Goal: Submit feedback/report problem: Submit feedback/report problem

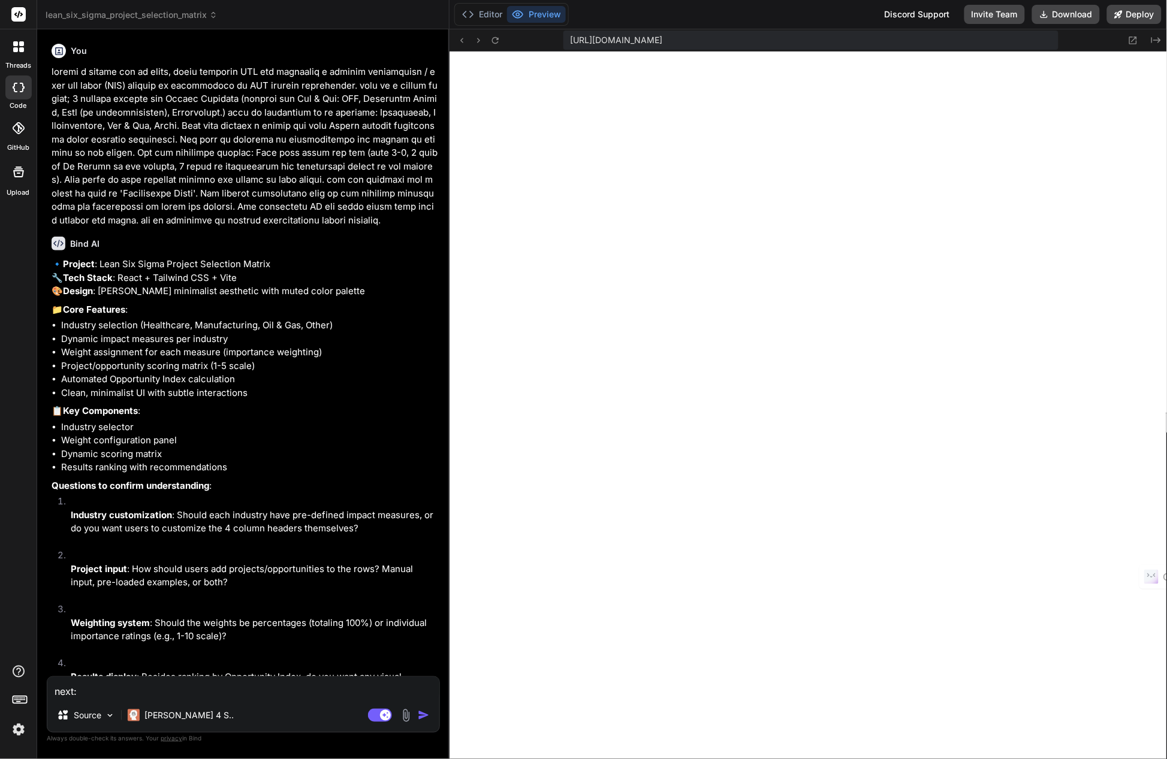
scroll to position [8511, 0]
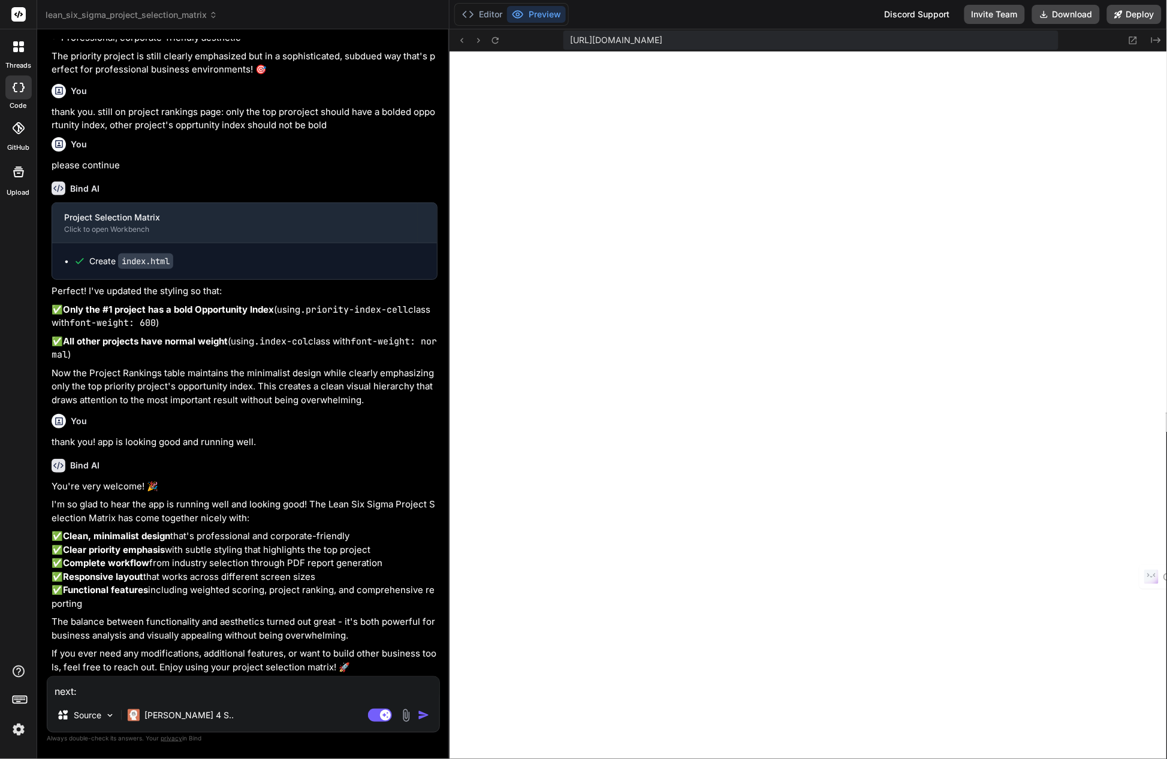
click at [90, 692] on textarea "next:" at bounding box center [243, 688] width 392 height 22
click at [1054, 13] on button "Download" at bounding box center [1066, 14] width 68 height 19
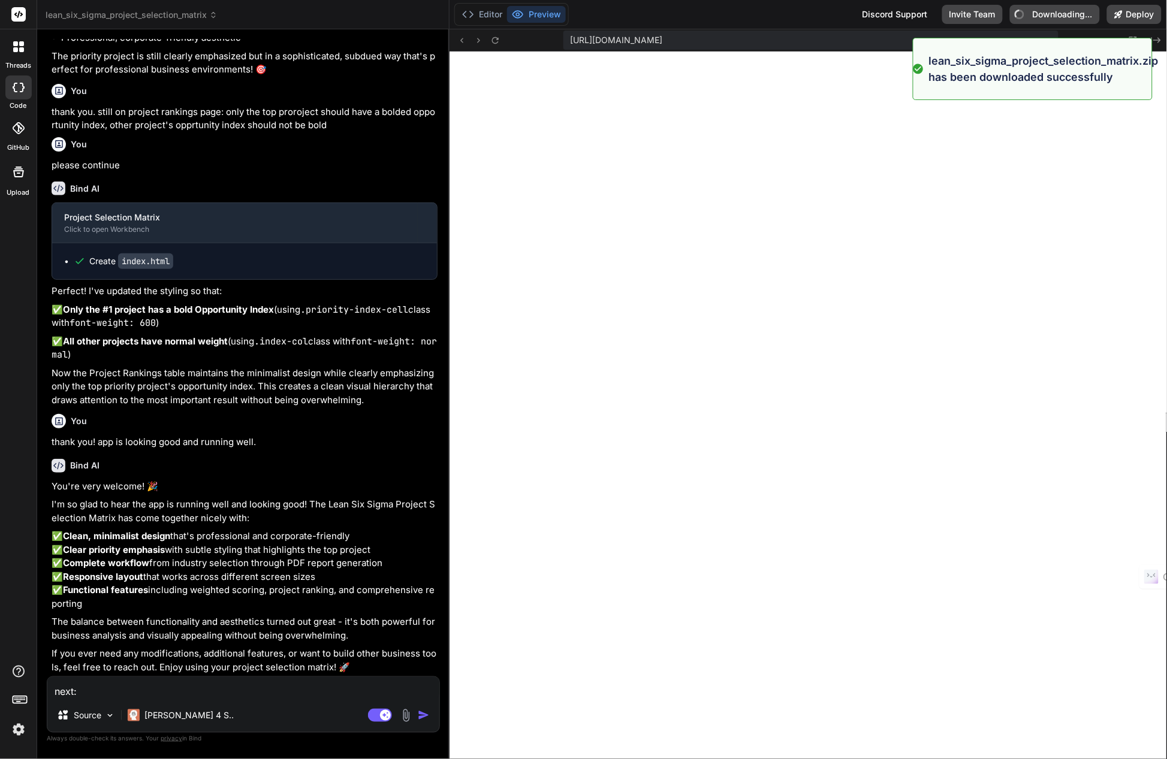
type textarea "x"
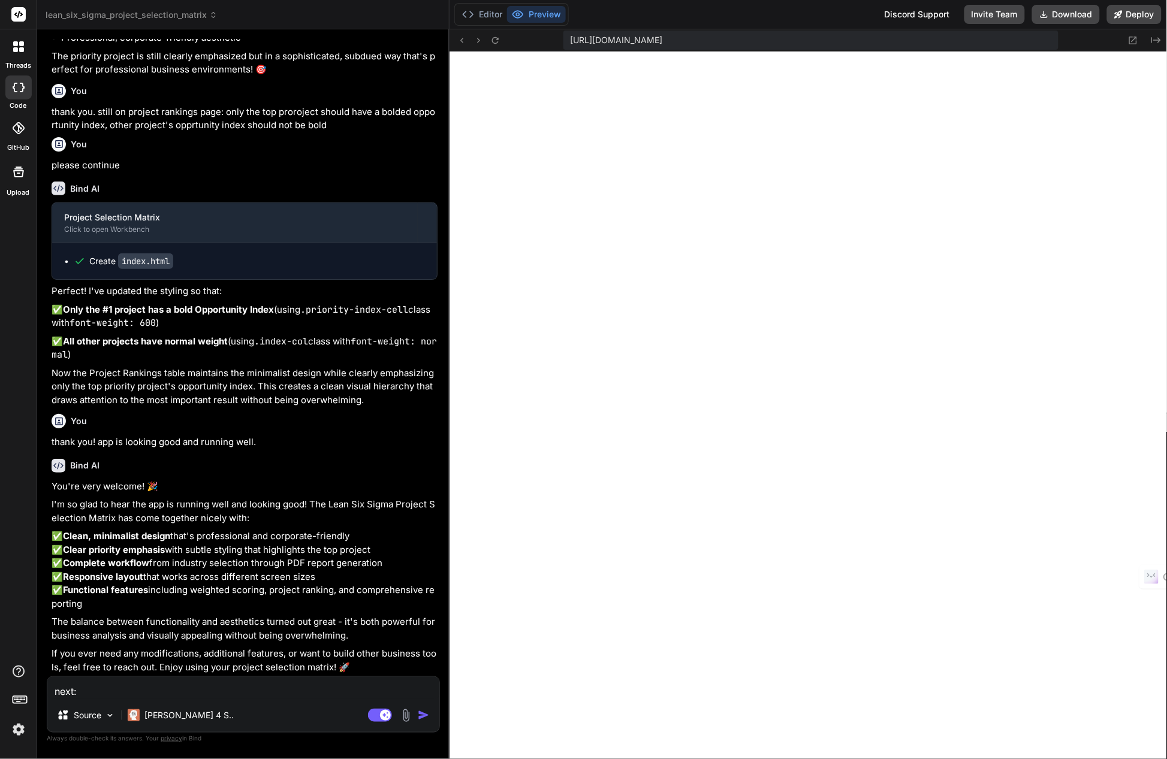
click at [82, 692] on textarea "next:" at bounding box center [243, 688] width 392 height 22
type textarea "next:"
type textarea "x"
type textarea "next:"
type textarea "x"
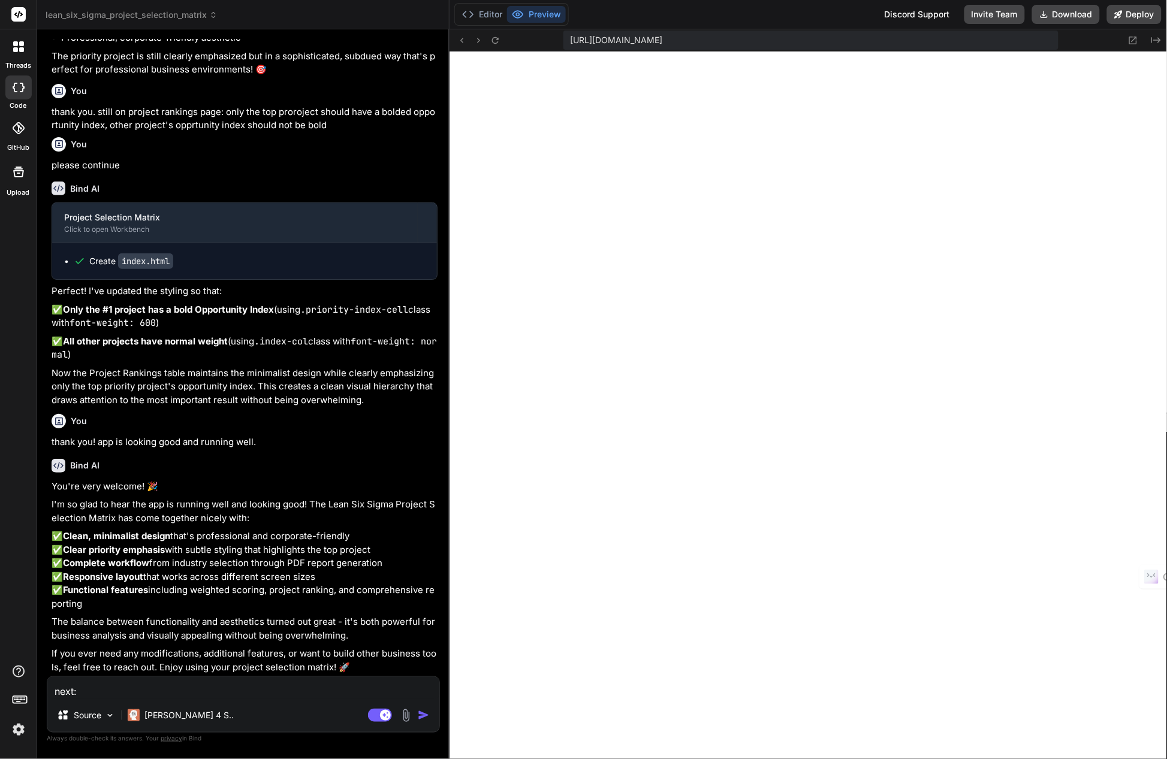
type textarea "next: p"
type textarea "x"
type textarea "next: pl"
type textarea "x"
type textarea "next: ple"
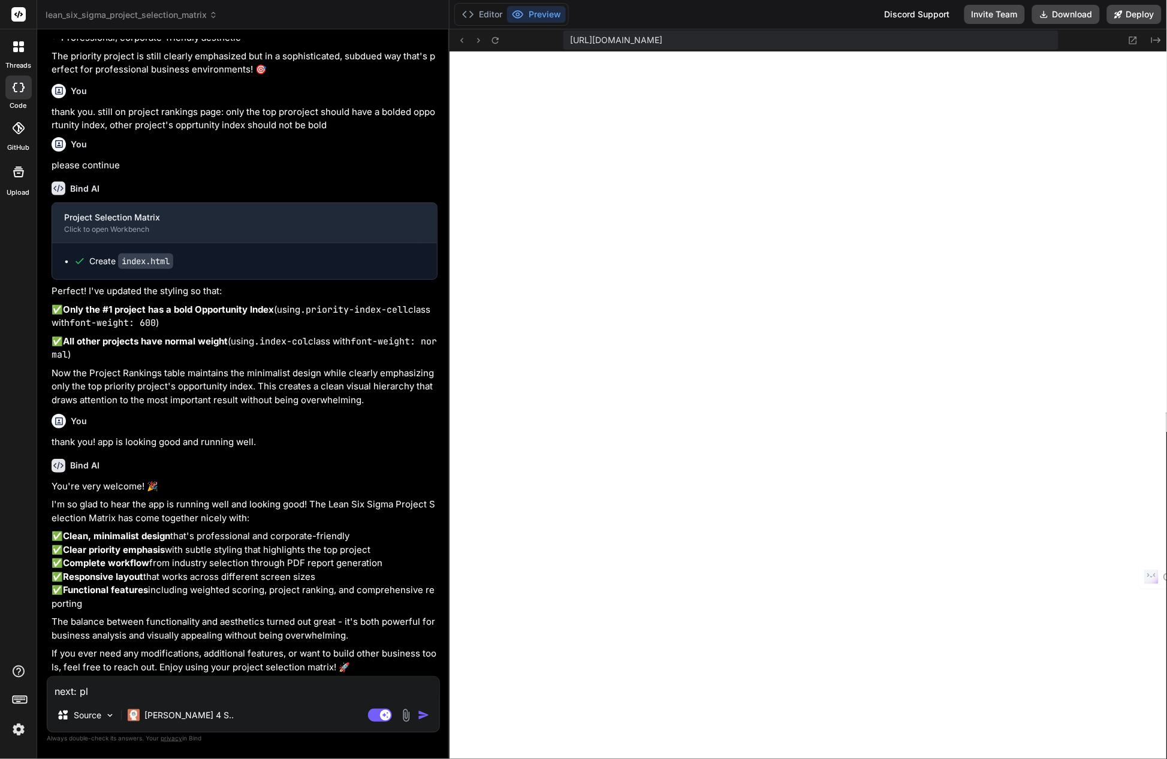
type textarea "x"
type textarea "next: plea"
type textarea "x"
type textarea "next: pleas"
type textarea "x"
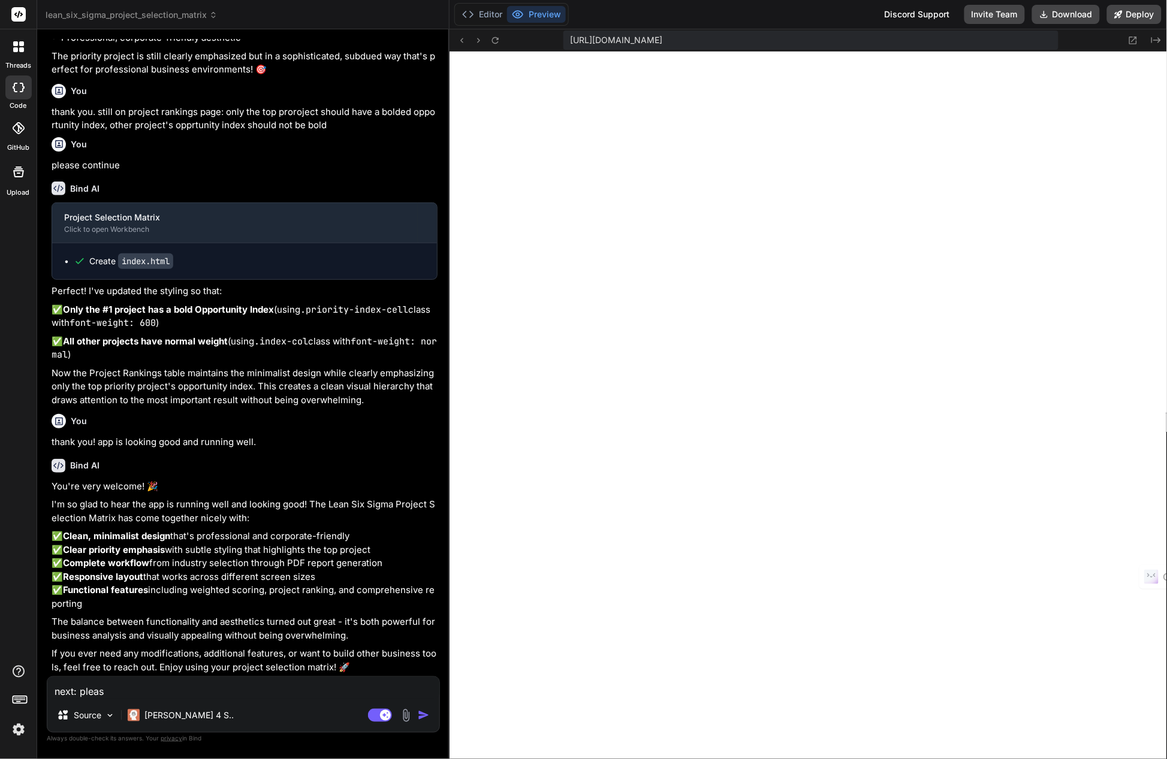
type textarea "next: please"
type textarea "x"
type textarea "next: please"
type textarea "x"
type textarea "next: please a"
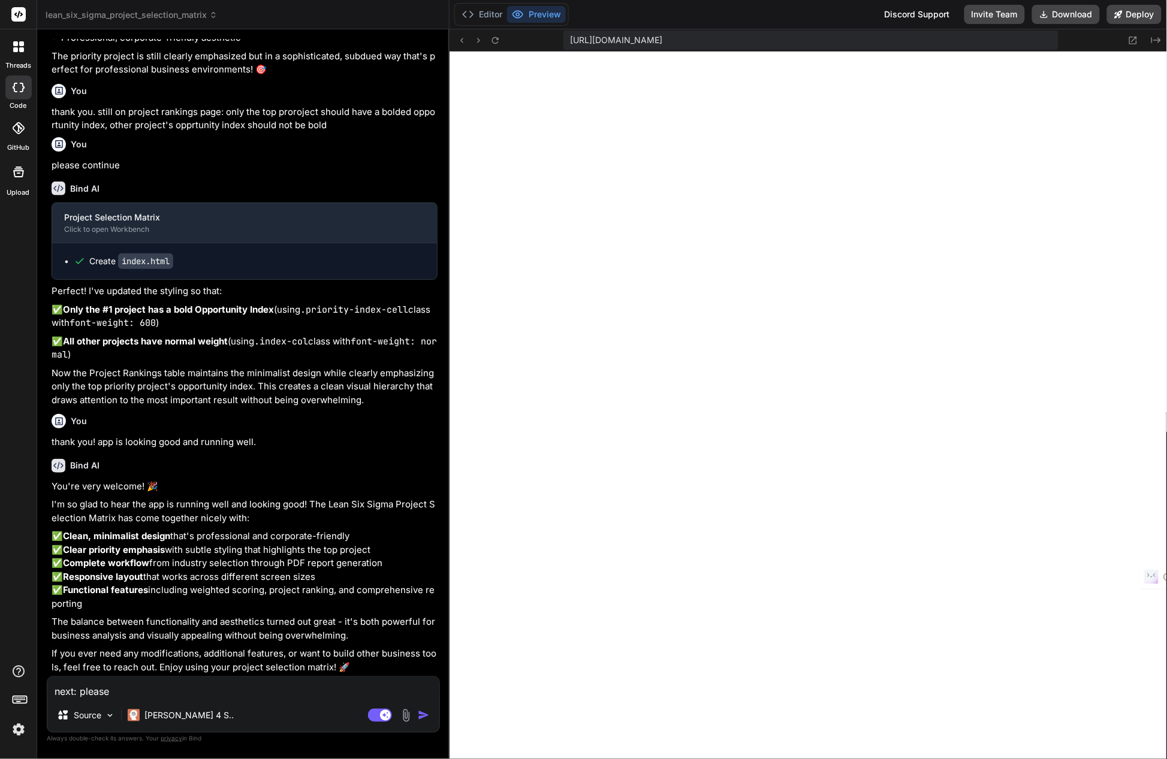
type textarea "x"
type textarea "next: please ad"
type textarea "x"
type textarea "next: please add"
type textarea "x"
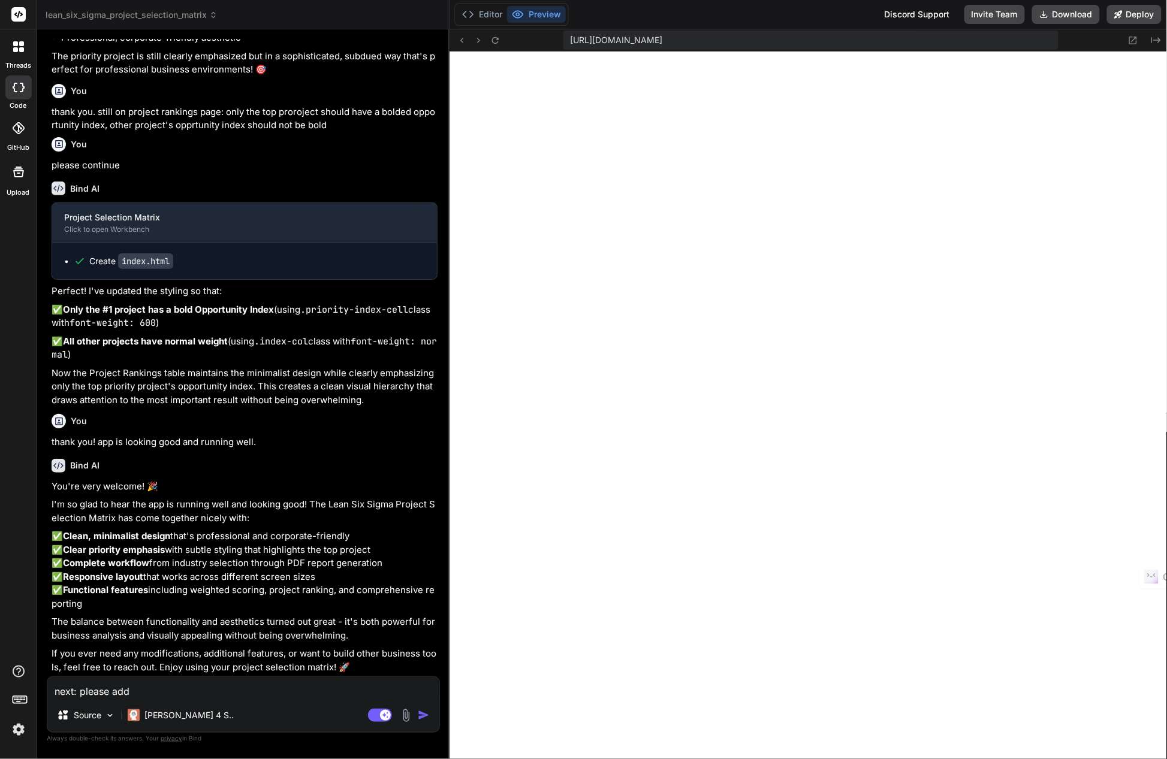
type textarea "next: please add"
type textarea "x"
type textarea "next: please add t"
type textarea "x"
type textarea "next: please add th"
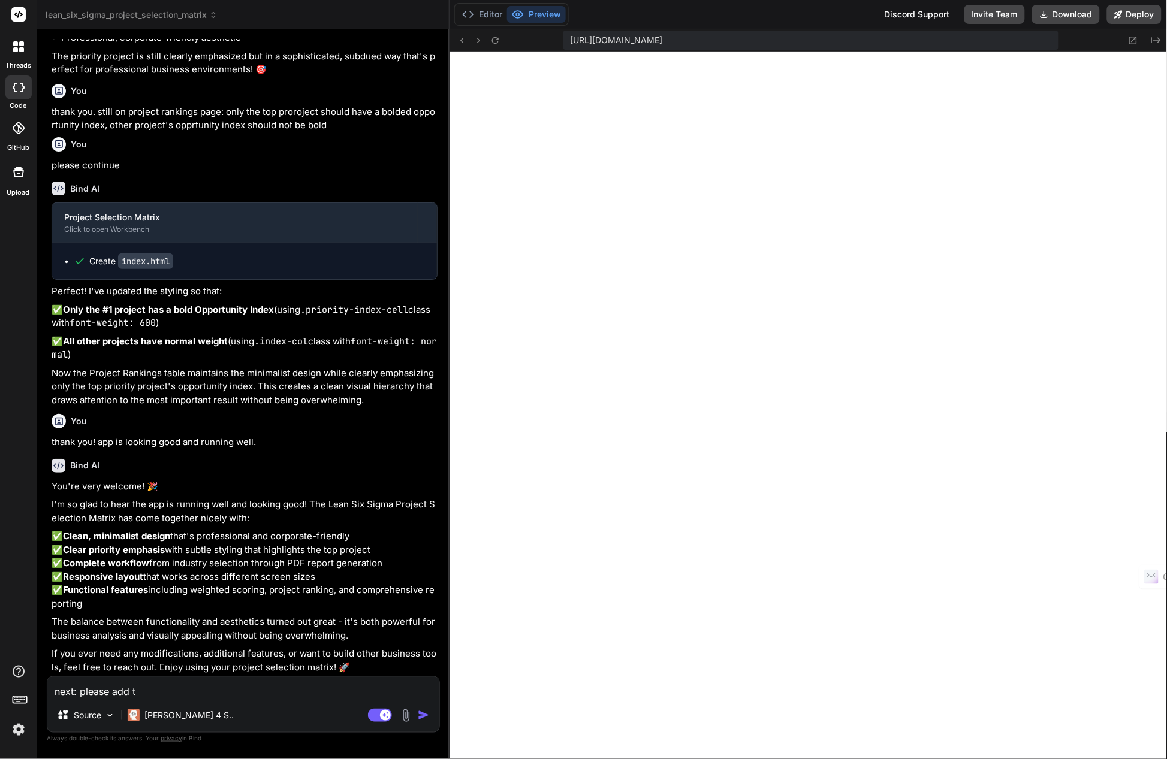
type textarea "x"
type textarea "next: please add the"
type textarea "x"
type textarea "next: please add the"
type textarea "x"
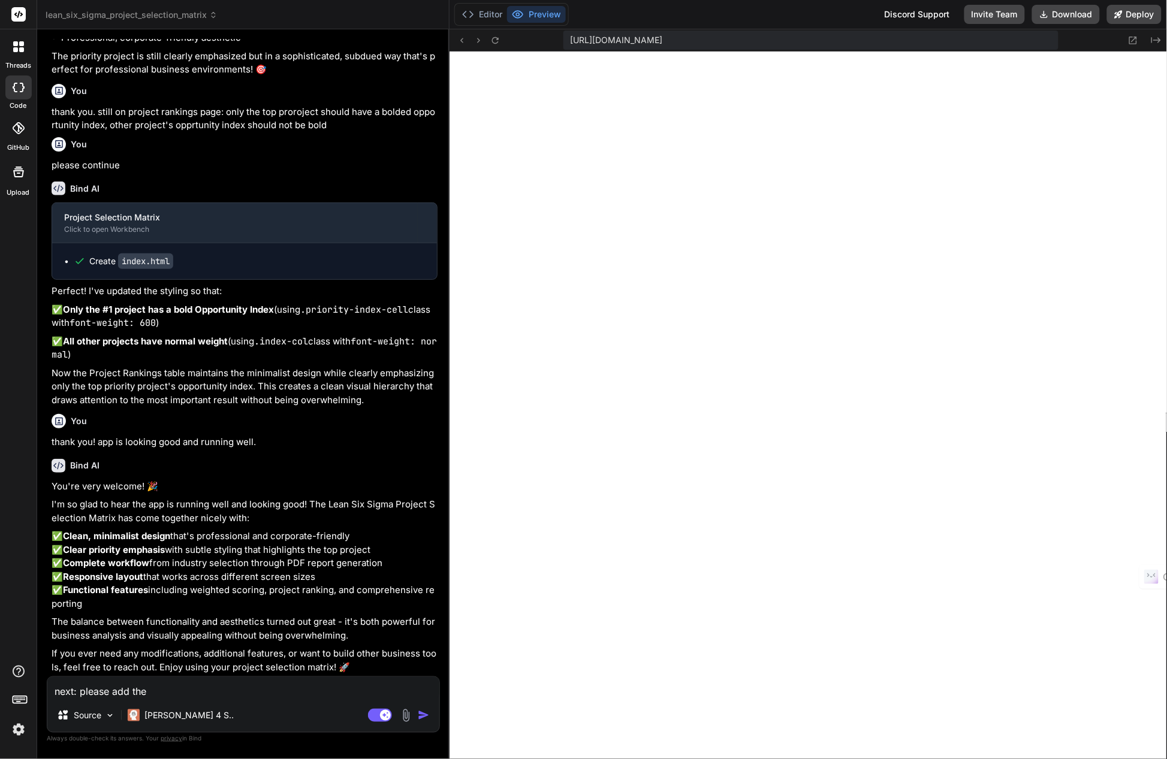
type textarea "next: please add the f"
type textarea "x"
type textarea "next: please add the fo"
type textarea "x"
type textarea "next: please add the foo"
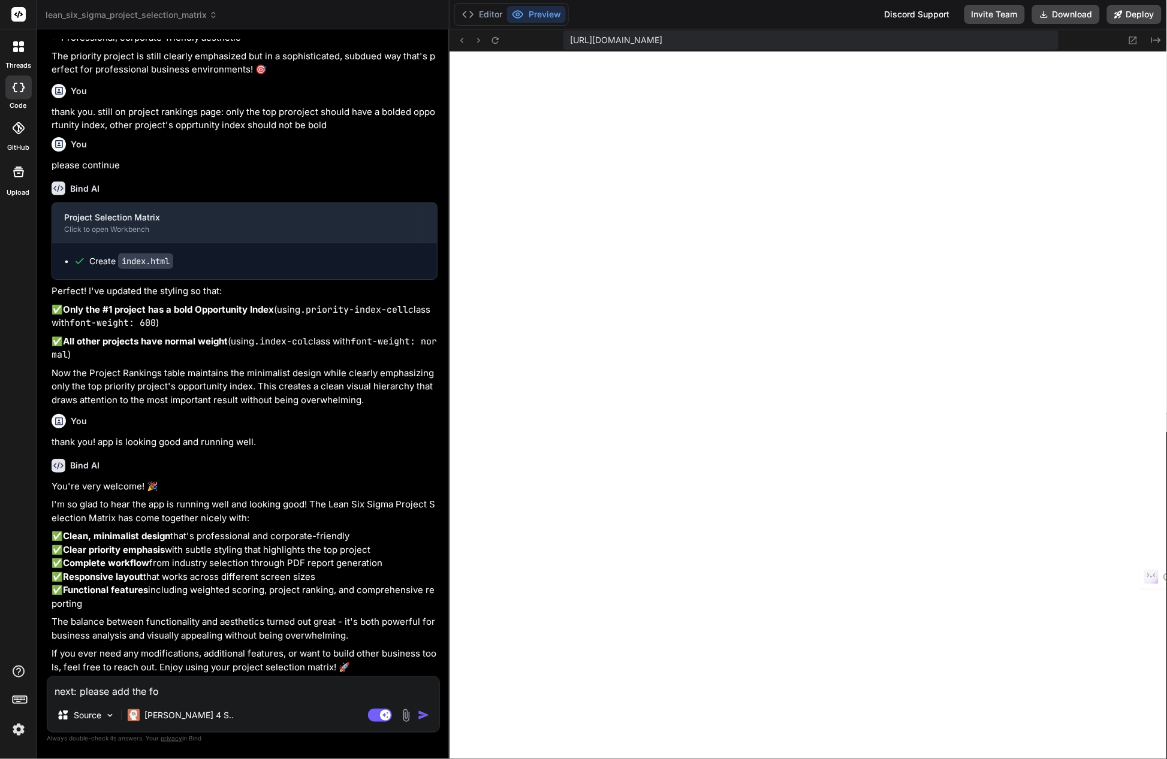
type textarea "x"
type textarea "next: please add the fool"
type textarea "x"
type textarea "next: please add the foolo"
type textarea "x"
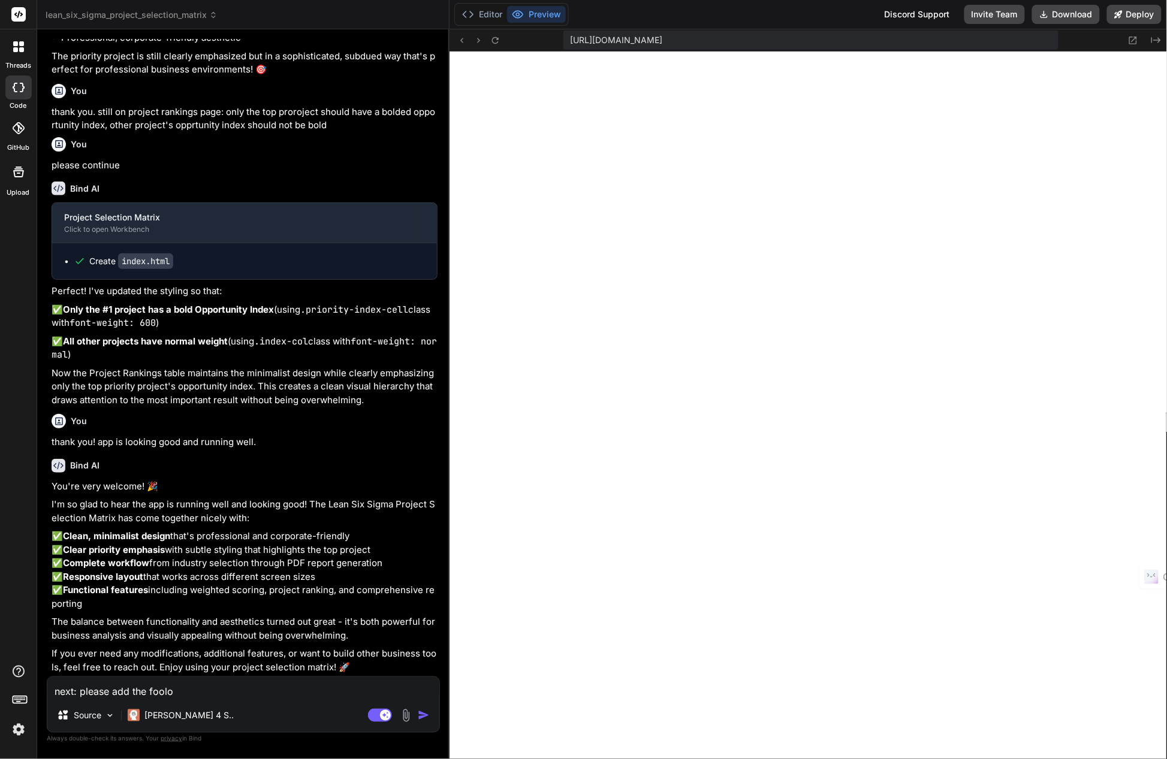
type textarea "next: please add the foolow"
type textarea "x"
type textarea "next: please add the foolowi"
type textarea "x"
type textarea "next: please add the foolowin"
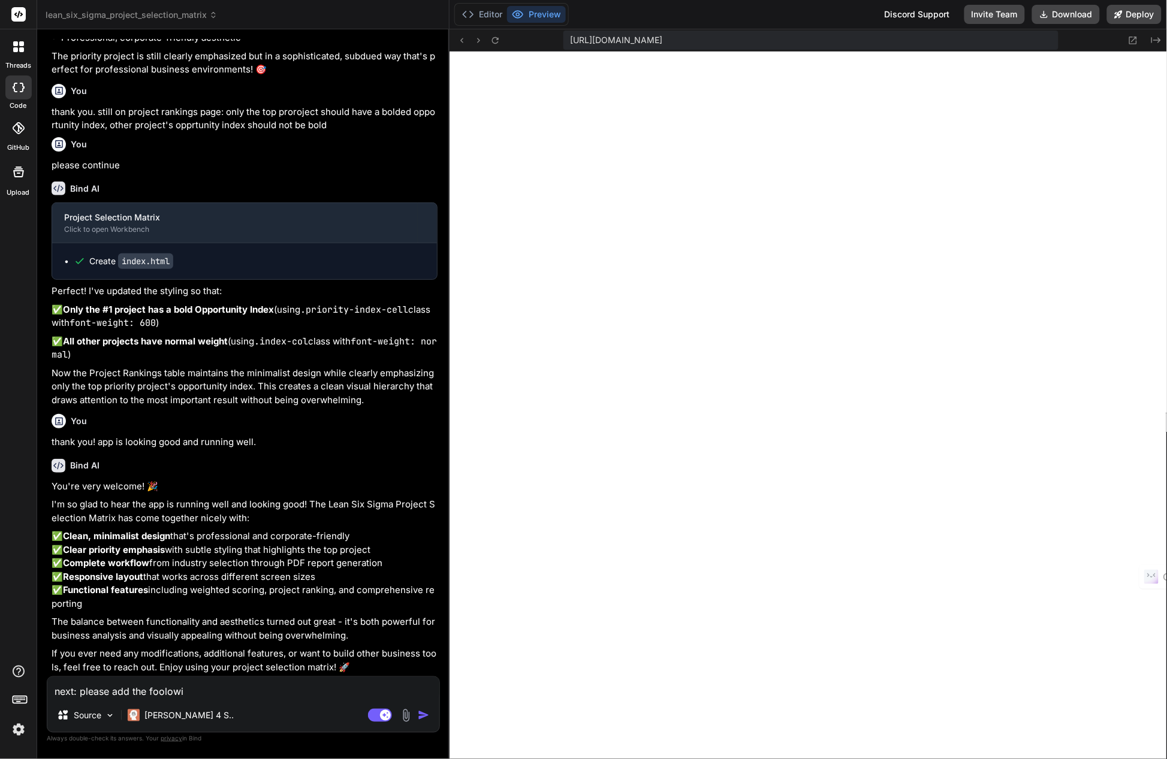
type textarea "x"
type textarea "next: please add the foolowing"
type textarea "x"
type textarea "next: please add the foolowing"
type textarea "x"
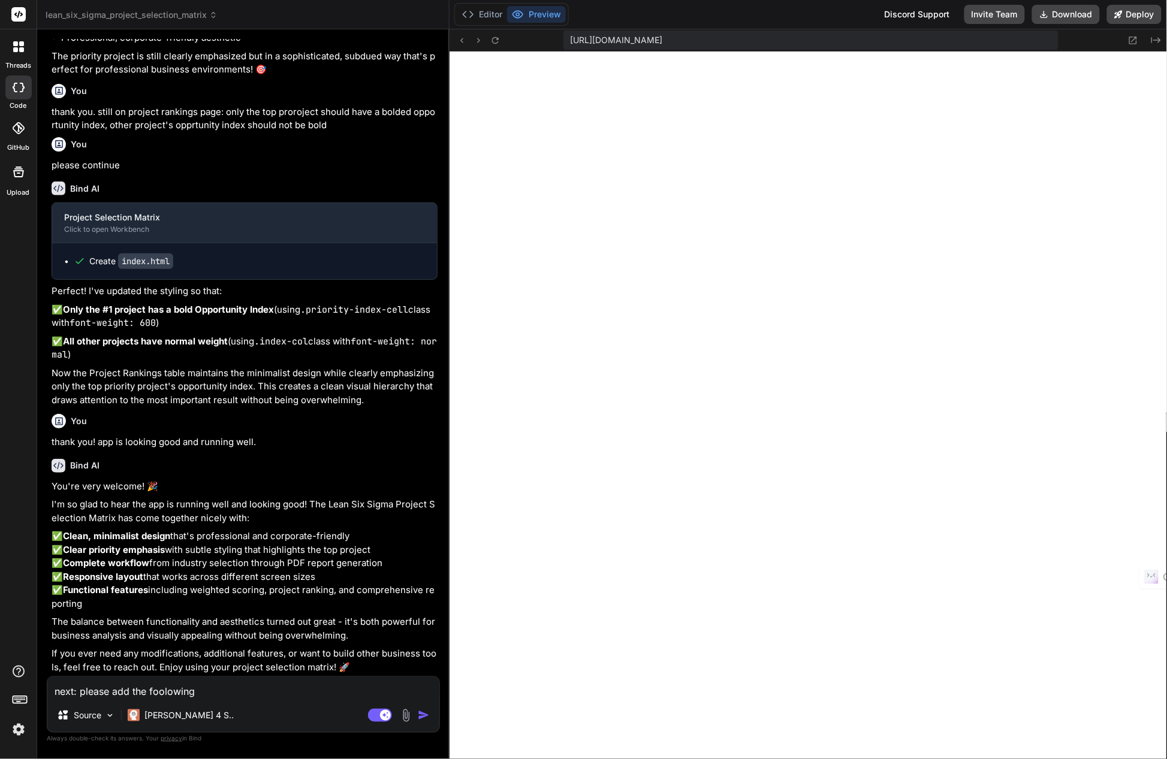
type textarea "next: please add the foolowing t"
type textarea "x"
type textarea "next: please add the foolowing to"
type textarea "x"
type textarea "next: please add the foolowing to"
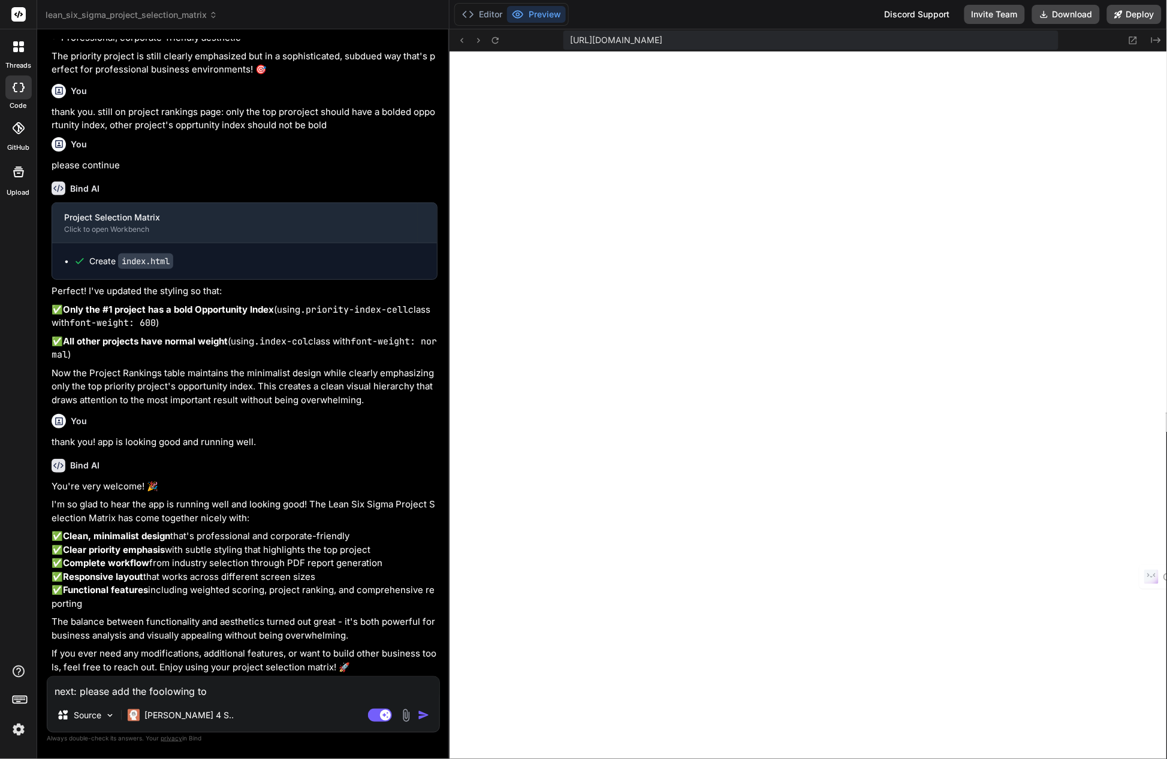
type textarea "x"
type textarea "next: please add the foolowing to t"
type textarea "x"
type textarea "next: please add the foolowing to th"
type textarea "x"
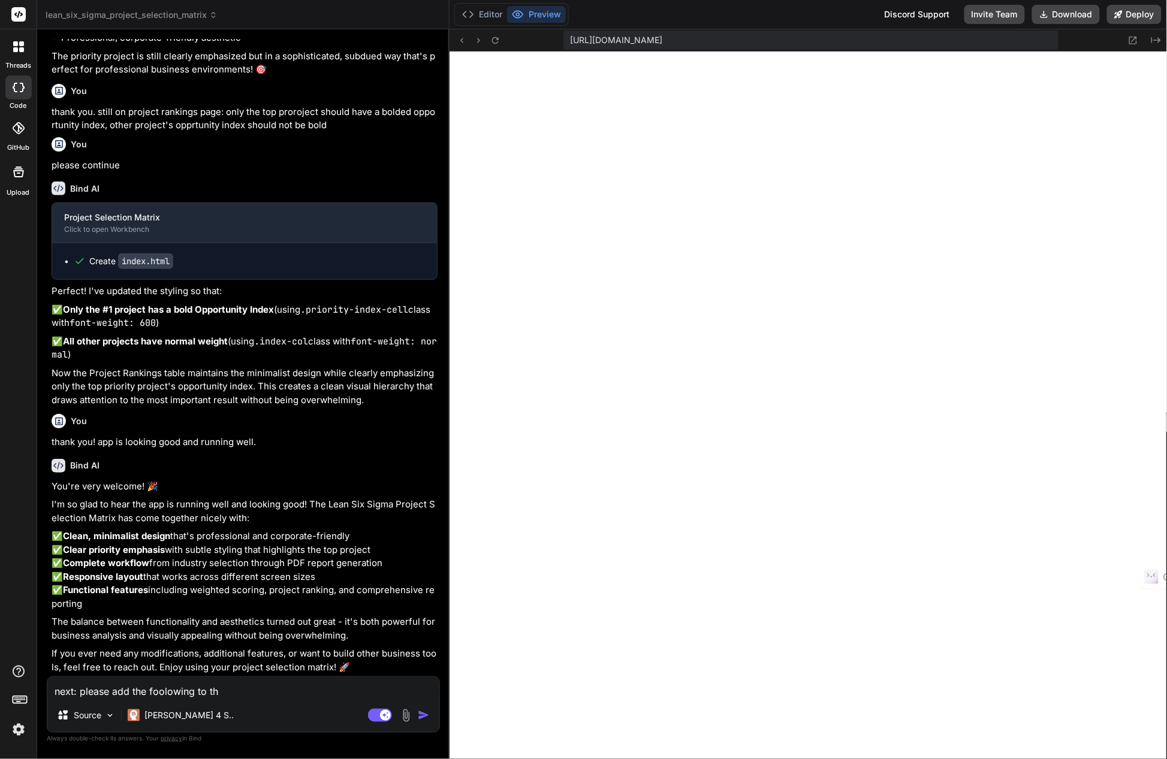
type textarea "next: please add the foolowing to the"
type textarea "x"
type textarea "next: please add the foolowing to the"
type textarea "x"
type textarea "next: please add the foolowing to the r"
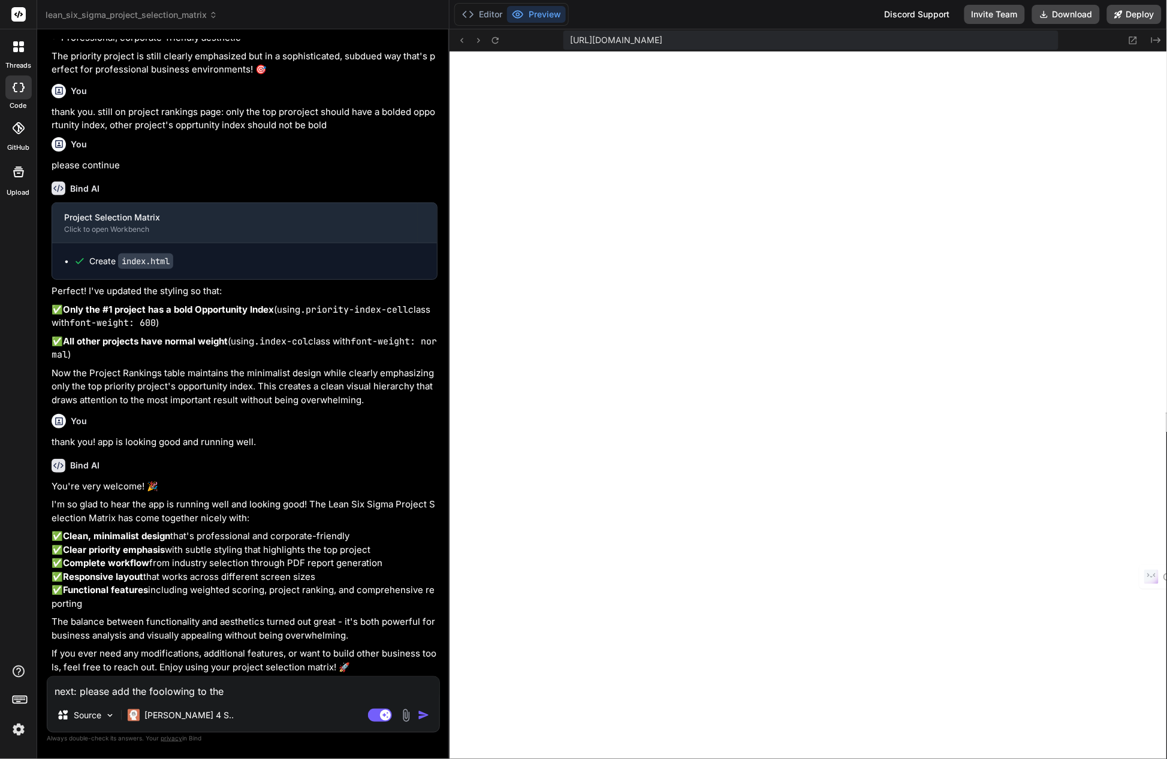
type textarea "x"
type textarea "next: please add the foolowing to the ra"
type textarea "x"
type textarea "next: please add the foolowing to the ran"
type textarea "x"
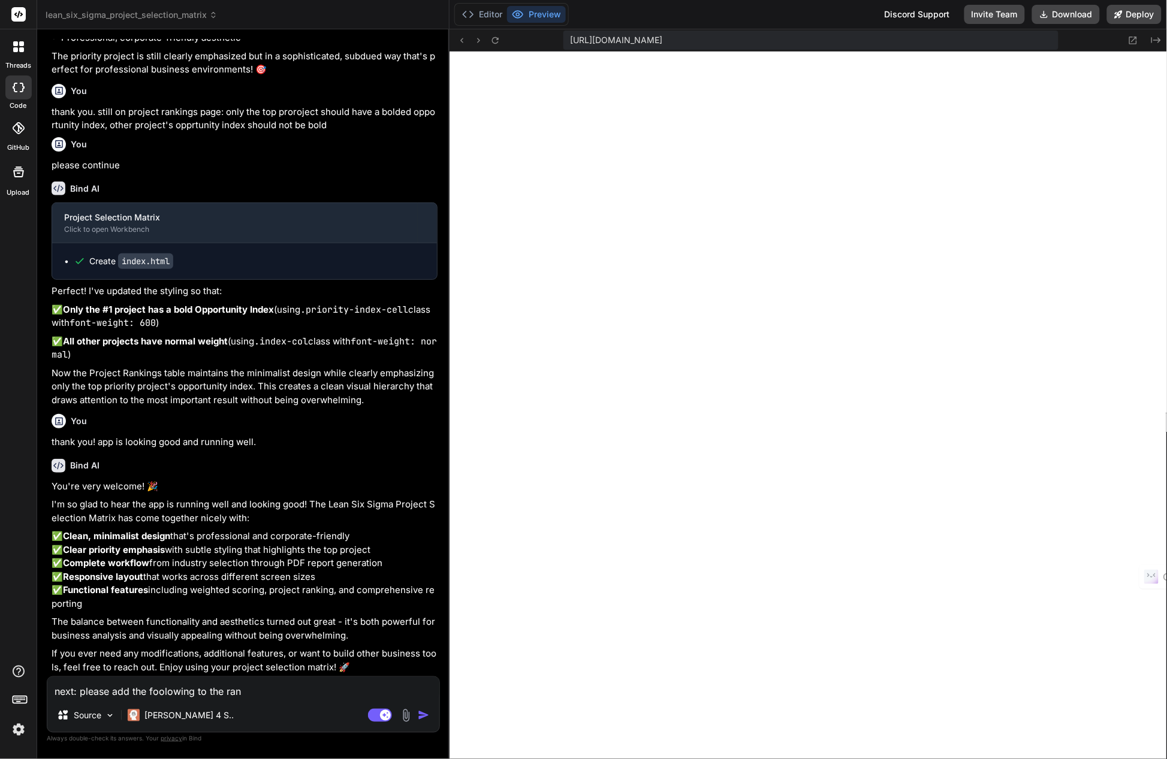
type textarea "next: please add the foolowing to the ra"
type textarea "x"
type textarea "next: please add the foolowing to the r"
type textarea "x"
type textarea "next: please add the foolowing to the"
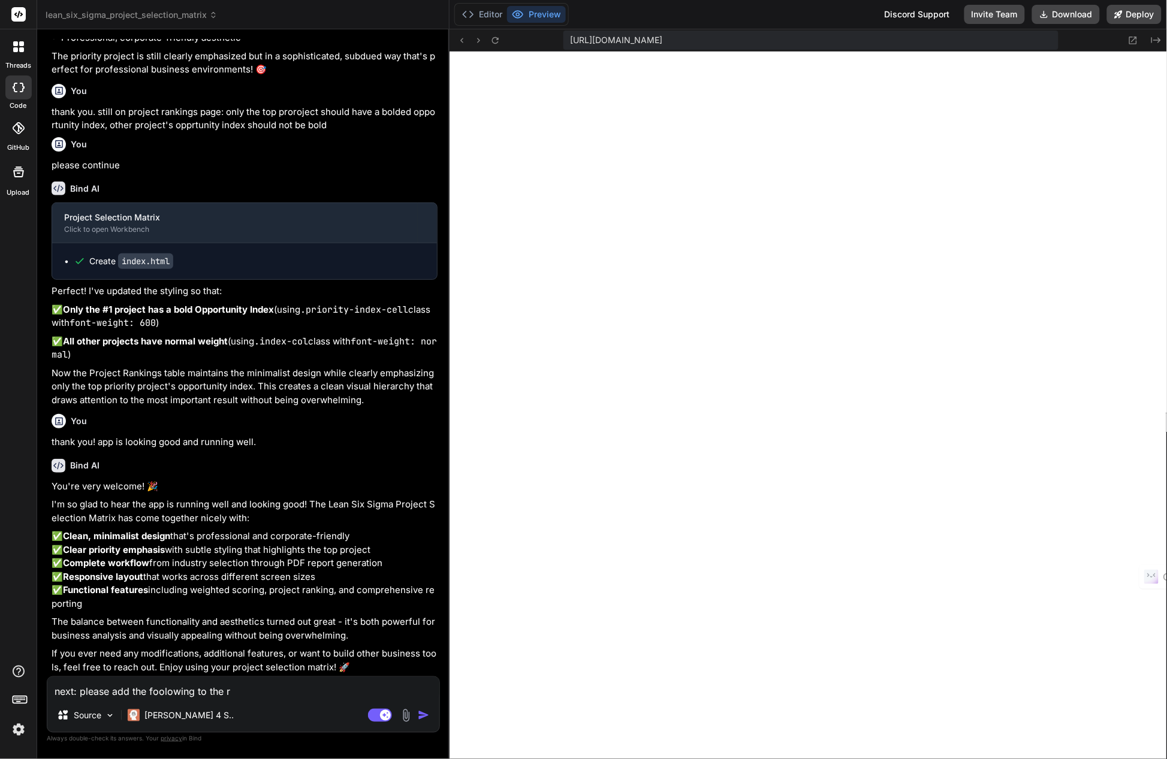
type textarea "x"
type textarea "next: please add the foolowing to the"
type textarea "x"
type textarea "next: please add the foolowing to th"
type textarea "x"
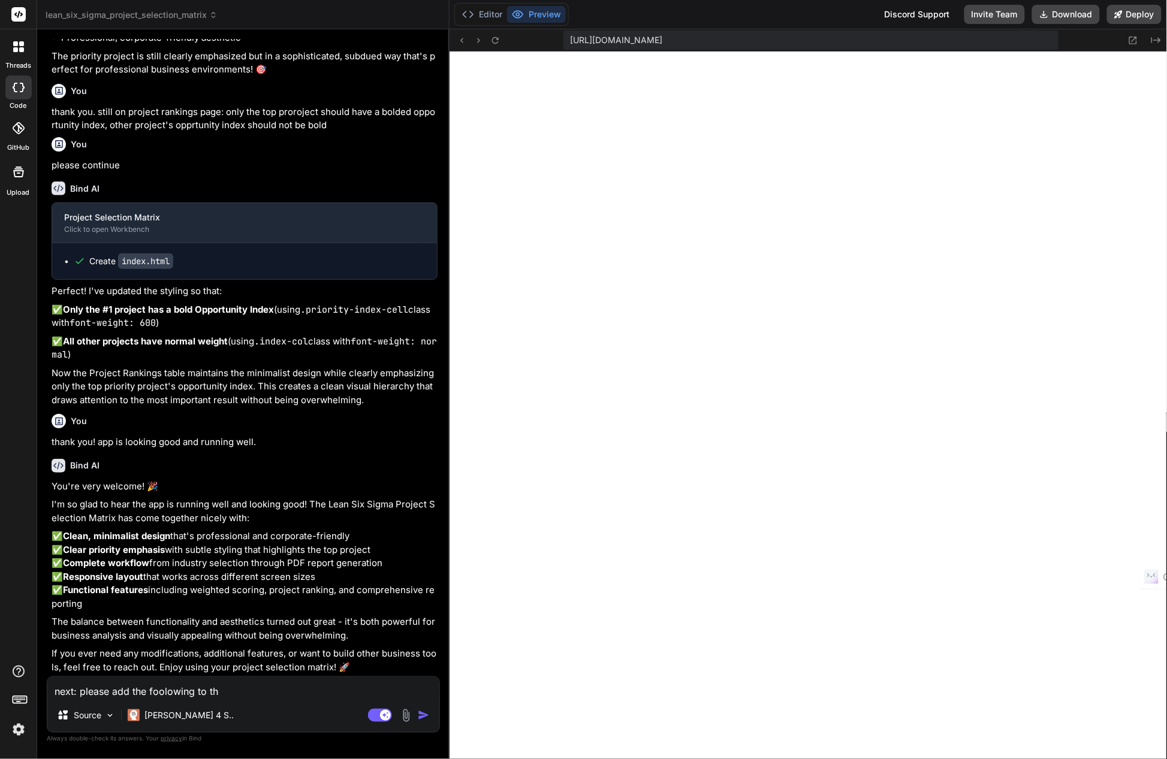
type textarea "next: please add the foolowing to t"
type textarea "x"
type textarea "next: please add the foolowing to"
type textarea "x"
type textarea "next: please add the foolowing to"
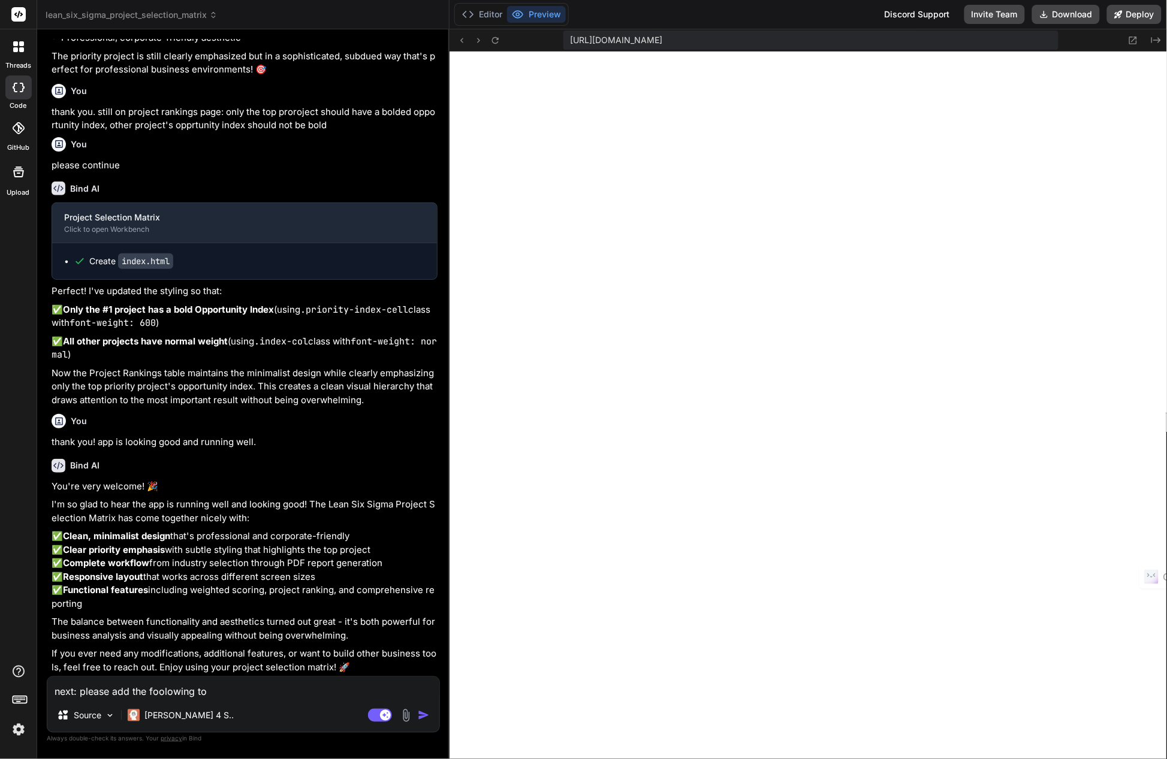
type textarea "x"
type textarea "next: please add the foolowing t"
type textarea "x"
type textarea "next: please add the foolowing"
type textarea "x"
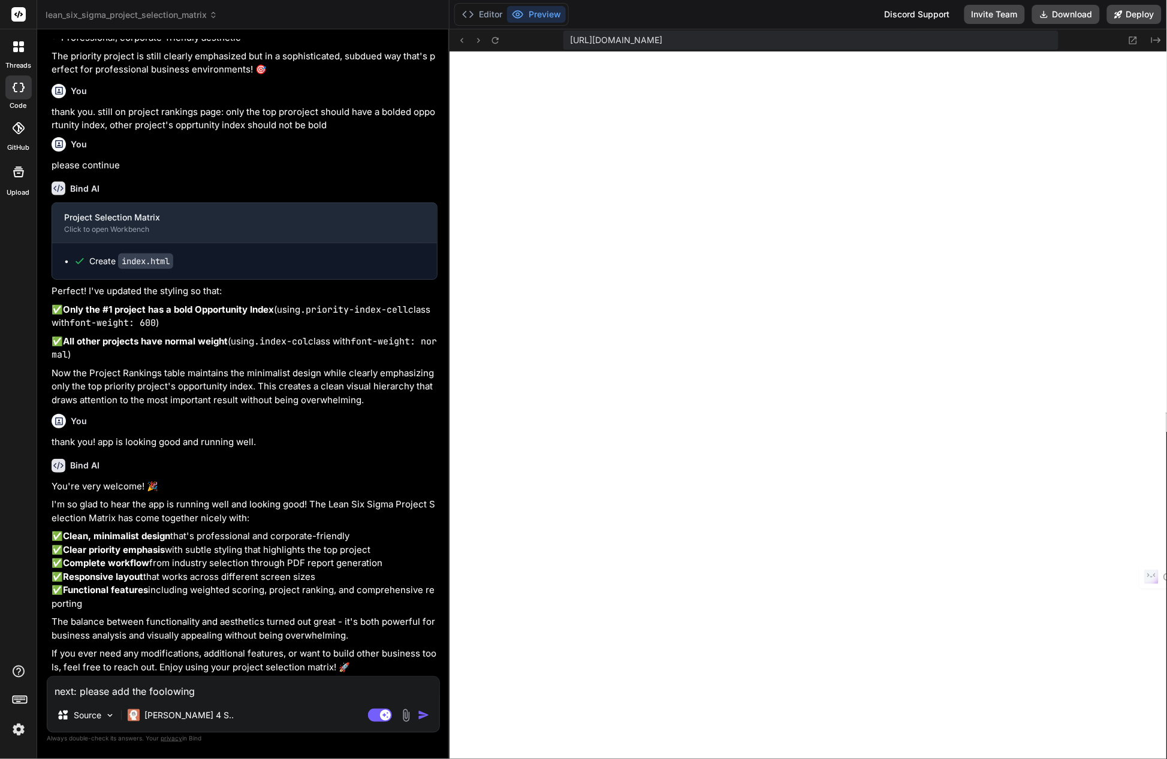
type textarea "next: please add the foolowing"
type textarea "x"
type textarea "next: please add the foolowin"
type textarea "x"
type textarea "next: please add the foolowi"
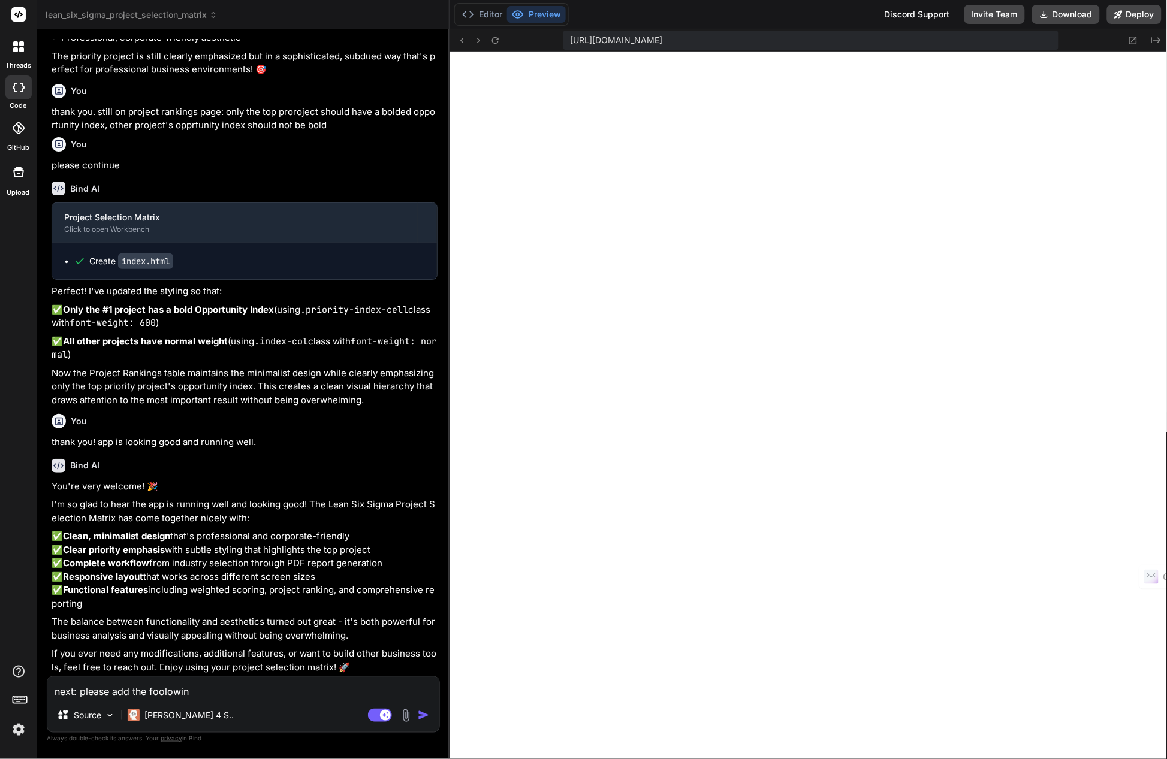
type textarea "x"
type textarea "next: please add the foolow"
type textarea "x"
type textarea "next: please add the foolo"
type textarea "x"
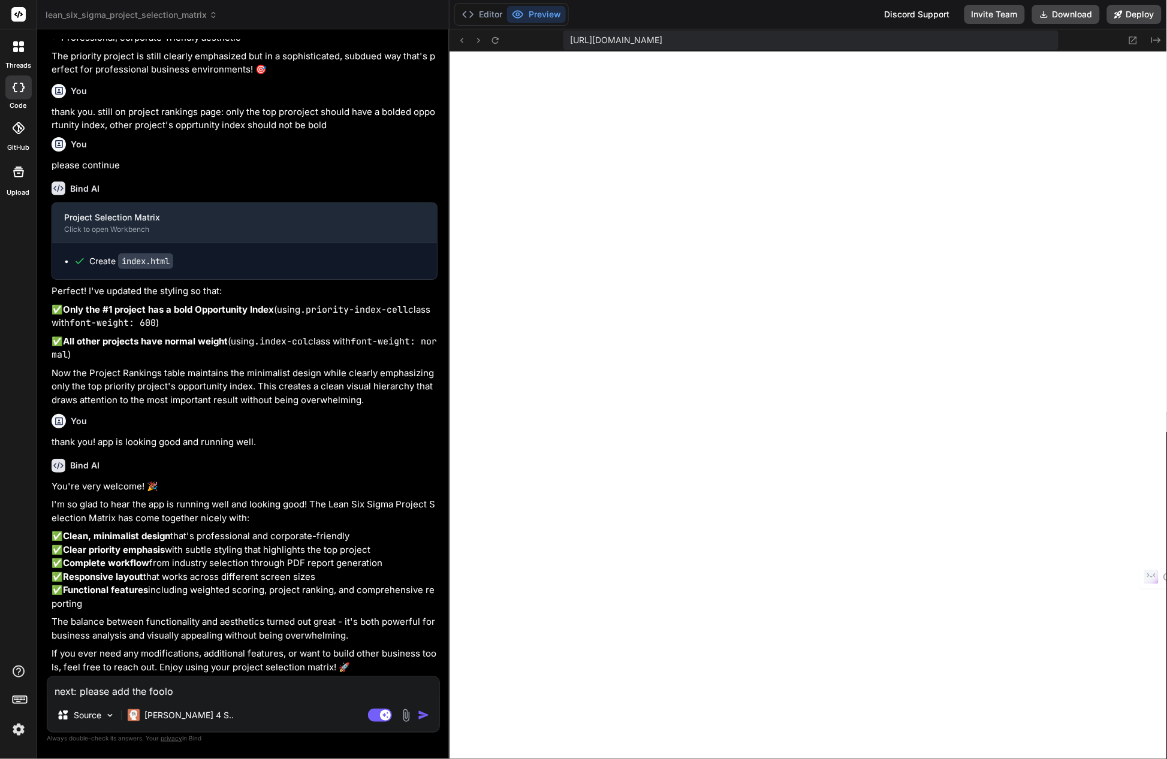
type textarea "next: please add the fool"
type textarea "x"
type textarea "next: please add the foo"
type textarea "x"
type textarea "next: please add the fo"
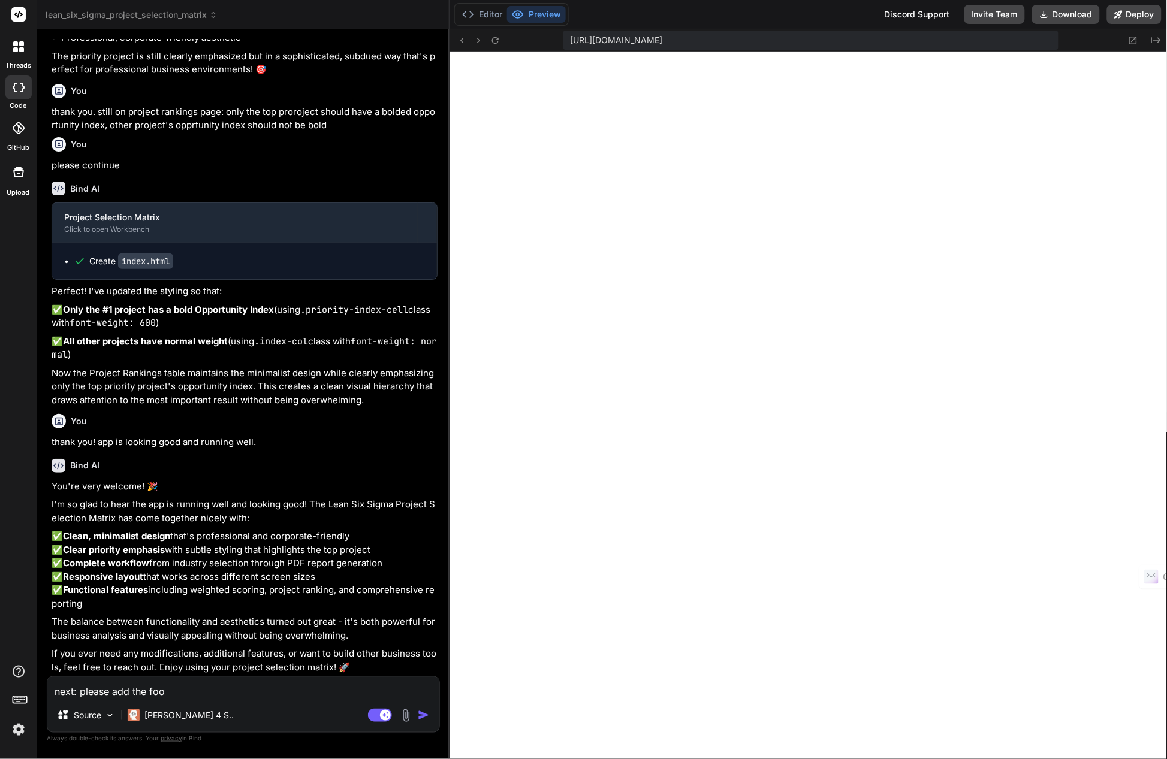
type textarea "x"
type textarea "next: please add the f"
type textarea "x"
type textarea "next: please add the"
type textarea "x"
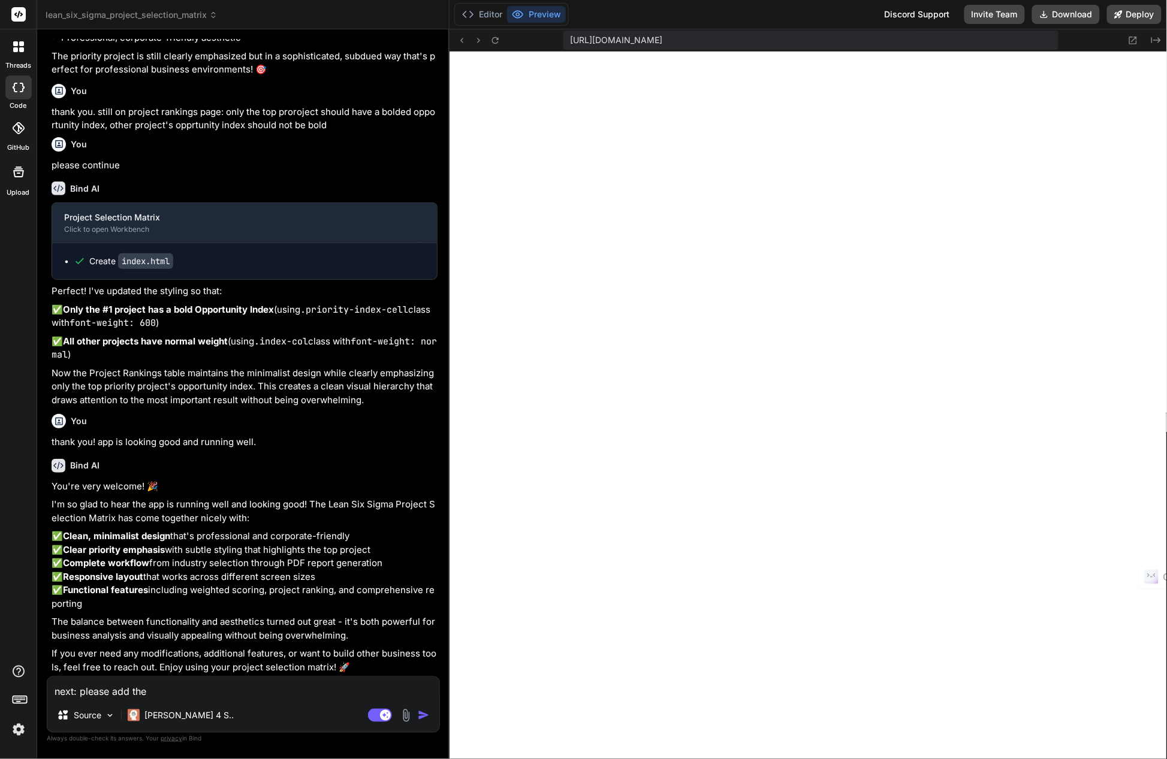
type textarea "next: please add the"
type textarea "x"
type textarea "next: please add th"
type textarea "x"
type textarea "next: please add t"
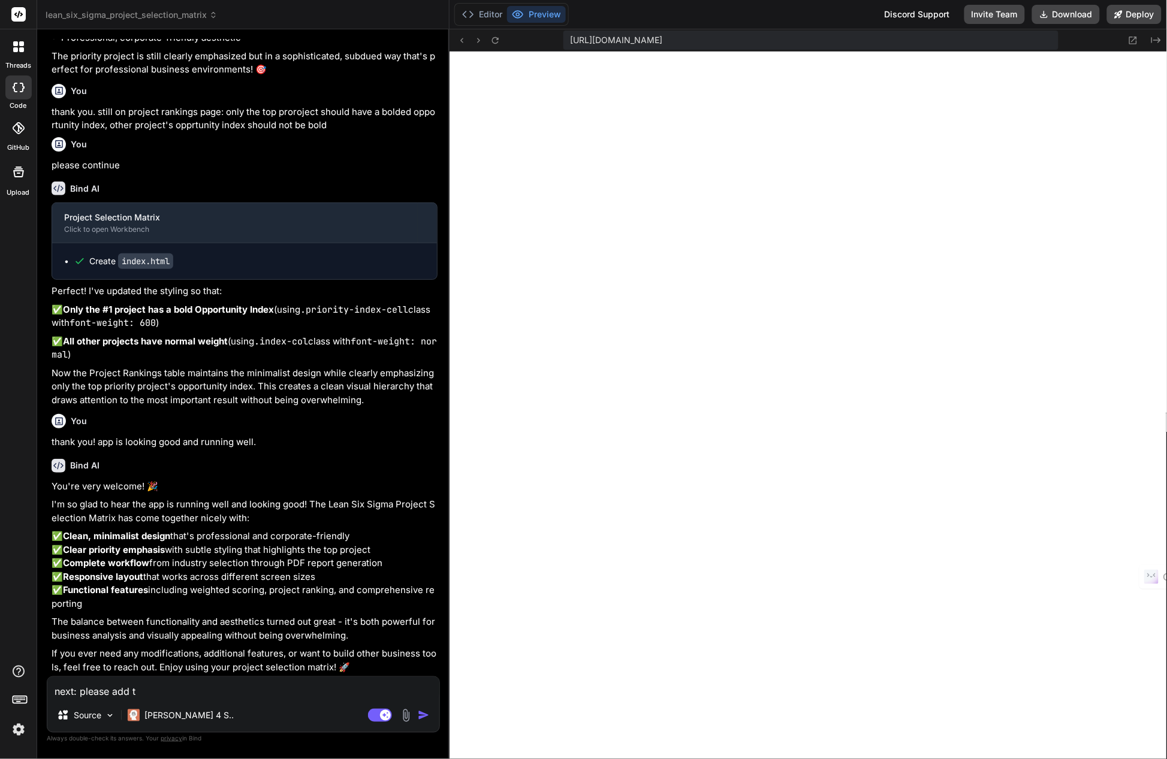
type textarea "x"
type textarea "next: please add"
type textarea "x"
type textarea "next: please add"
type textarea "x"
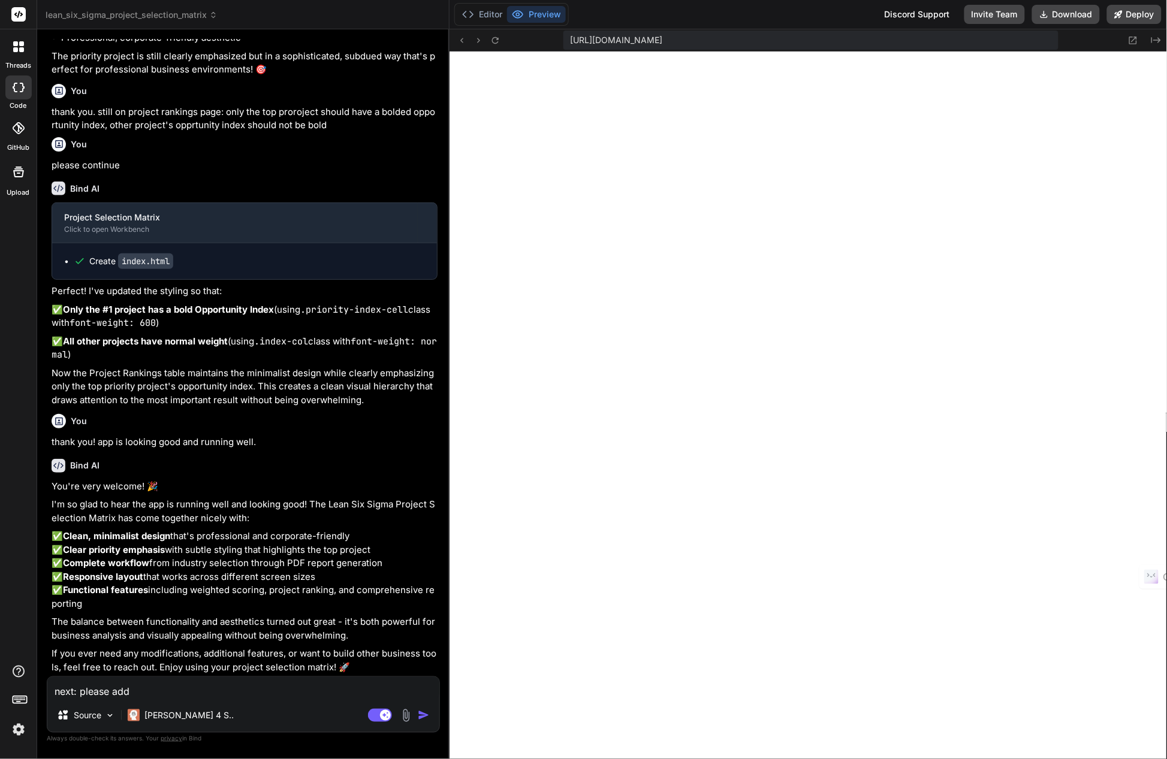
type textarea "next: please ad"
type textarea "x"
type textarea "next: please a"
type textarea "x"
type textarea "next: please"
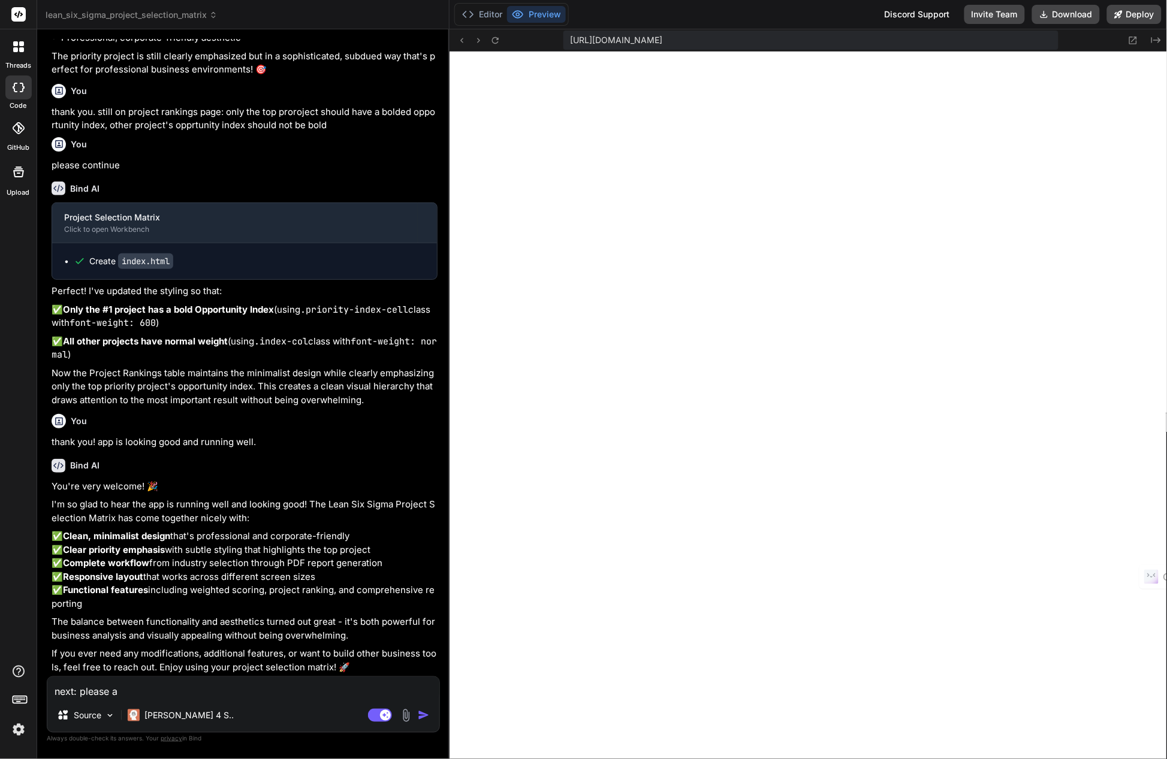
type textarea "x"
type textarea "next: please"
type textarea "x"
type textarea "next: pleas"
type textarea "x"
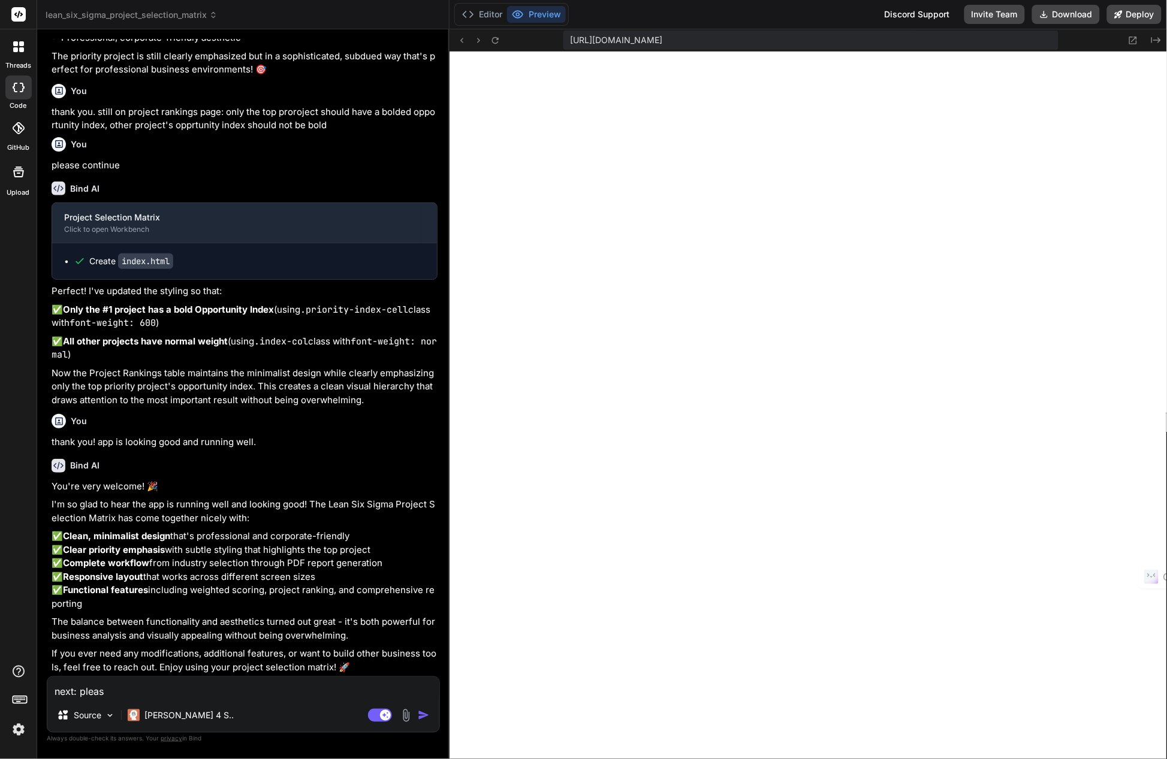
type textarea "next: plea"
type textarea "x"
type textarea "next: ple"
type textarea "x"
type textarea "next: pl"
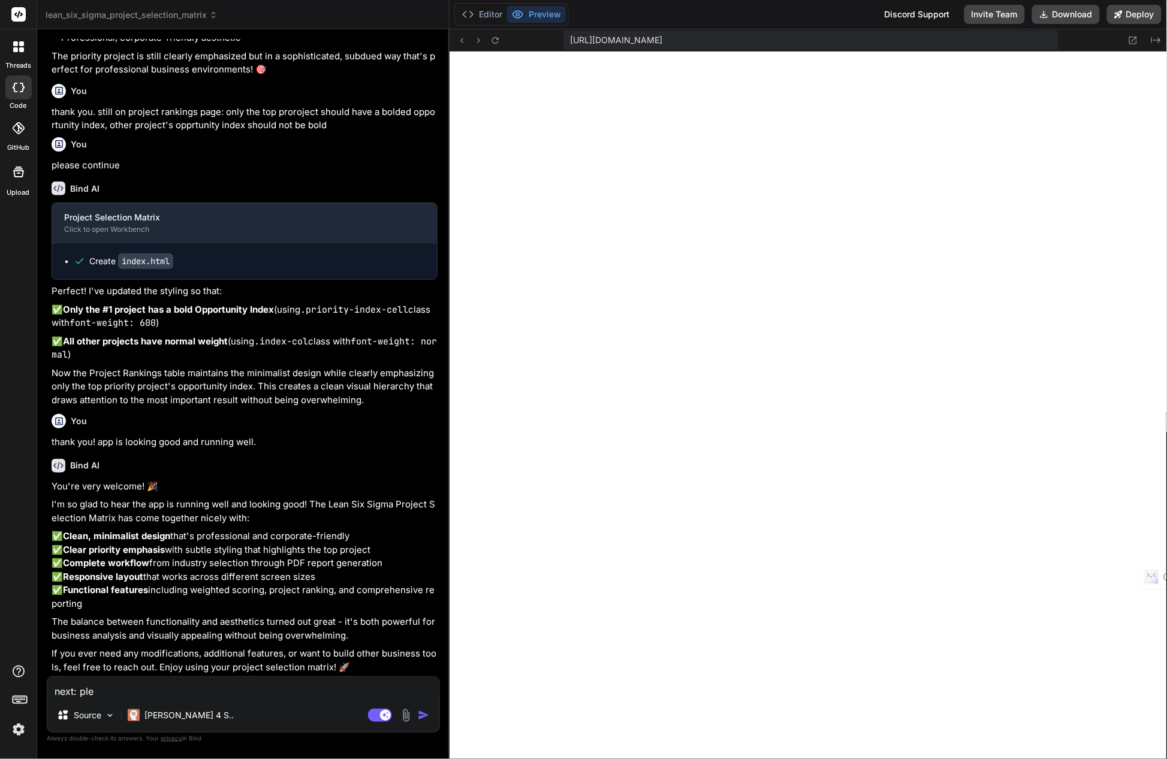
type textarea "x"
type textarea "next: p"
type textarea "x"
type textarea "next:"
type textarea "x"
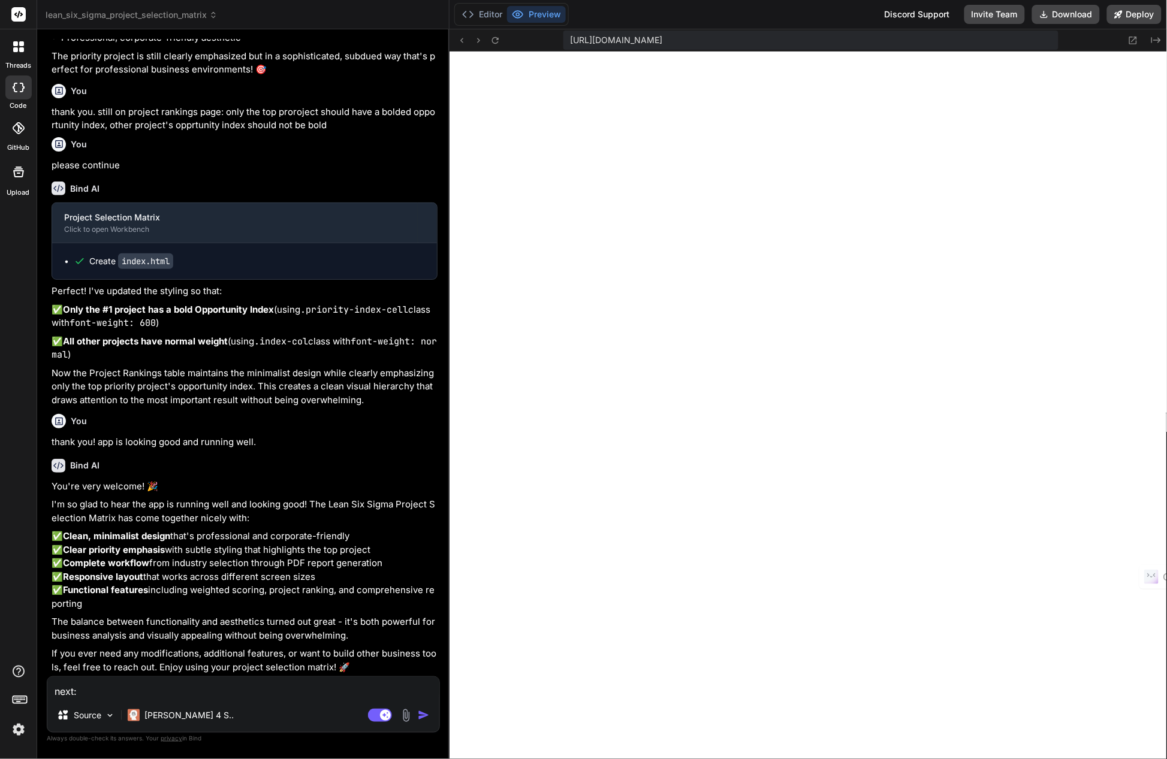
type textarea "next: a"
type textarea "x"
type textarea "next: af"
type textarea "x"
type textarea "next: aft"
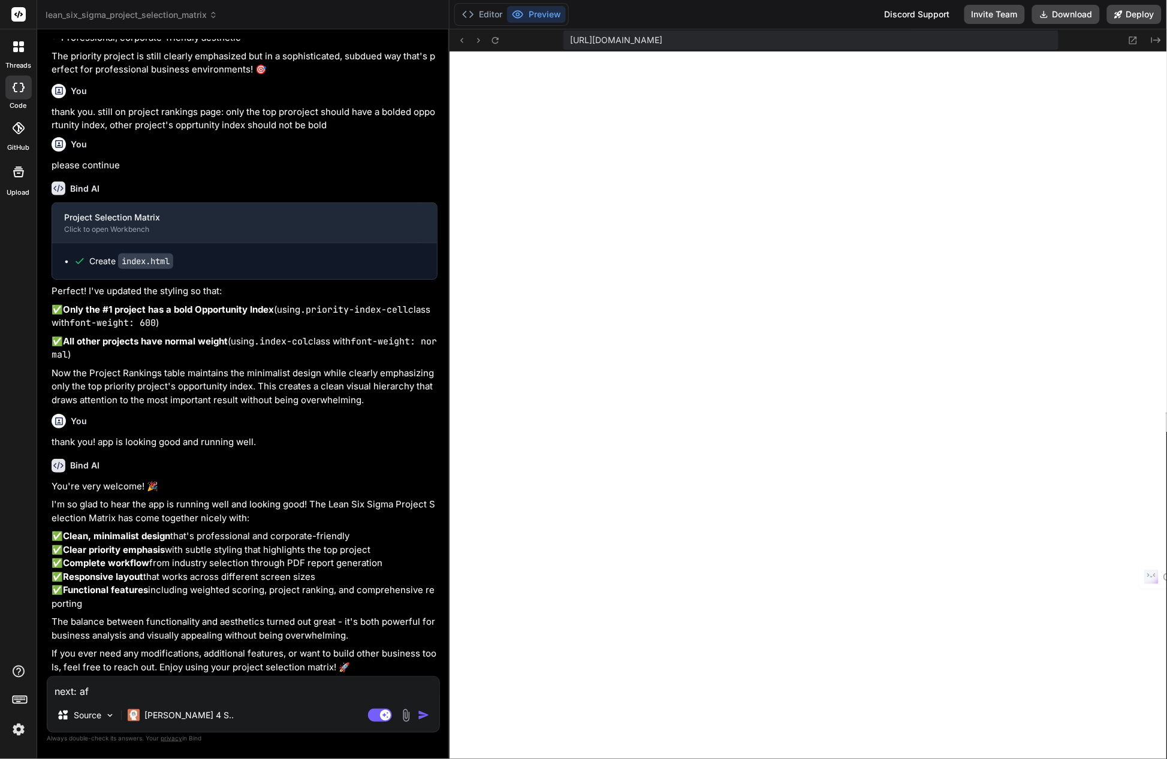
type textarea "x"
type textarea "next: afte"
type textarea "x"
type textarea "next: after"
type textarea "x"
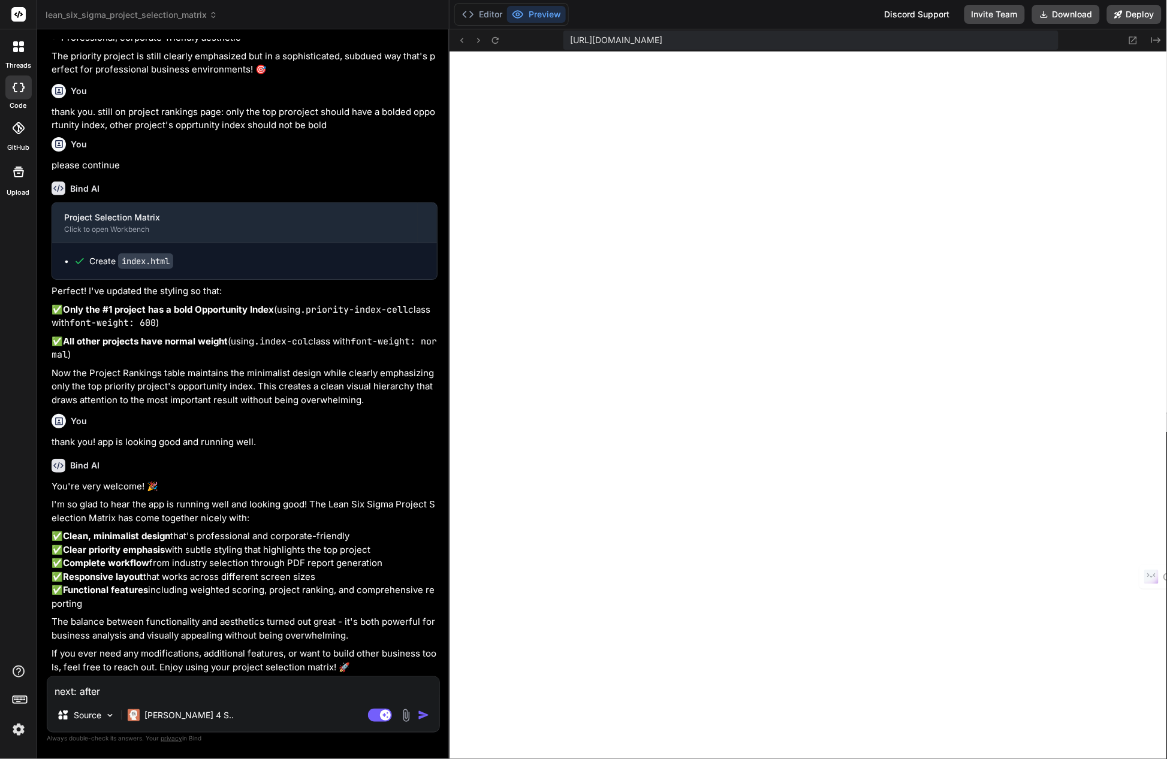
type textarea "next: after"
type textarea "x"
type textarea "next: after t"
type textarea "x"
type textarea "next: after th"
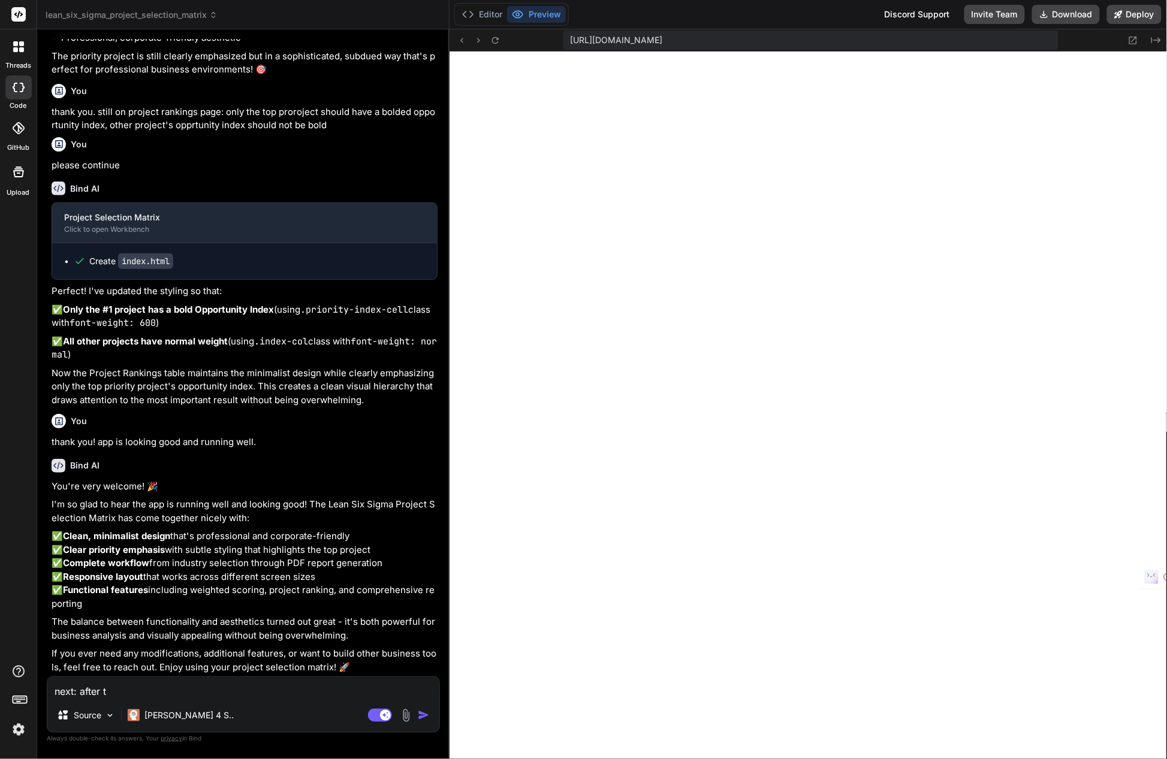
type textarea "x"
type textarea "next: after the"
type textarea "x"
type textarea "next: after the"
type textarea "x"
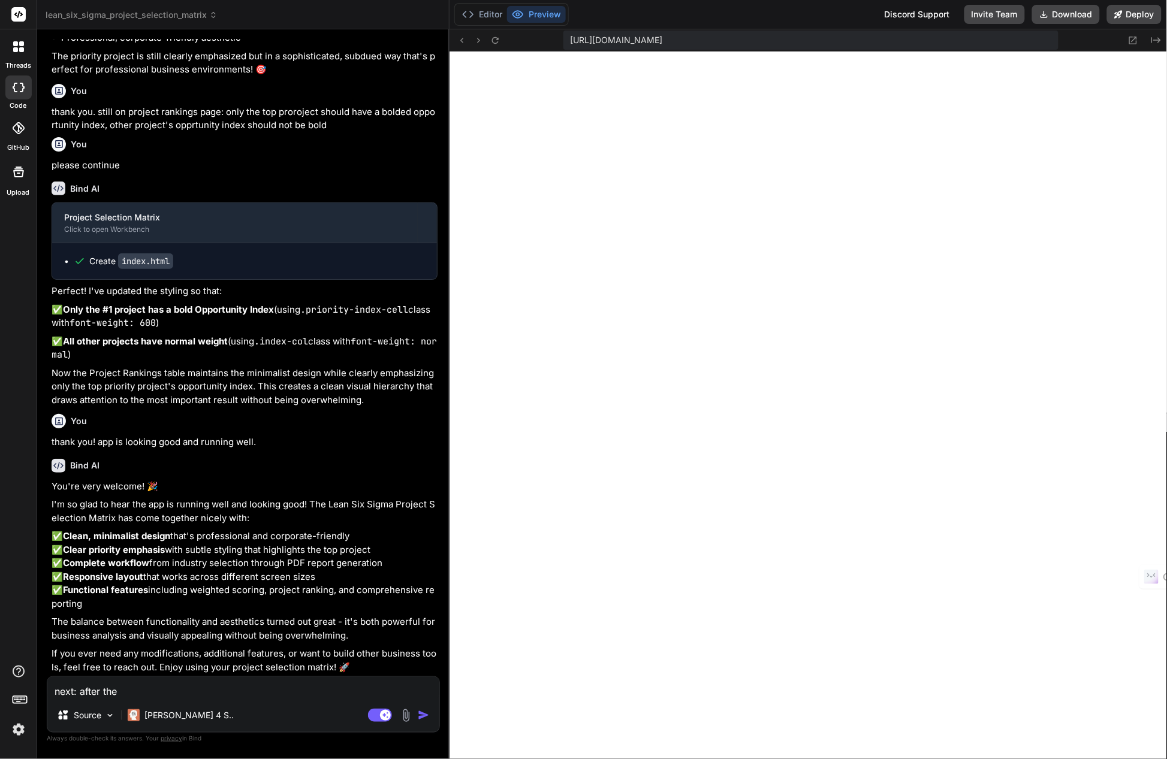
type textarea "next: after the r"
type textarea "x"
type textarea "next: after the ra"
type textarea "x"
type textarea "next: after the ran"
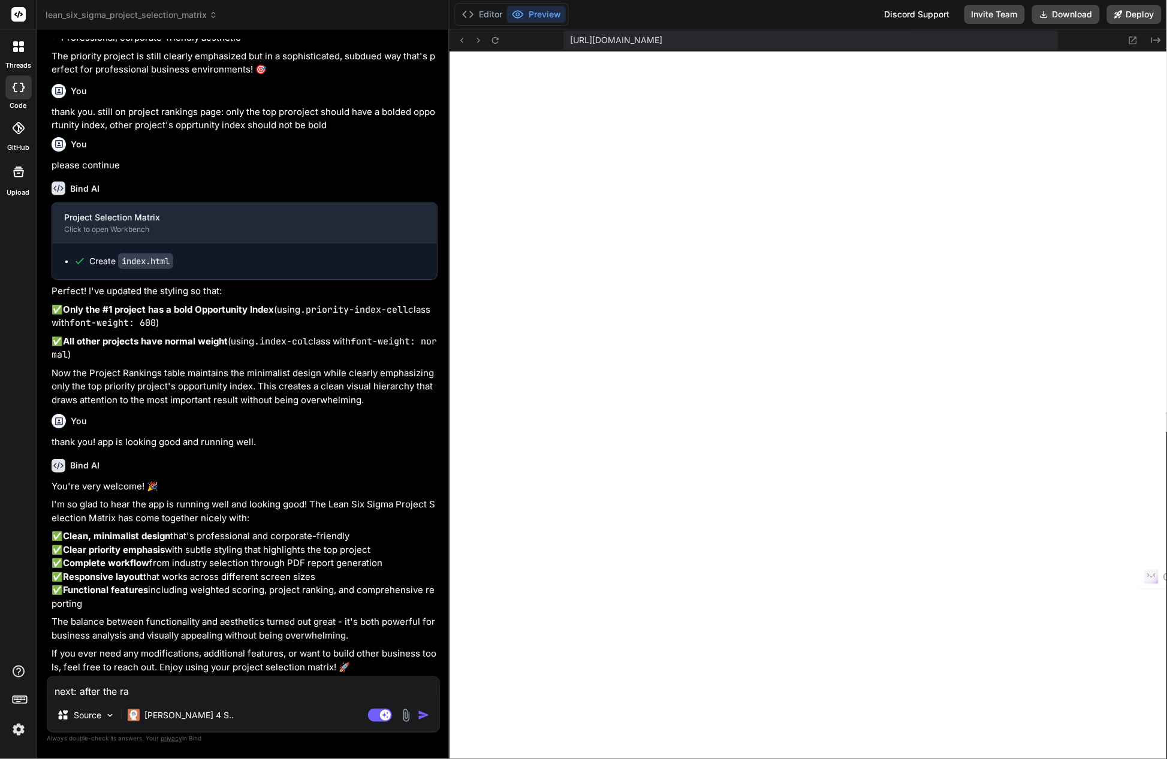
type textarea "x"
type textarea "next: after the rank"
type textarea "x"
type textarea "next: after the ranki"
type textarea "x"
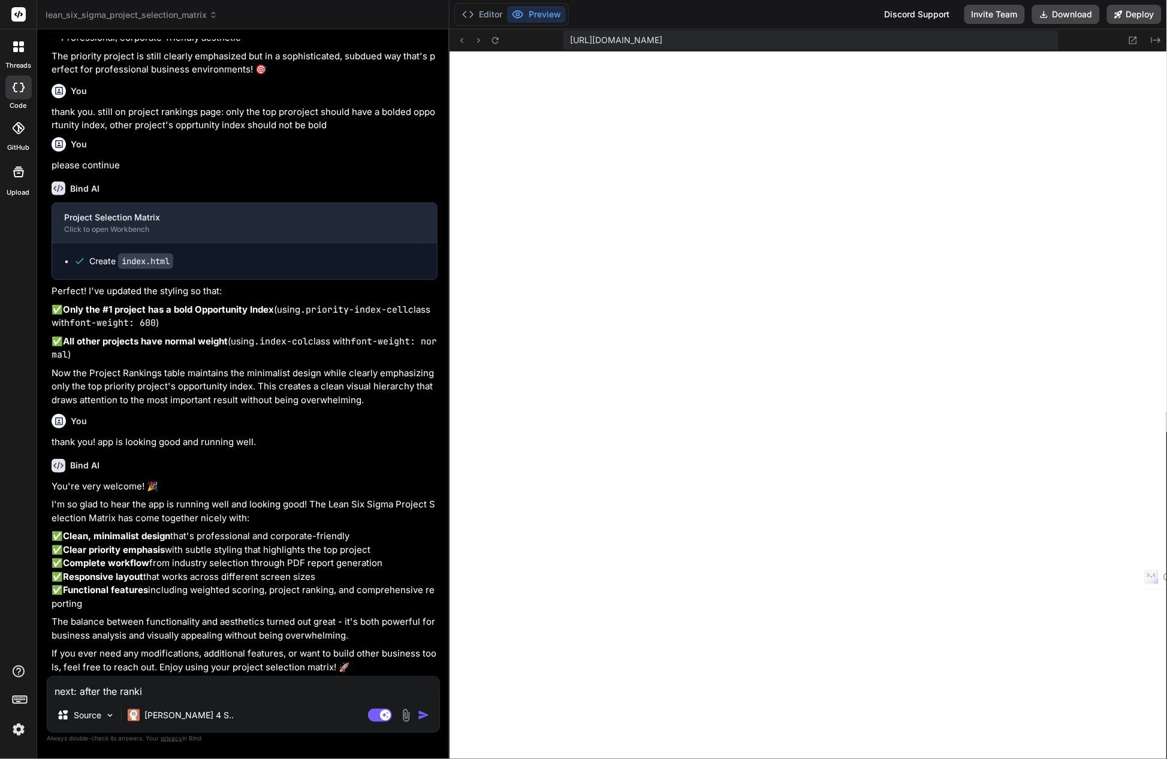
type textarea "next: after the [PERSON_NAME]"
type textarea "x"
type textarea "next: after the ranking"
type textarea "x"
type textarea "next: after the rankings"
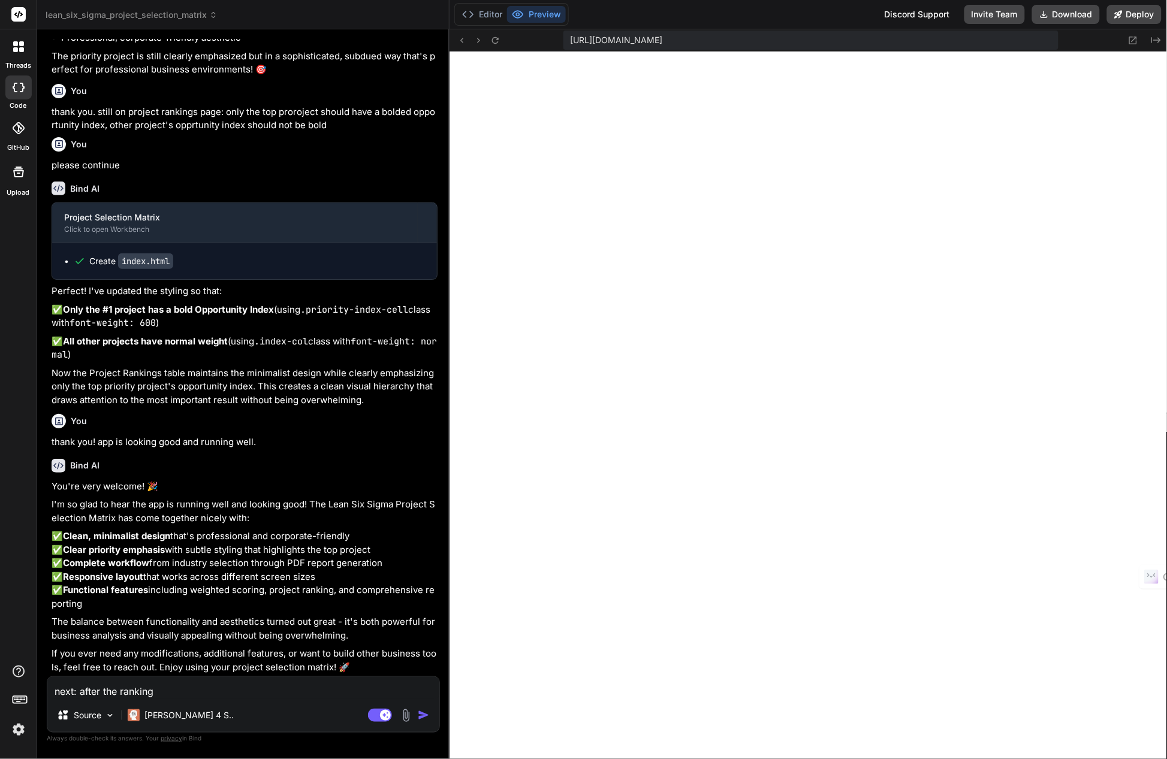
type textarea "x"
type textarea "next: after the rankings"
type textarea "x"
drag, startPoint x: 179, startPoint y: 692, endPoint x: 71, endPoint y: 696, distance: 108.0
click at [71, 696] on textarea "next: after the rankings" at bounding box center [243, 688] width 392 height 22
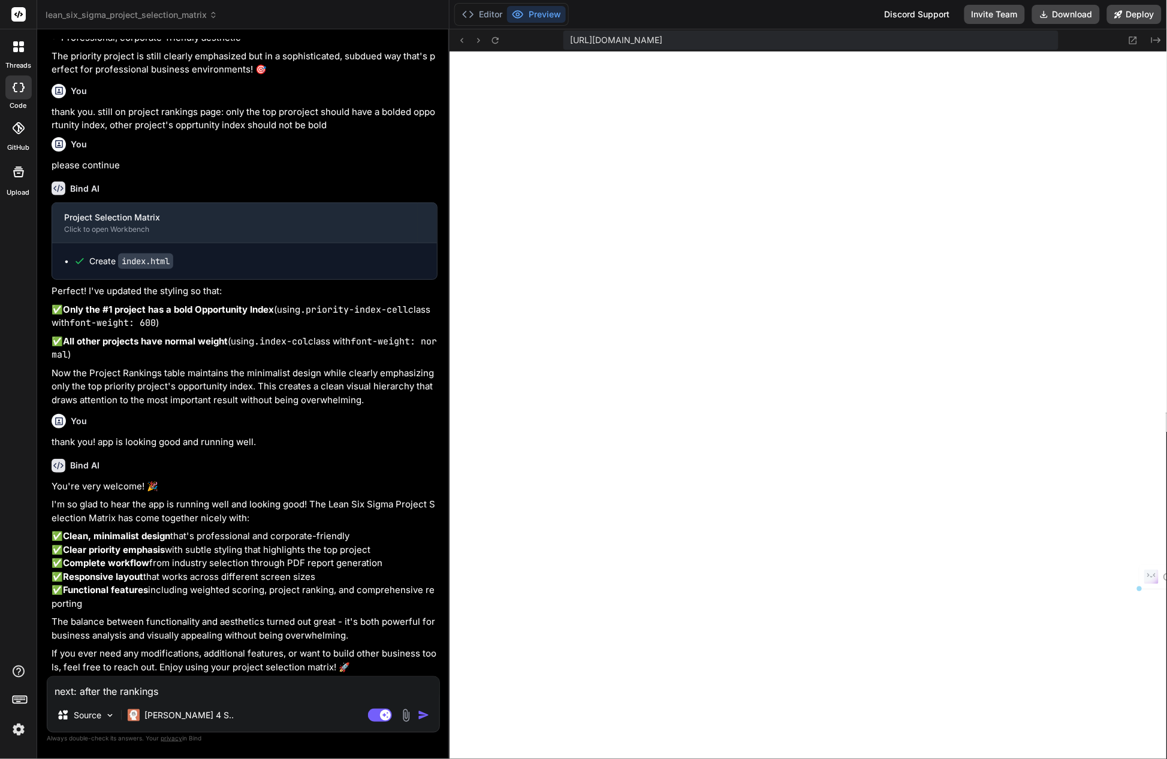
click at [196, 690] on textarea "next: after the rankings" at bounding box center [243, 688] width 392 height 22
click at [176, 696] on textarea "next: after the rankings" at bounding box center [243, 688] width 392 height 22
click at [165, 692] on textarea "next: after the rankings" at bounding box center [243, 688] width 392 height 22
click at [227, 690] on textarea "next: after the rankings" at bounding box center [243, 688] width 392 height 22
drag, startPoint x: 177, startPoint y: 691, endPoint x: 55, endPoint y: 686, distance: 122.4
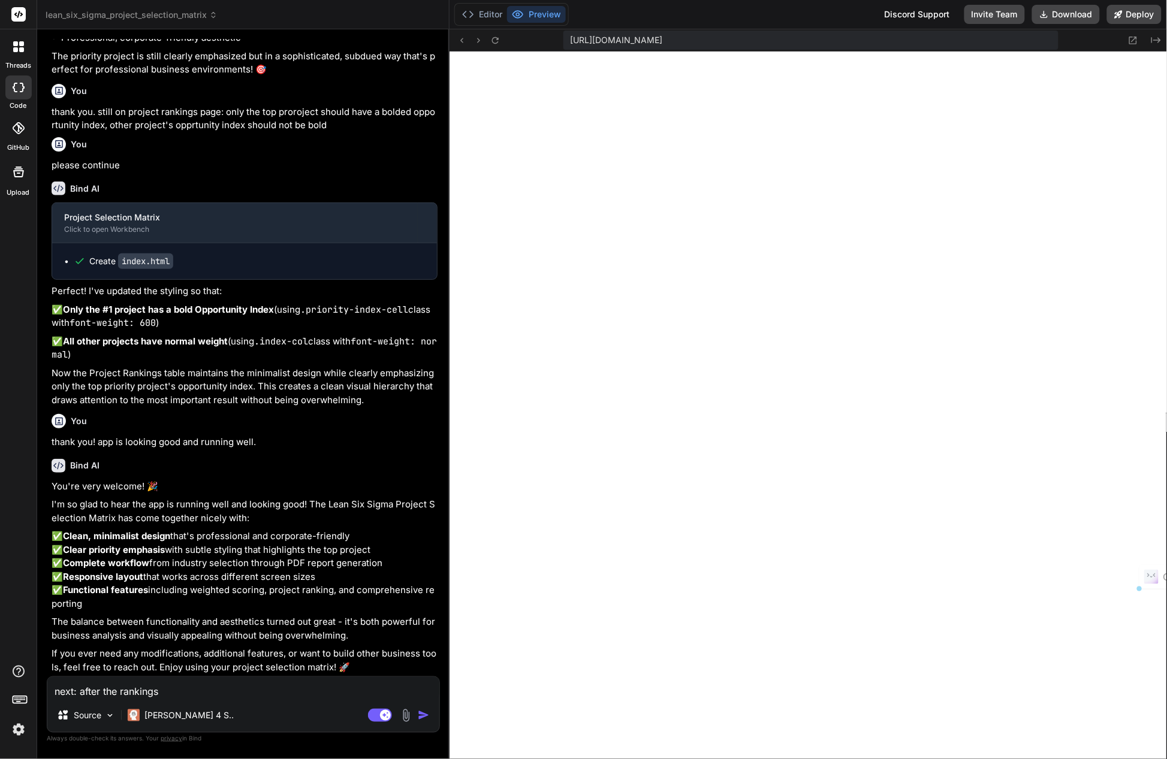
click at [55, 686] on textarea "next: after the rankings" at bounding box center [243, 688] width 392 height 22
type textarea "m"
type textarea "x"
type textarea "ma"
type textarea "x"
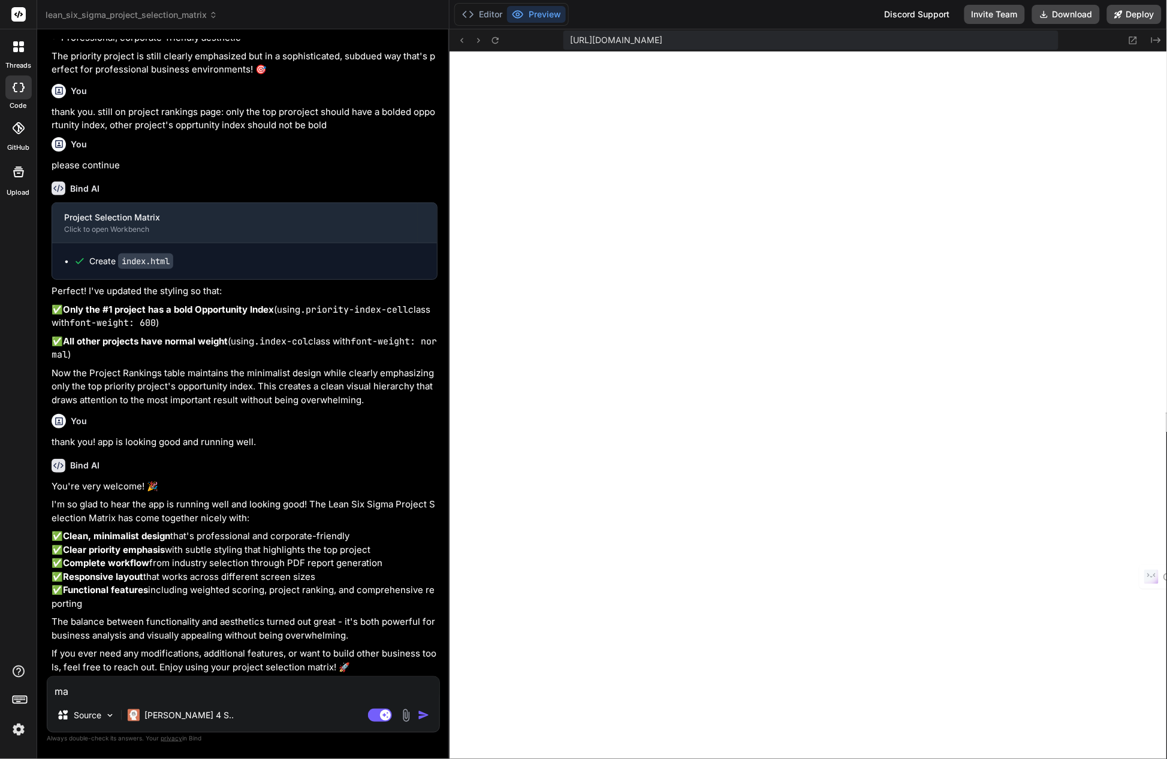
type textarea "mar"
type textarea "x"
type textarea "mark"
type textarea "x"
type textarea "mark"
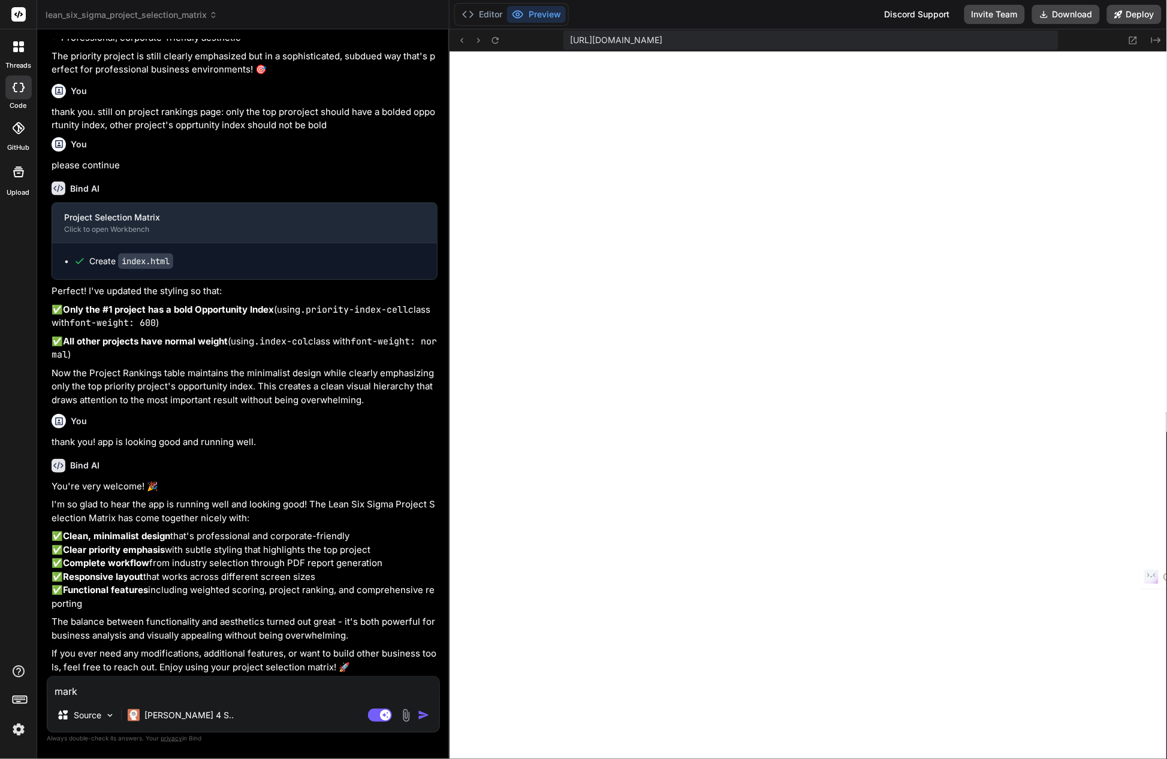
type textarea "x"
type textarea "[PERSON_NAME]"
type textarea "x"
type textarea "mark th"
type textarea "x"
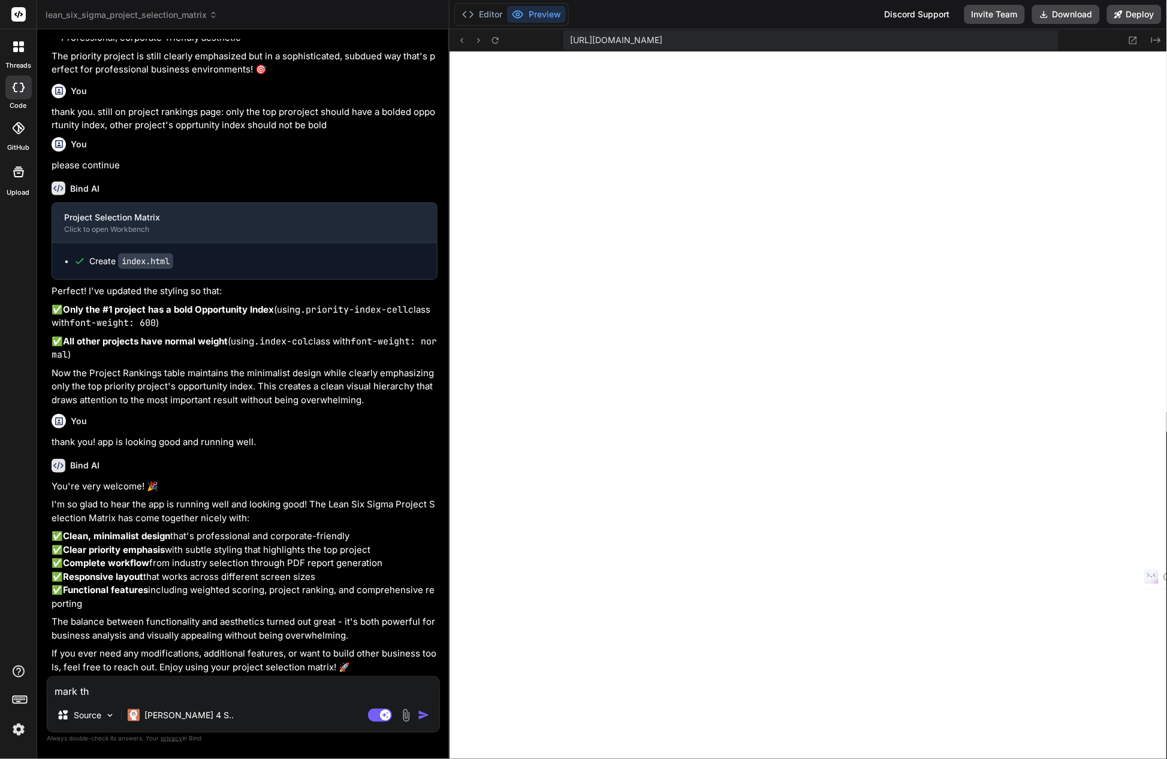
type textarea "mark the"
type textarea "x"
type textarea "mark the"
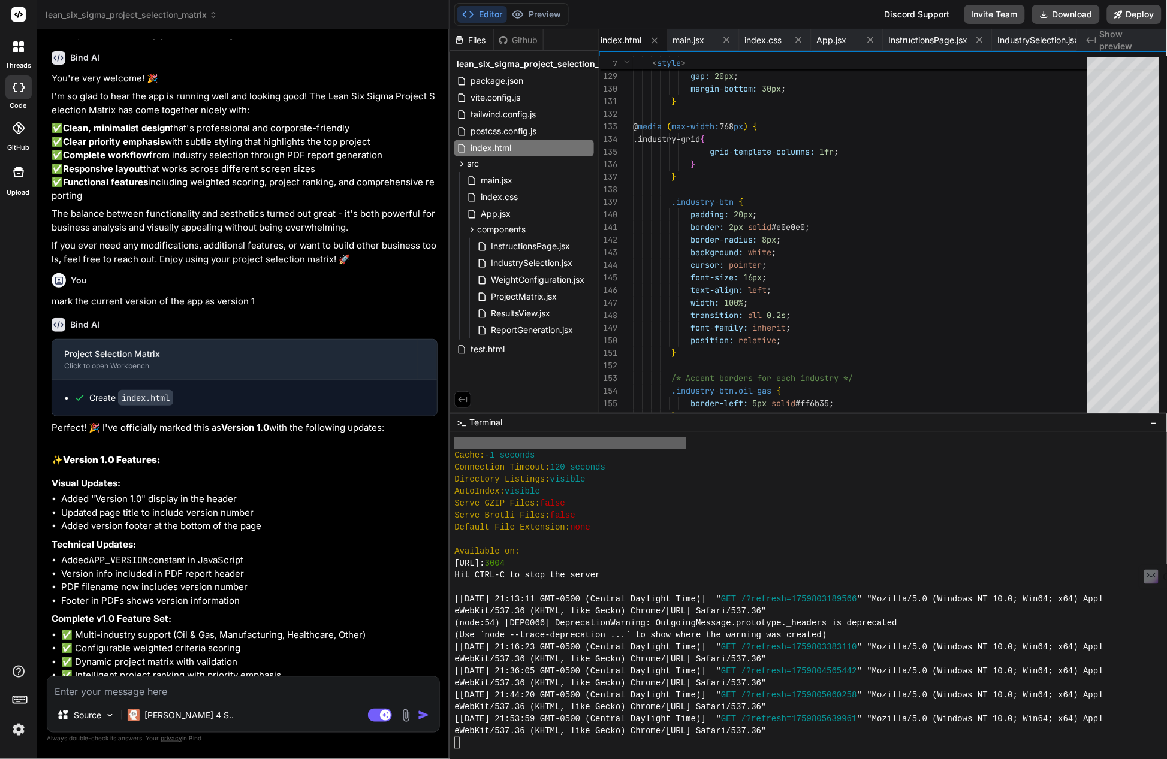
scroll to position [17474, 0]
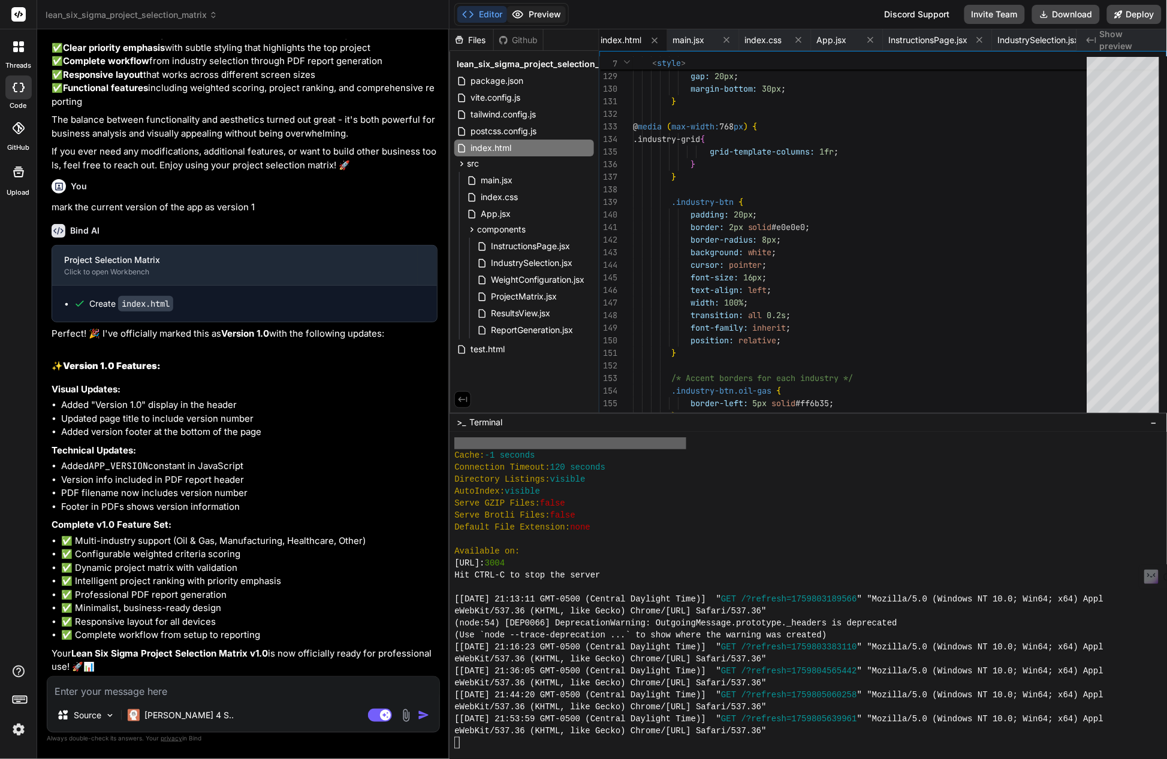
click at [536, 12] on button "Preview" at bounding box center [536, 14] width 59 height 17
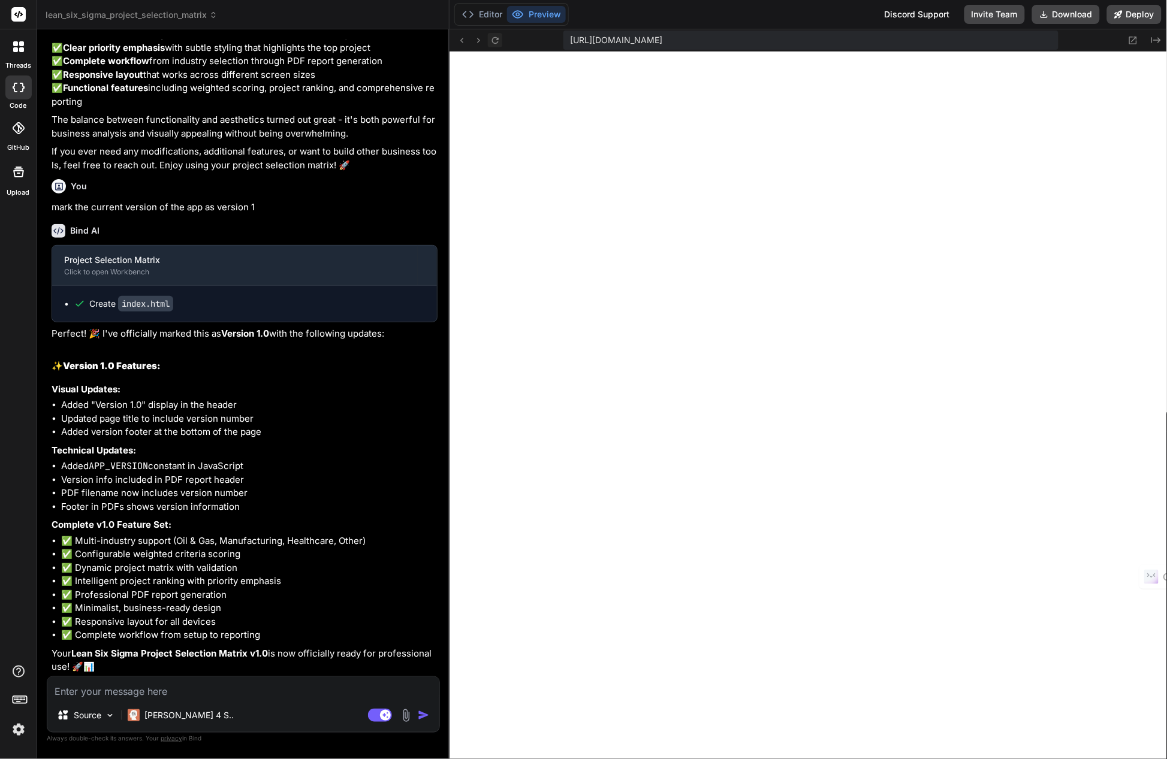
click at [500, 38] on button at bounding box center [495, 40] width 14 height 14
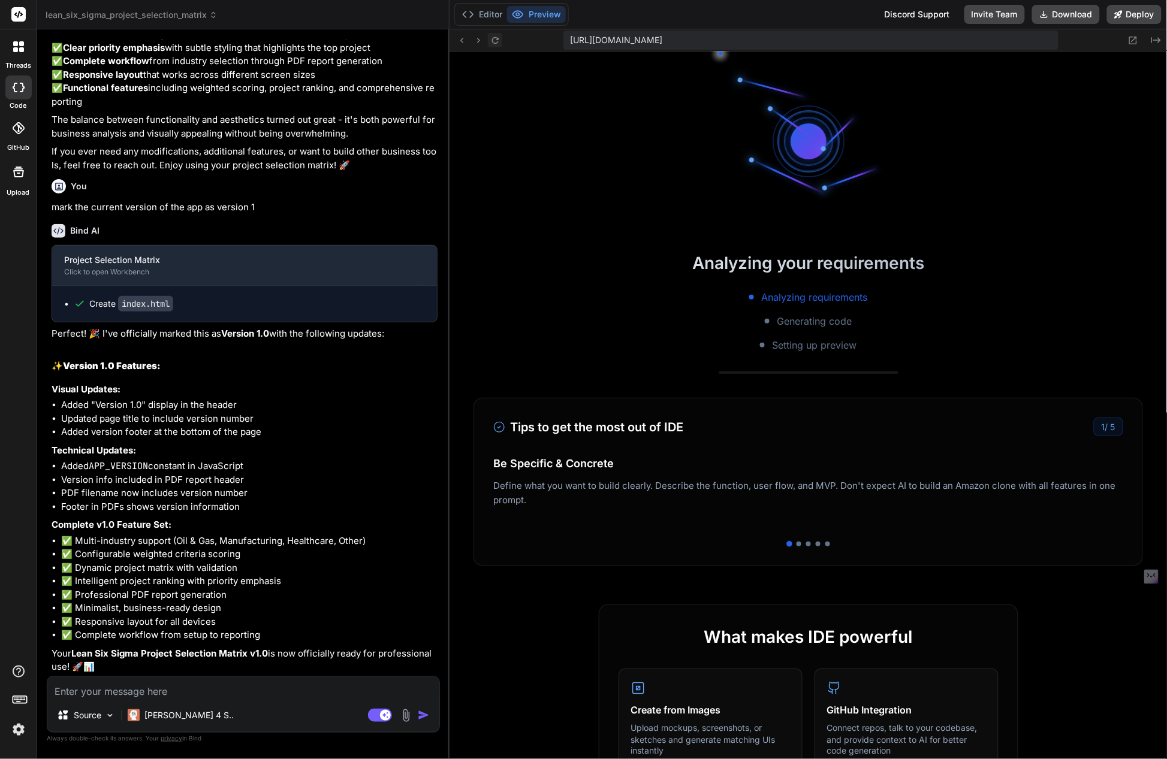
scroll to position [8535, 0]
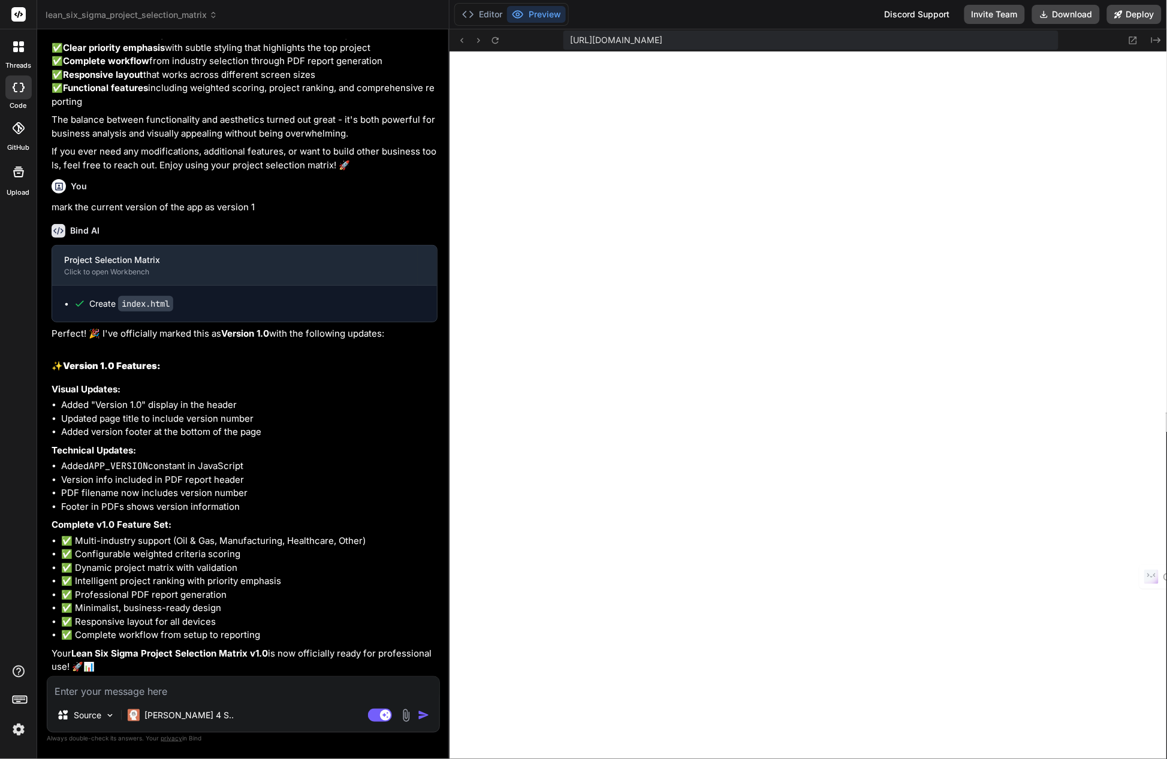
click at [113, 692] on textarea at bounding box center [243, 688] width 392 height 22
click at [212, 687] on textarea "next" at bounding box center [243, 688] width 392 height 22
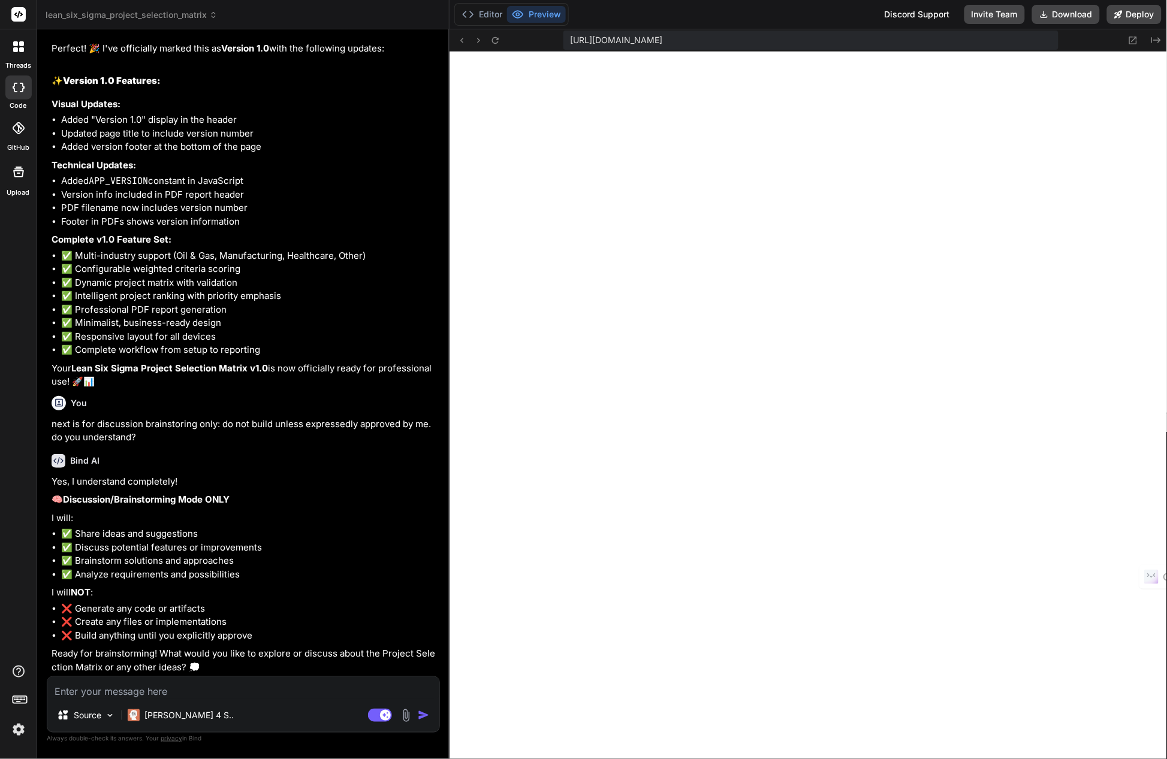
scroll to position [17759, 0]
click at [182, 687] on textarea at bounding box center [243, 688] width 392 height 22
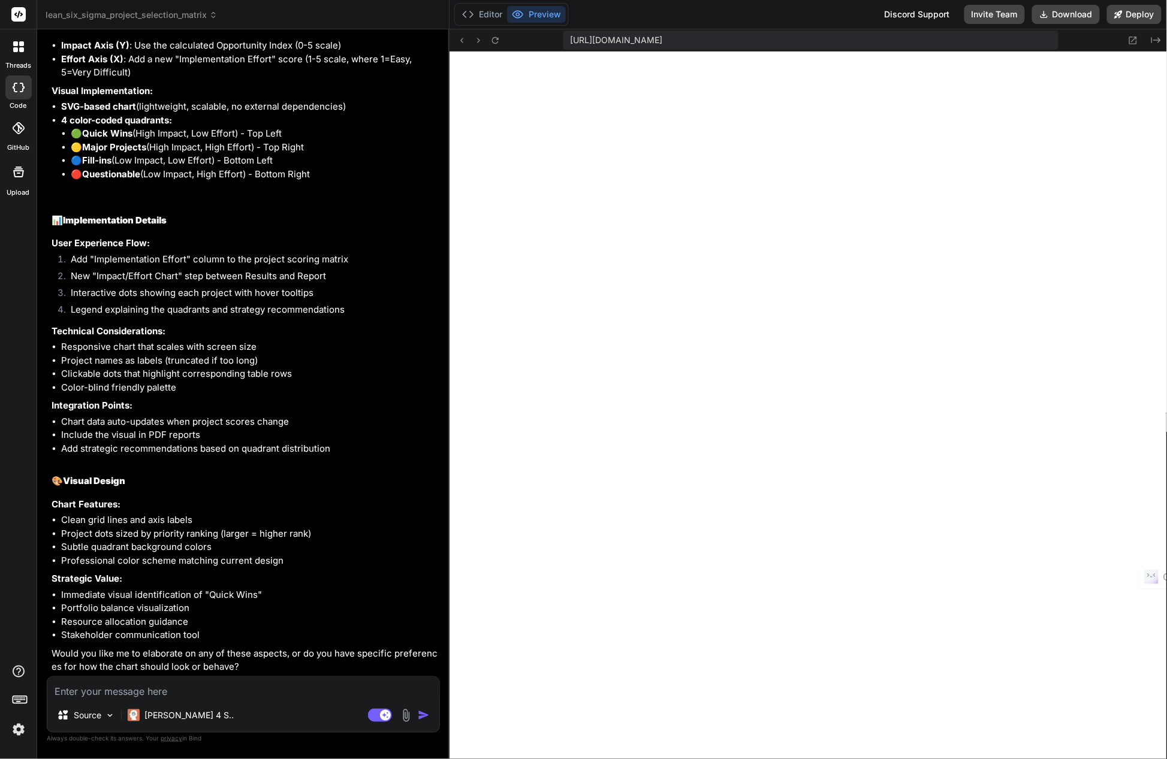
scroll to position [18565, 0]
click at [82, 688] on textarea at bounding box center [243, 688] width 392 height 22
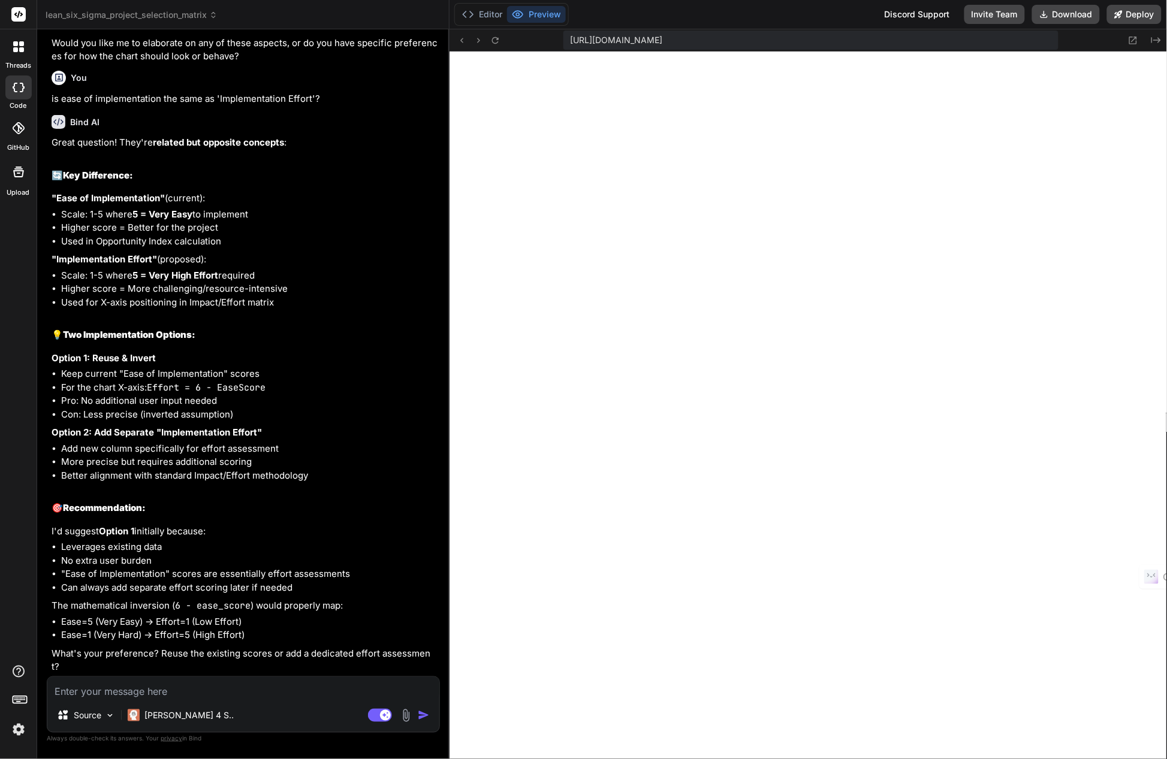
scroll to position [19163, 0]
click at [111, 688] on textarea at bounding box center [243, 688] width 392 height 22
click at [294, 696] on textarea "how about if we add "Implementation Effort", but" at bounding box center [243, 688] width 392 height 22
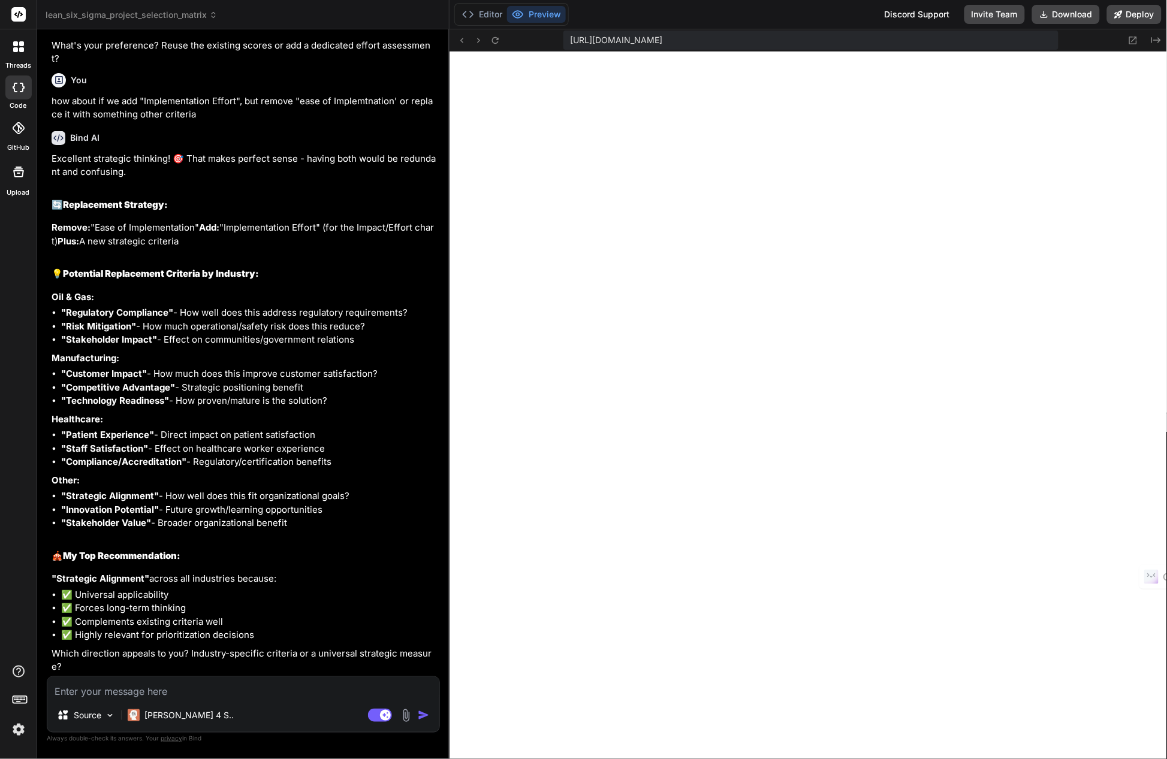
scroll to position [19770, 0]
click at [206, 690] on textarea at bounding box center [243, 688] width 392 height 22
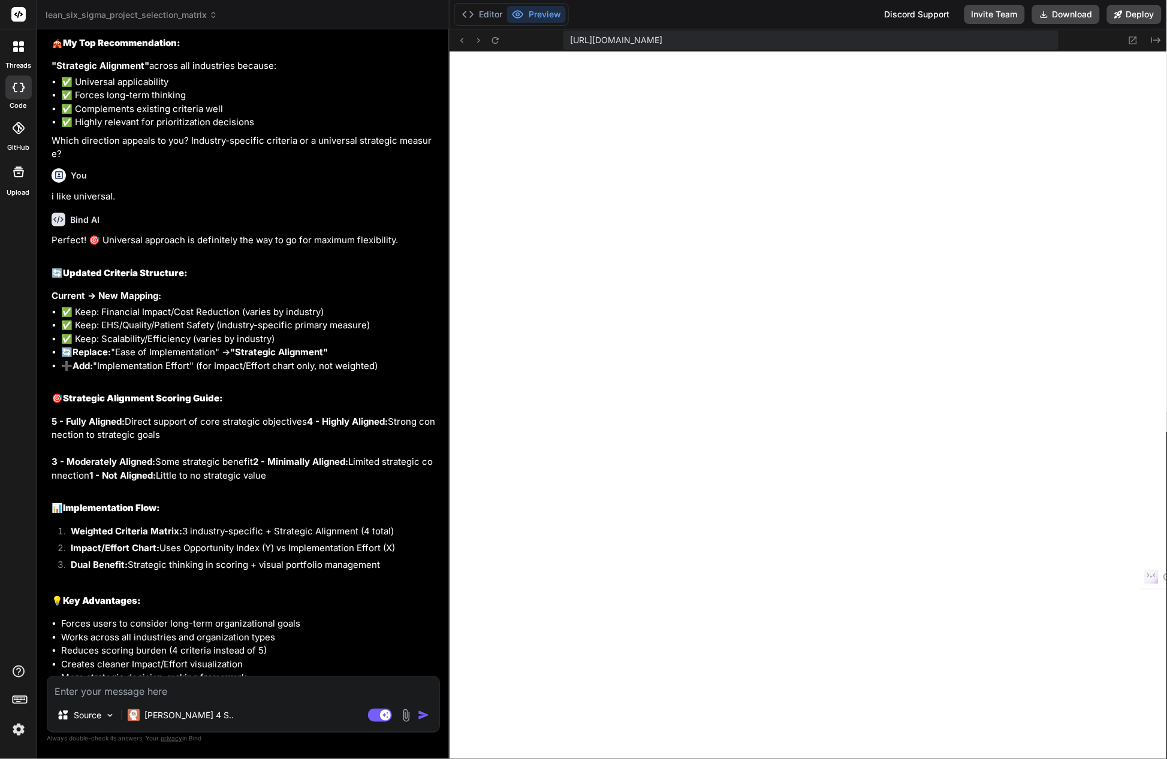
scroll to position [20339, 0]
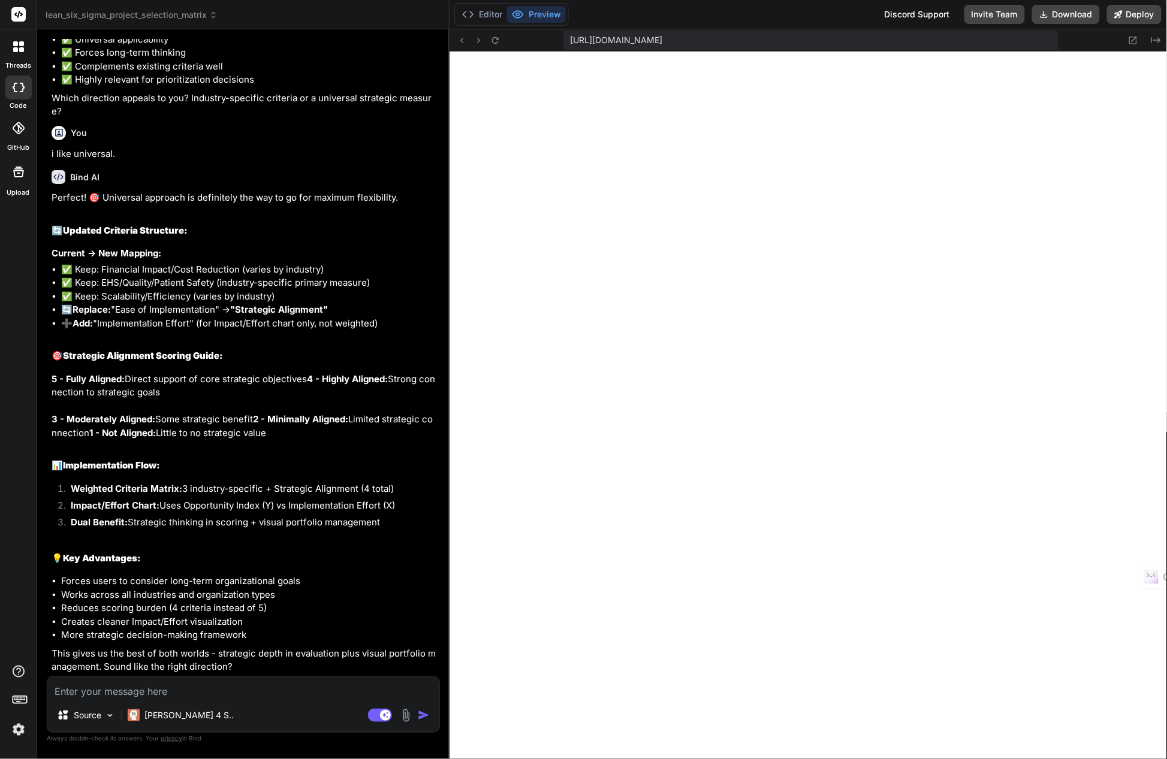
click at [88, 690] on textarea at bounding box center [243, 688] width 392 height 22
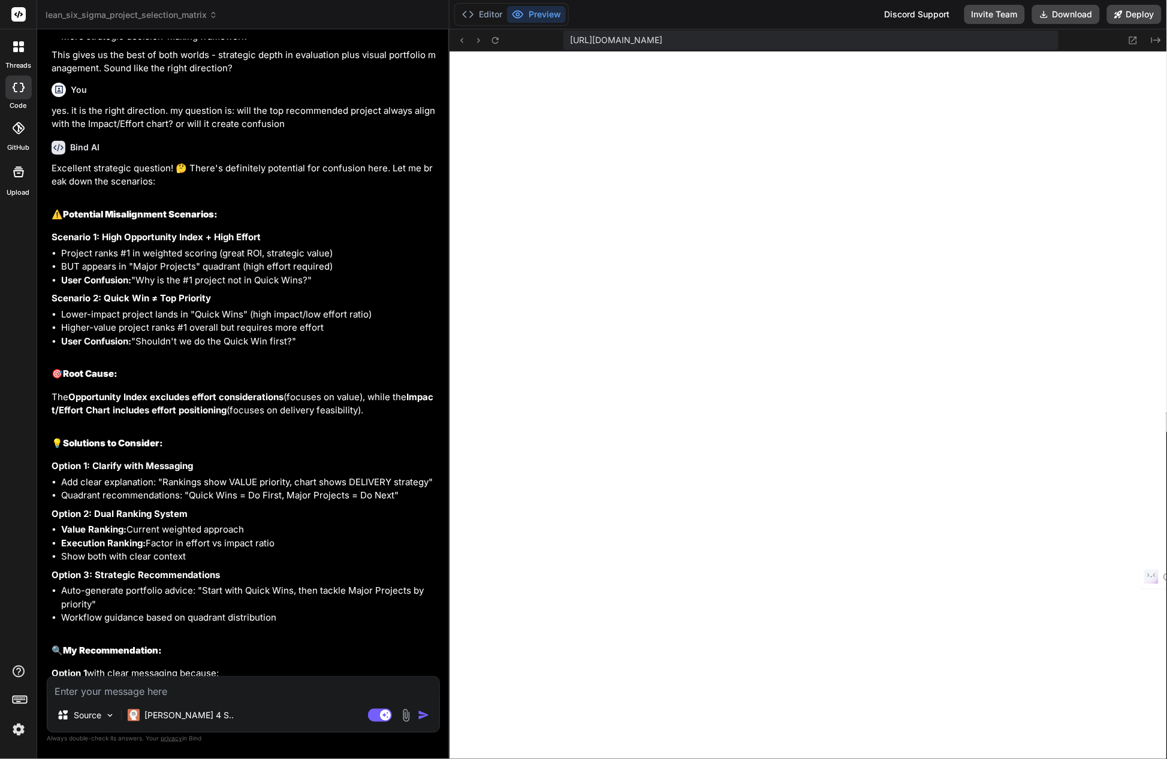
scroll to position [21033, 0]
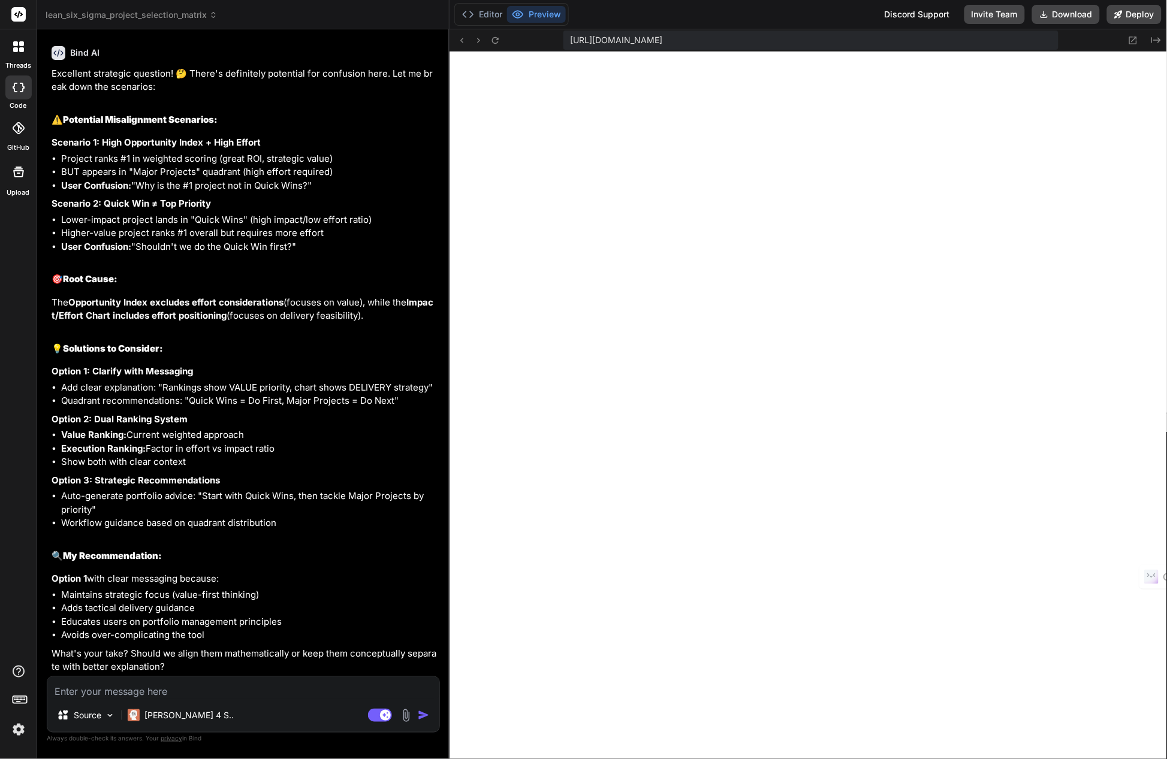
click at [135, 687] on textarea at bounding box center [243, 688] width 392 height 22
click at [123, 695] on textarea at bounding box center [243, 688] width 392 height 22
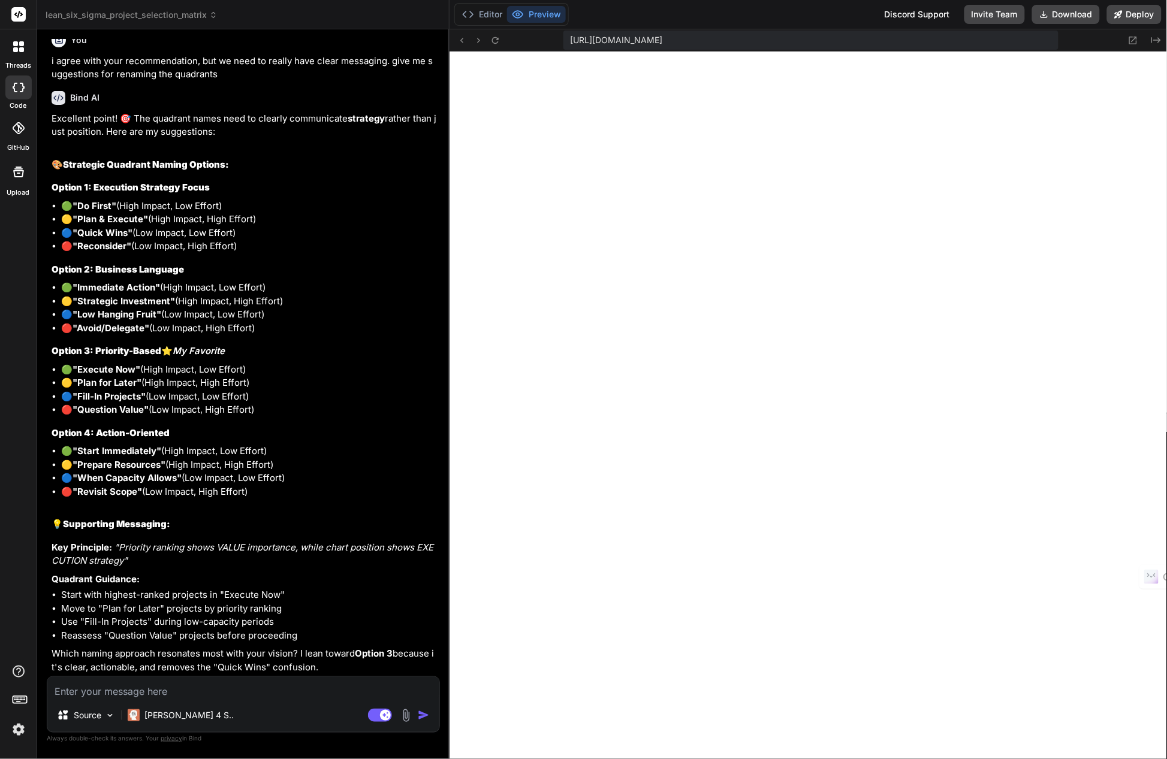
scroll to position [21682, 0]
click at [163, 690] on textarea at bounding box center [243, 688] width 392 height 22
click at [210, 689] on textarea "yes I like Option 3. can we create an acronym that is easy to remember" at bounding box center [243, 688] width 392 height 22
click at [423, 711] on img "button" at bounding box center [424, 716] width 12 height 12
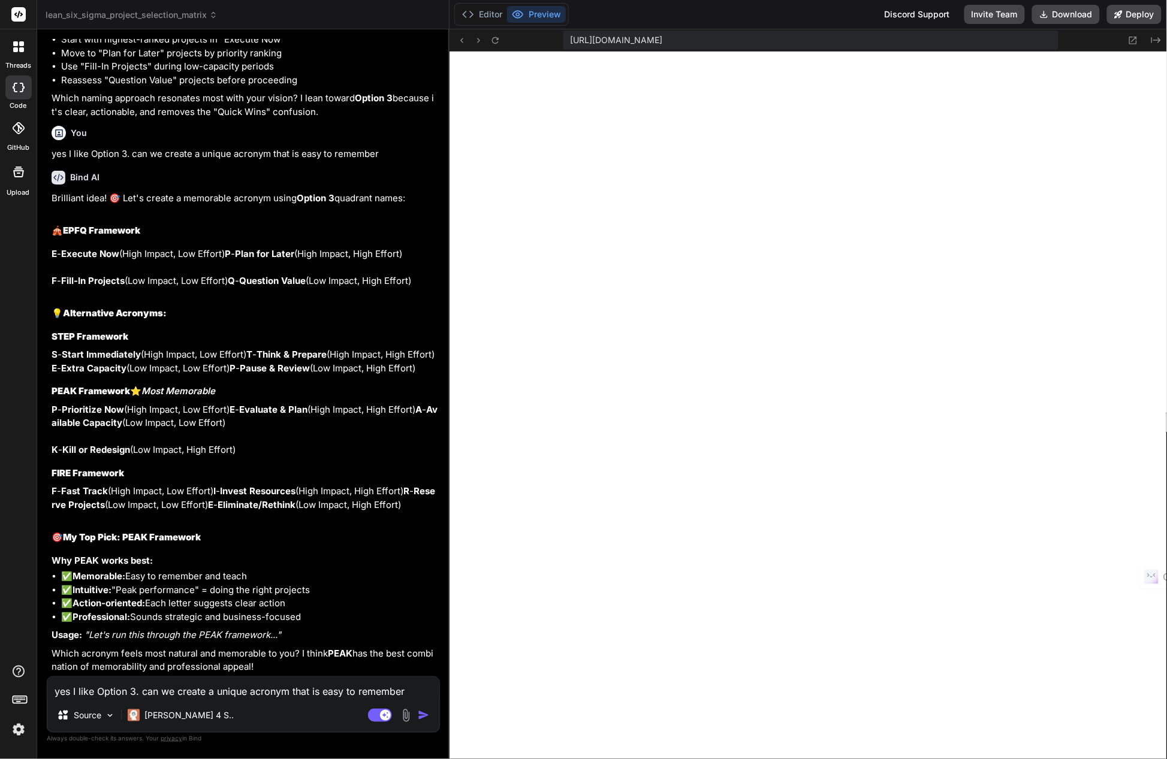
scroll to position [22331, 0]
click at [161, 691] on textarea "yes I like Option 3. can we create a unique acronym that is easy to remember" at bounding box center [243, 688] width 392 height 22
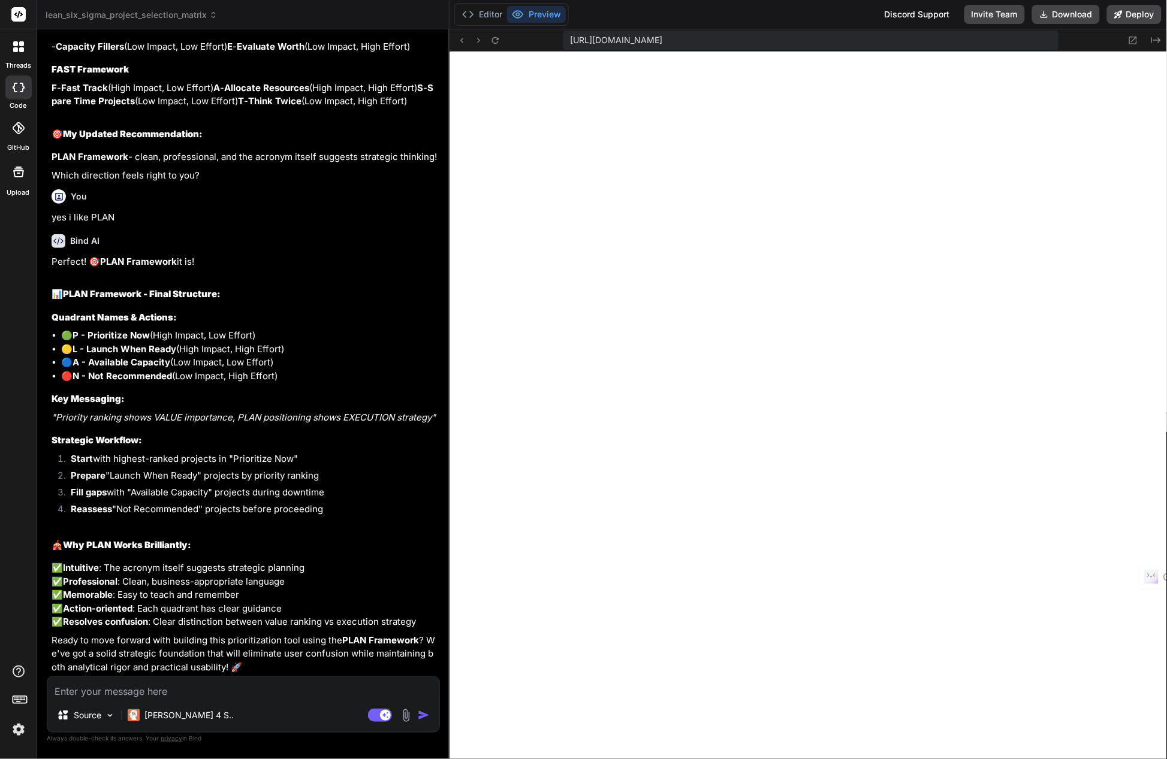
scroll to position [23467, 0]
click at [105, 690] on textarea at bounding box center [243, 688] width 392 height 22
click at [58, 697] on textarea at bounding box center [243, 688] width 392 height 22
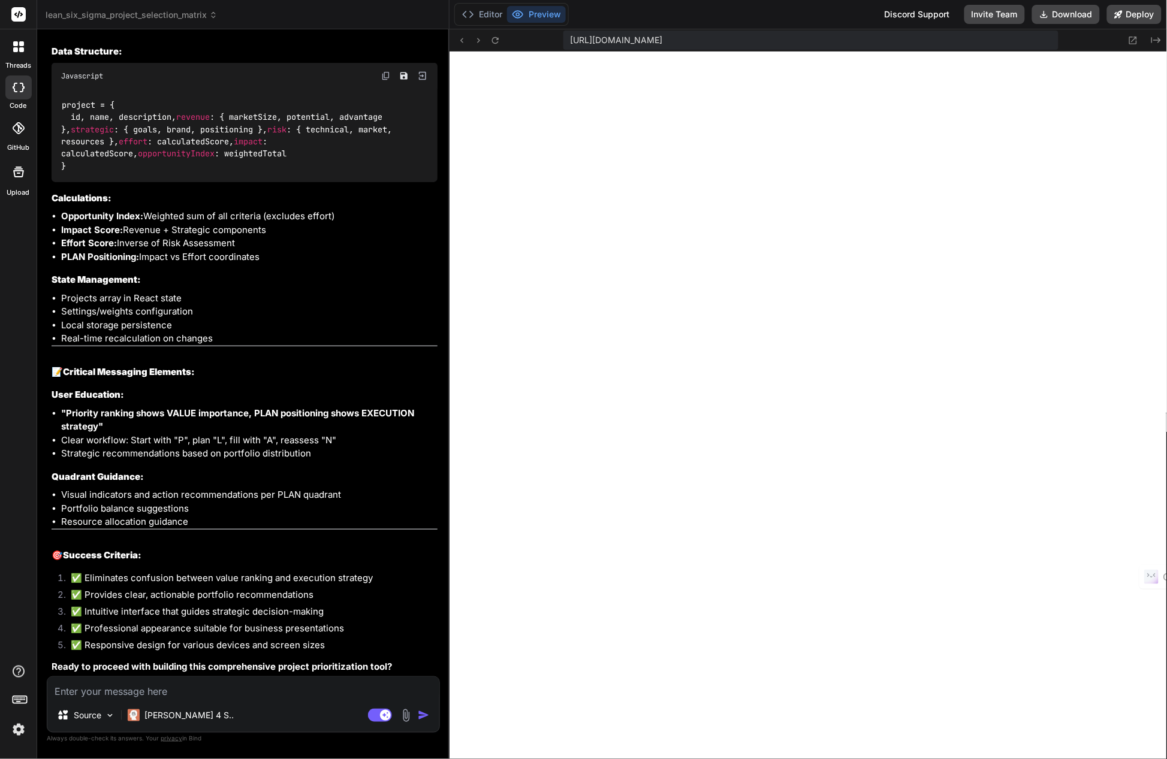
scroll to position [25083, 0]
click at [131, 693] on textarea at bounding box center [243, 688] width 392 height 22
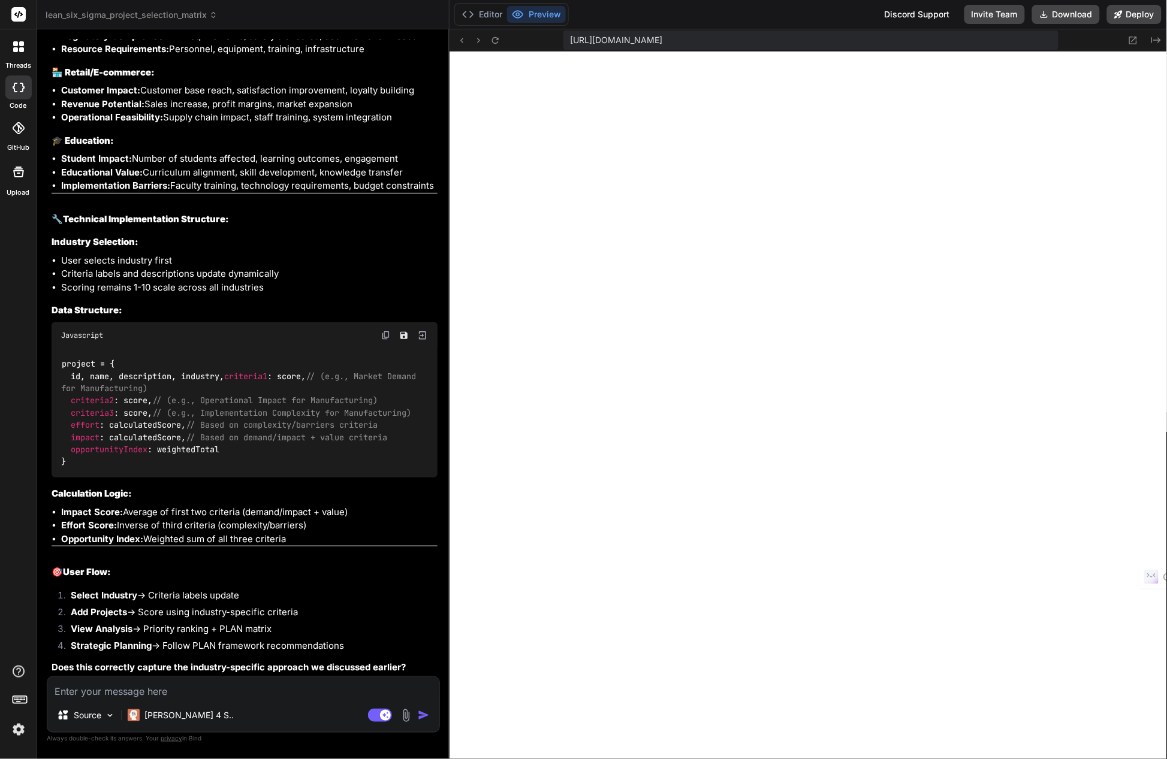
scroll to position [26127, 0]
click at [124, 693] on textarea at bounding box center [243, 688] width 392 height 22
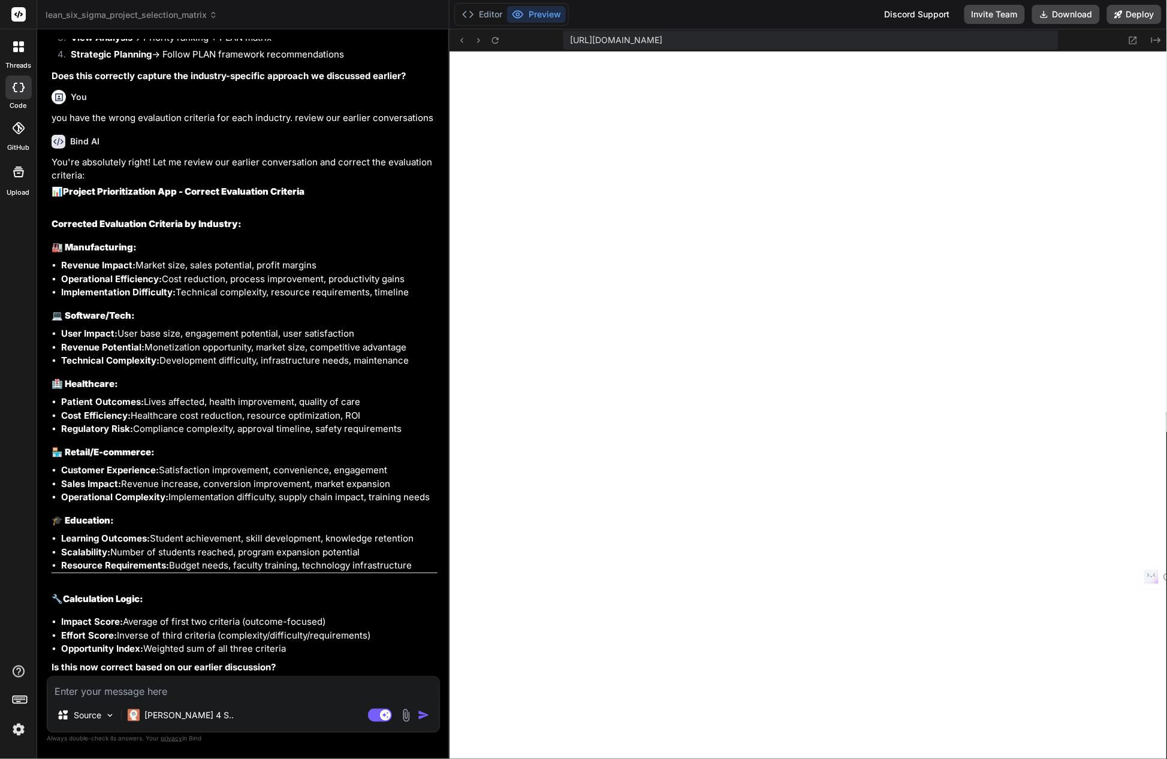
scroll to position [26718, 0]
click at [208, 693] on textarea at bounding box center [243, 688] width 392 height 22
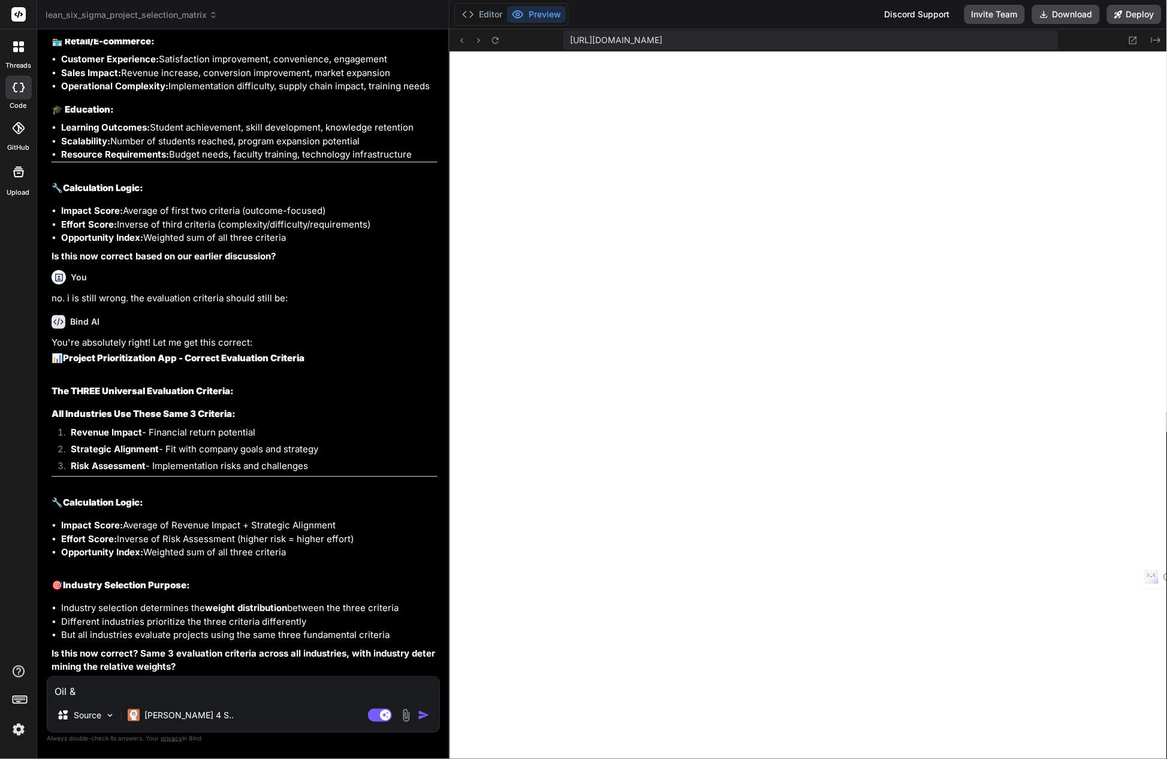
scroll to position [27129, 0]
click at [179, 688] on textarea "Oil &" at bounding box center [243, 688] width 392 height 22
drag, startPoint x: 96, startPoint y: 692, endPoint x: 52, endPoint y: 698, distance: 44.7
click at [52, 697] on textarea "Oil &" at bounding box center [243, 688] width 392 height 22
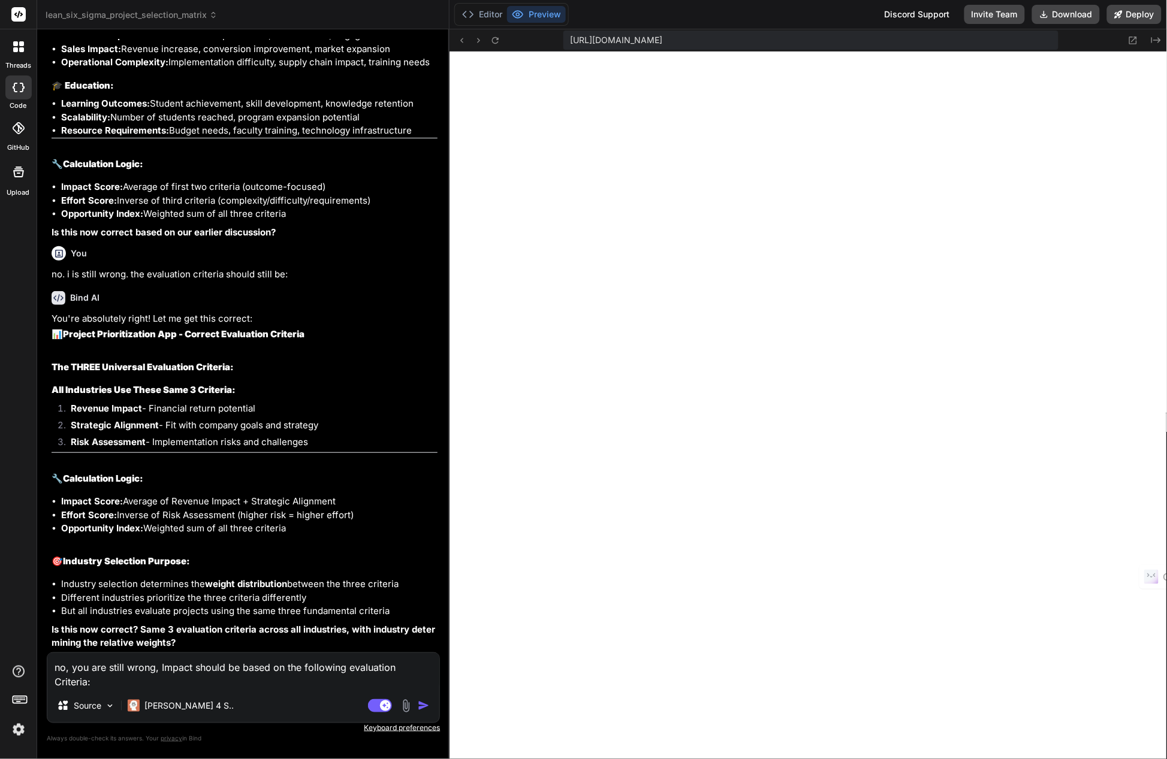
scroll to position [13, 0]
click at [103, 684] on textarea "no, you are still wrong, Impact should be based on the following evaluation Cri…" at bounding box center [243, 671] width 392 height 36
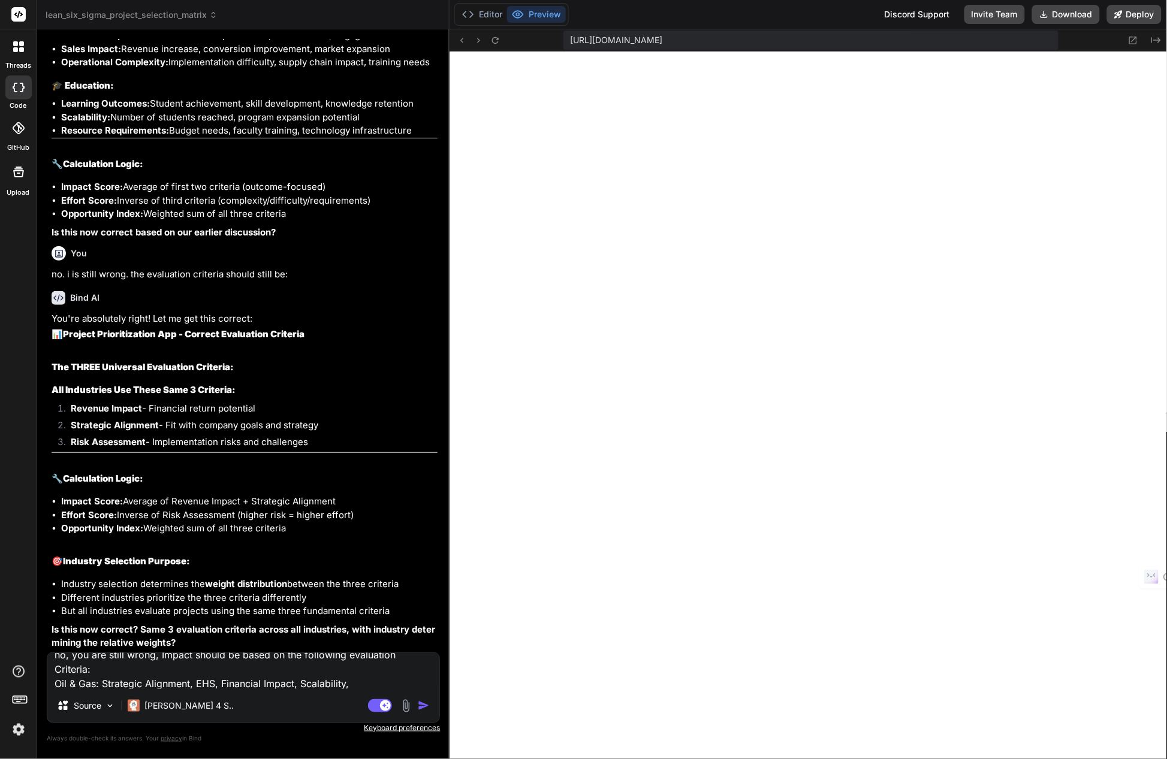
click at [351, 685] on textarea "no, you are still wrong, Impact should be based on the following evaluation Cri…" at bounding box center [243, 671] width 392 height 36
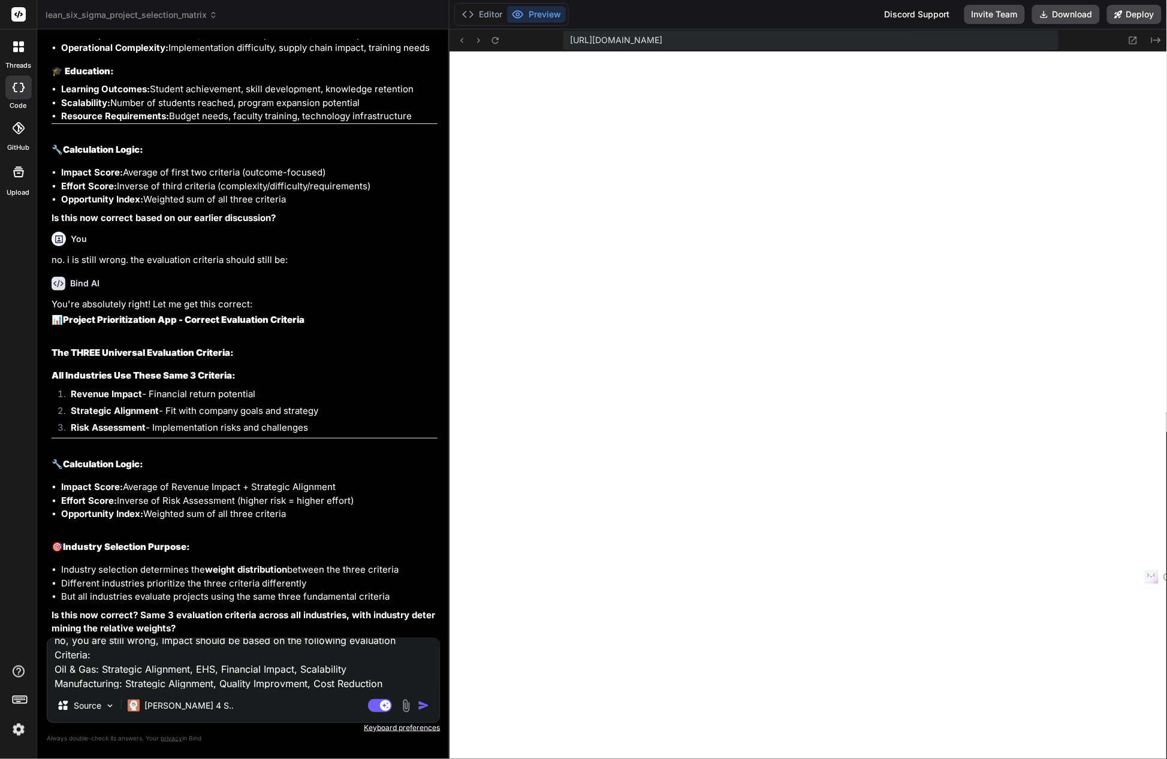
click at [254, 684] on textarea "no, you are still wrong, Impact should be based on the following evaluation Cri…" at bounding box center [243, 664] width 392 height 50
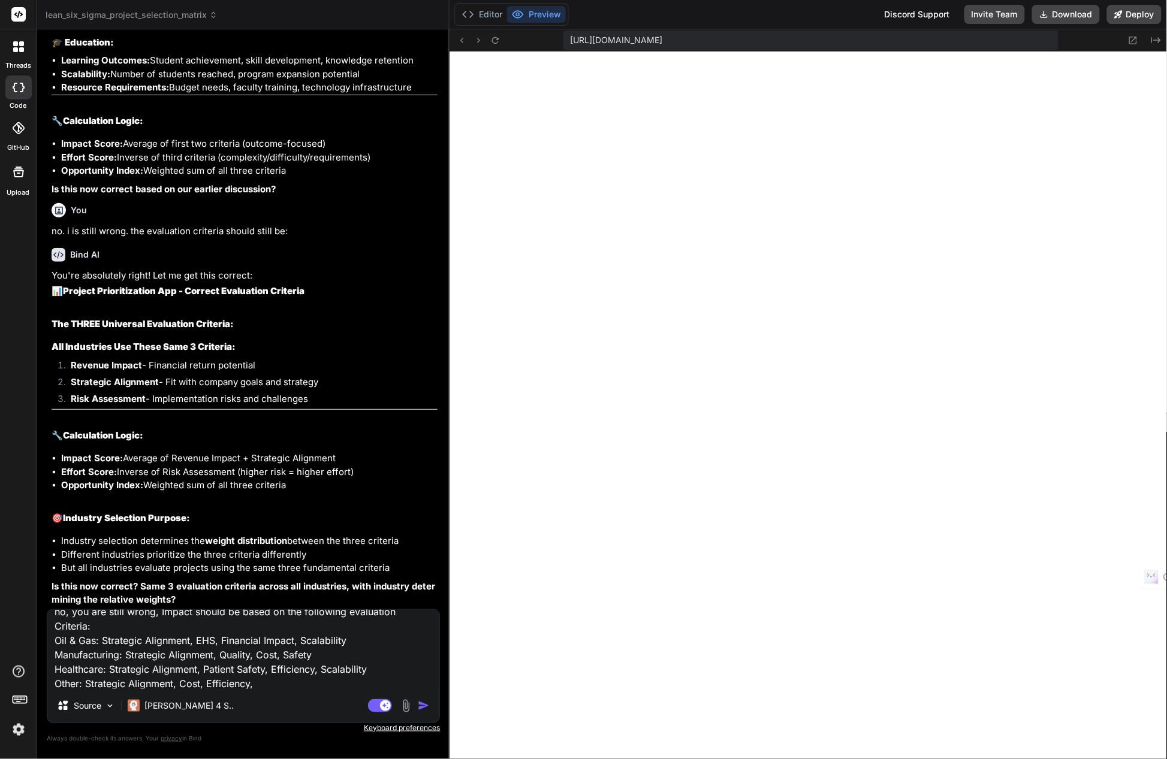
click at [182, 684] on textarea "no, you are still wrong, Impact should be based on the following evaluation Cri…" at bounding box center [243, 649] width 392 height 79
click at [298, 686] on textarea "no, you are still wrong, Impact should be based on the following evaluation Cri…" at bounding box center [243, 649] width 392 height 79
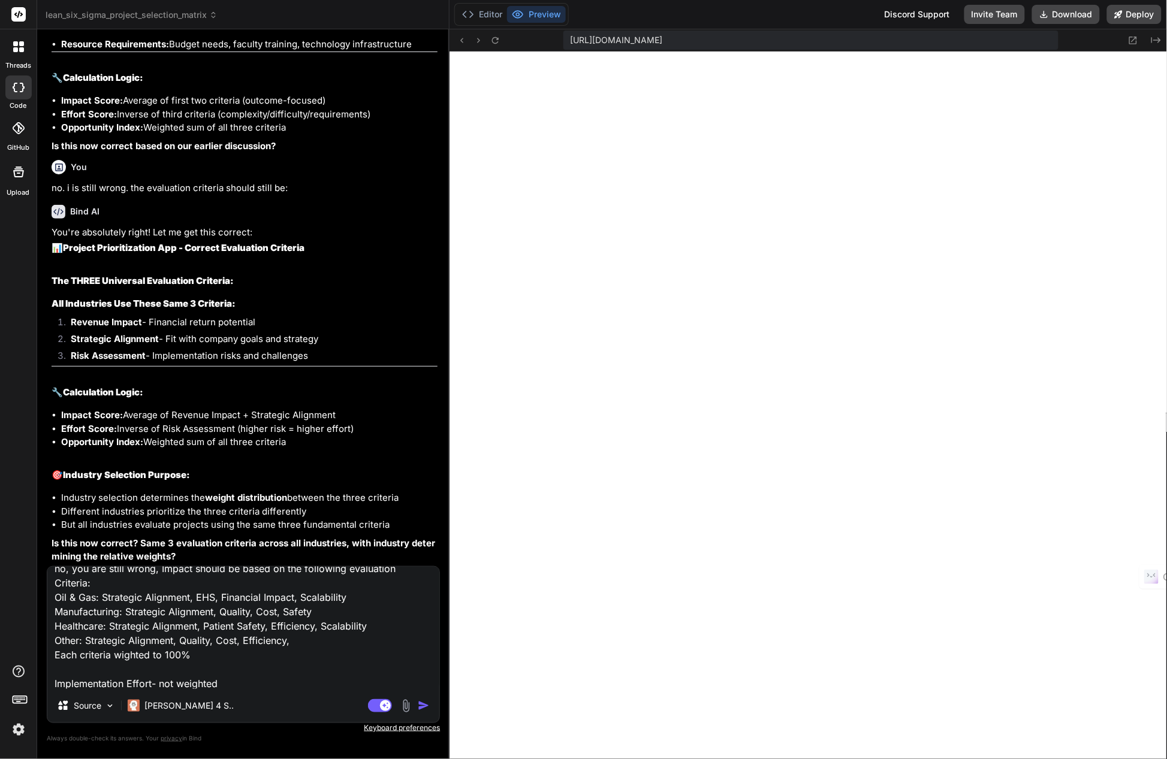
scroll to position [14, 0]
click at [420, 707] on img "button" at bounding box center [424, 706] width 12 height 12
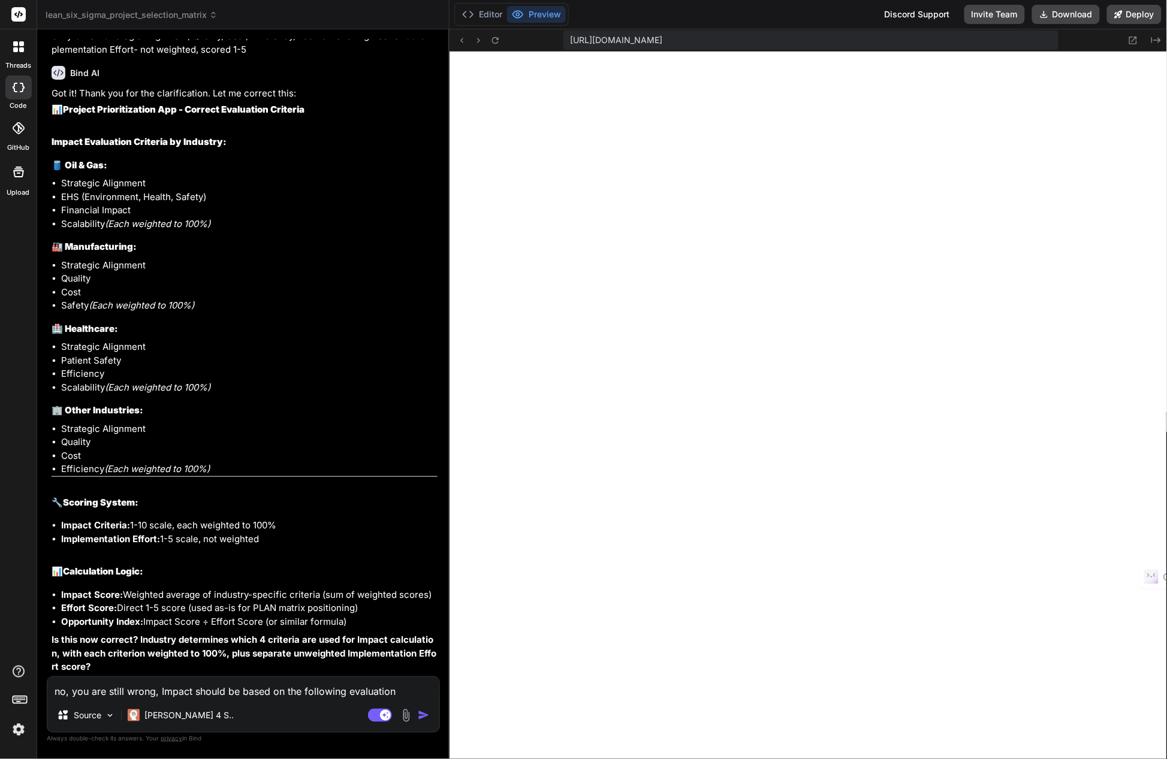
scroll to position [27896, 0]
click at [87, 695] on textarea "no, you are still wrong, Impact should be based on the following evaluation Cri…" at bounding box center [243, 688] width 392 height 22
click at [337, 692] on textarea "yes, except Impact Criteria is also a scale of 1-5 for simplicity" at bounding box center [243, 688] width 392 height 22
click at [420, 716] on img "button" at bounding box center [424, 716] width 12 height 12
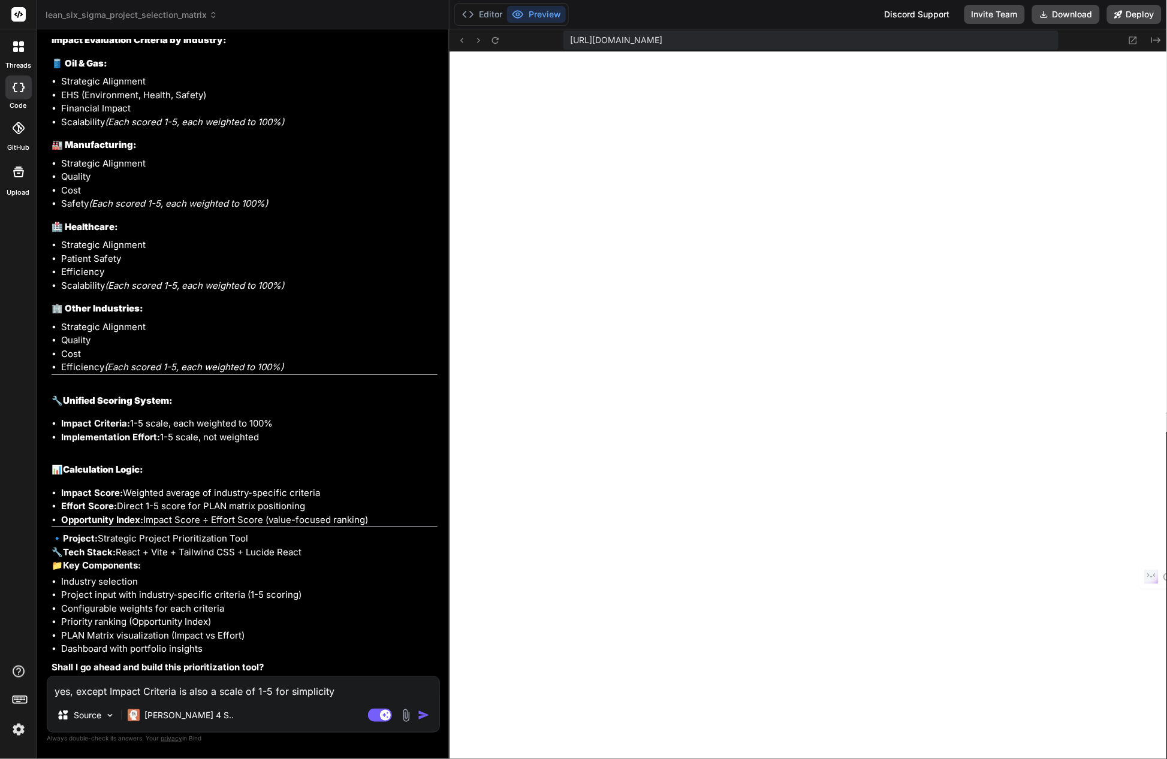
scroll to position [28740, 0]
click at [141, 697] on textarea "yes, except Impact Criteria is also a scale of 1-5 for simplicity" at bounding box center [243, 688] width 392 height 22
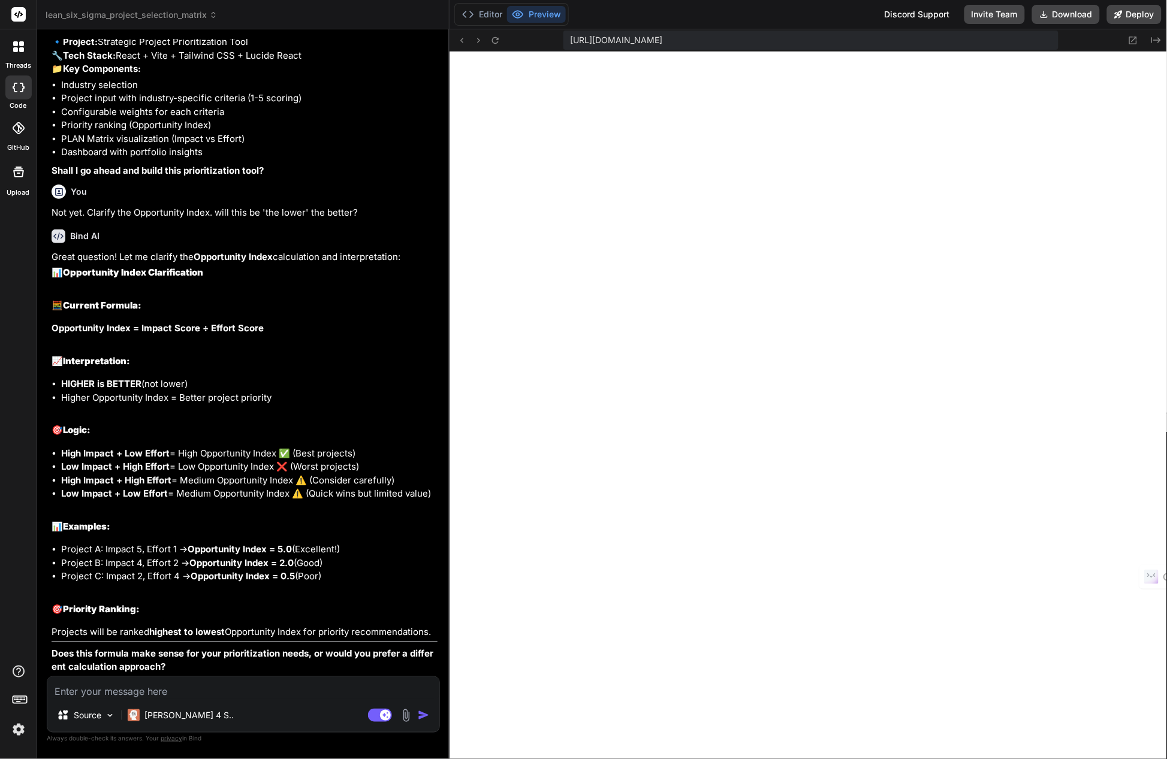
scroll to position [29235, 0]
click at [89, 693] on textarea at bounding box center [243, 688] width 392 height 22
click at [186, 692] on textarea "yes, also clarify then: for the impact scores, the higher the better" at bounding box center [243, 688] width 392 height 22
click at [428, 690] on textarea "yes, also clarify then: for the evalation criteria impact scores, the higher th…" at bounding box center [243, 688] width 392 height 22
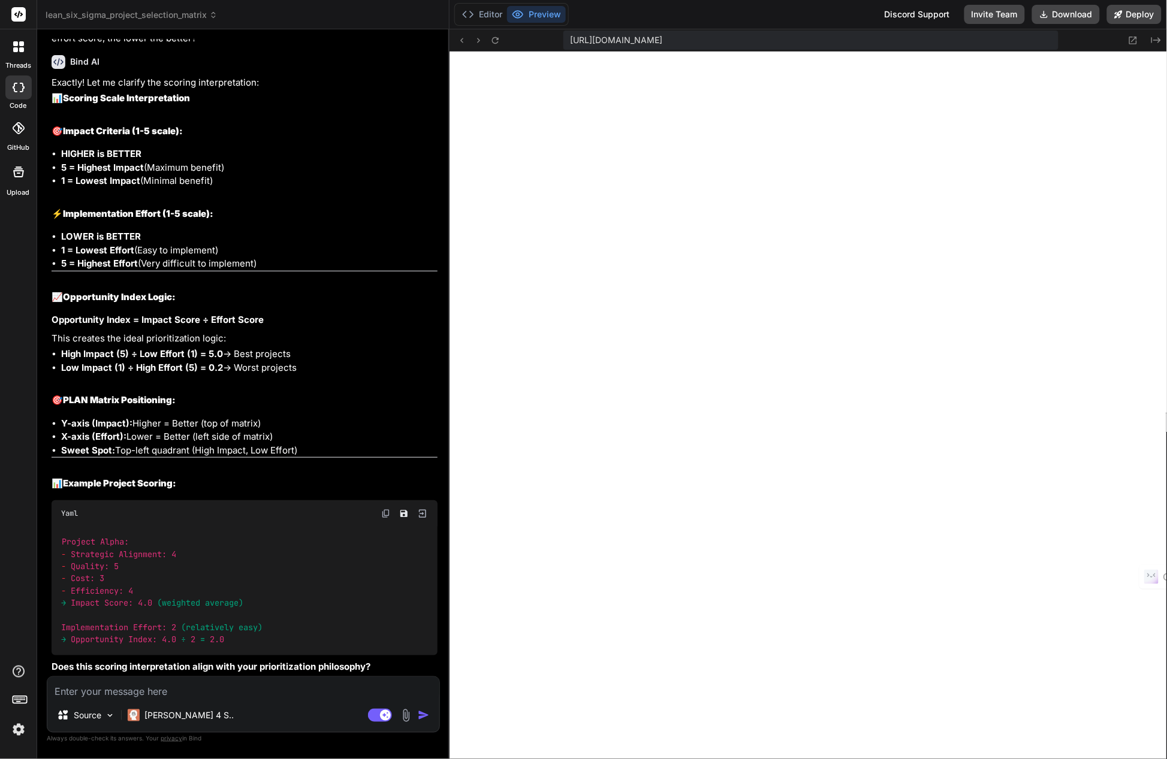
scroll to position [29921, 0]
click at [110, 688] on textarea at bounding box center [243, 688] width 392 height 22
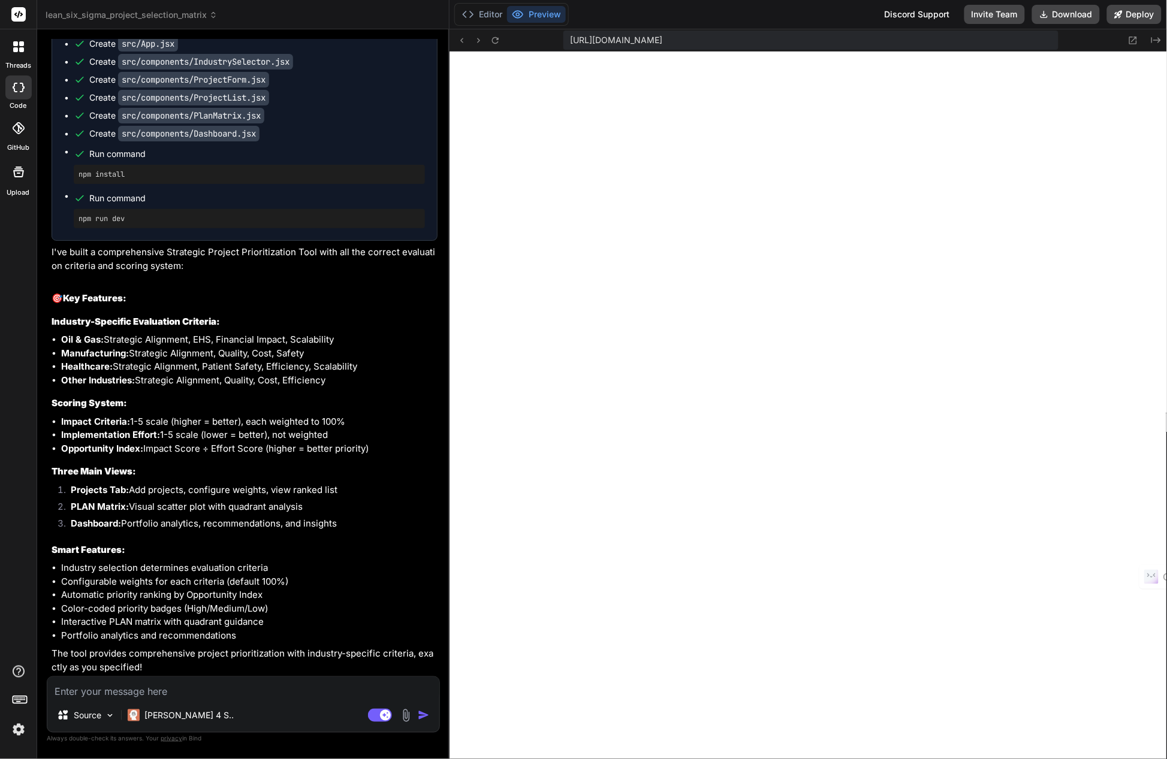
scroll to position [30838, 0]
click at [140, 689] on textarea at bounding box center [243, 688] width 392 height 22
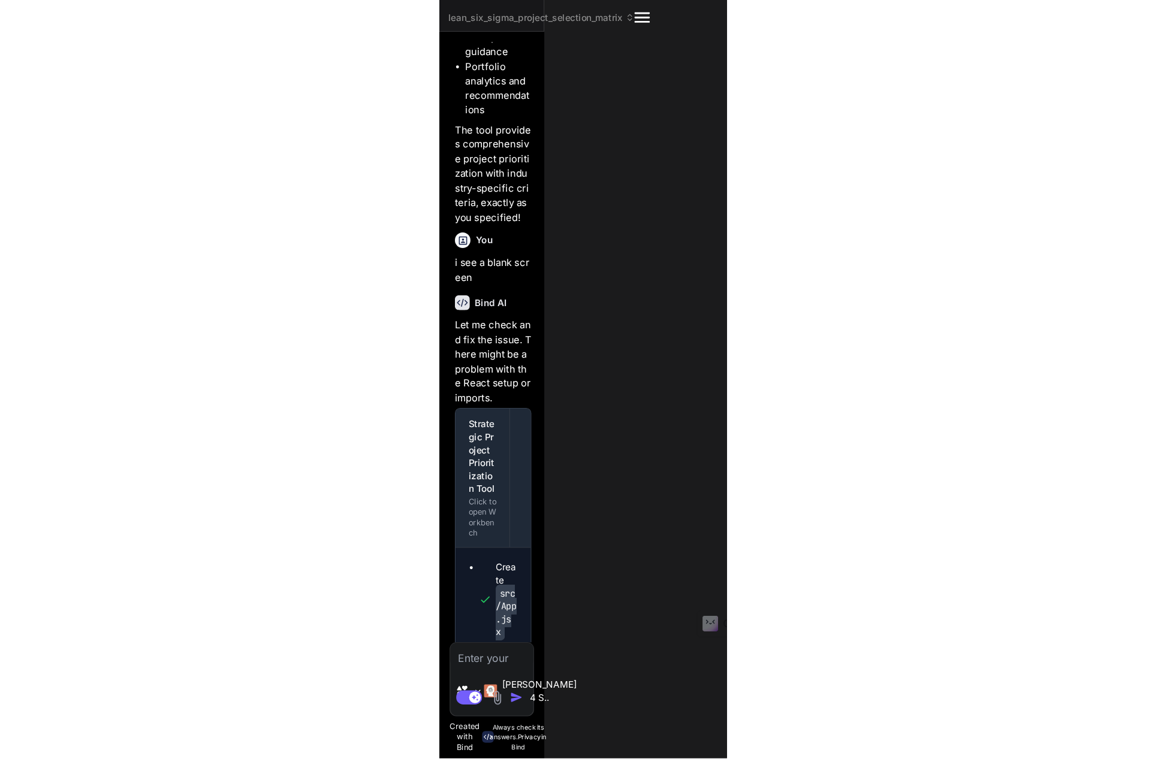
scroll to position [31207, 0]
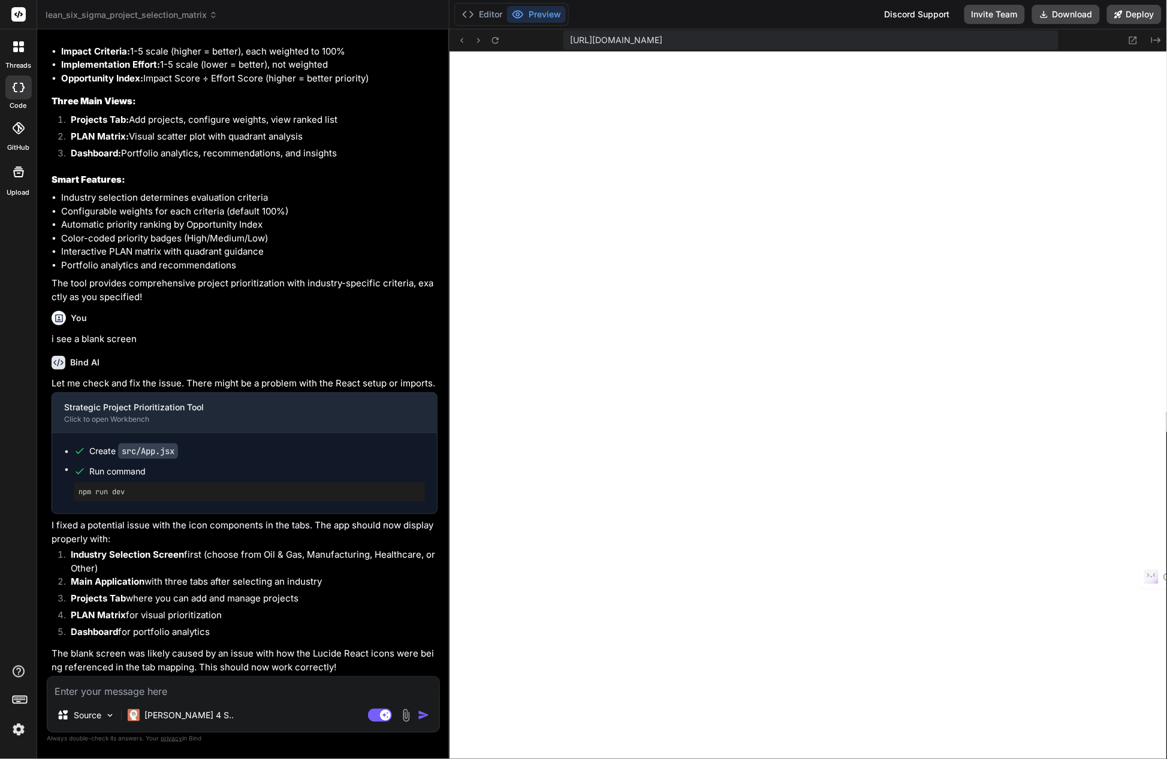
click at [190, 691] on textarea at bounding box center [243, 688] width 392 height 22
click at [409, 712] on img at bounding box center [406, 716] width 14 height 14
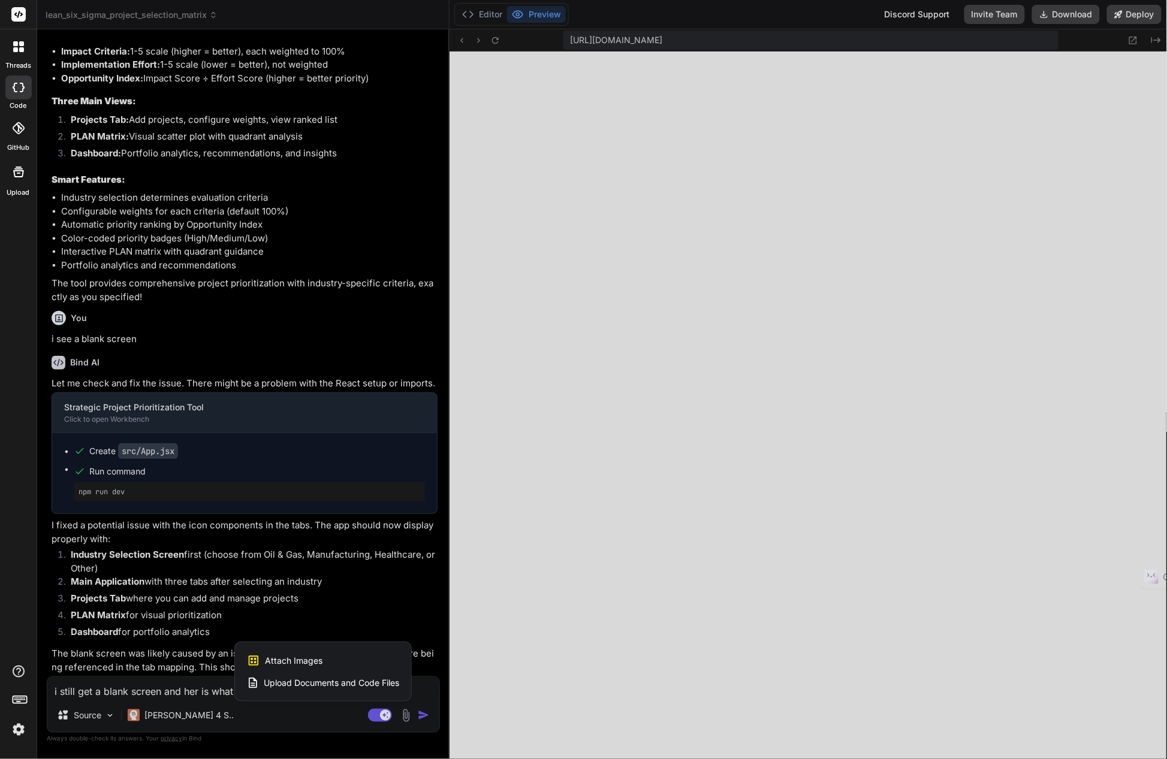
click at [289, 662] on span "Attach Images" at bounding box center [294, 661] width 58 height 12
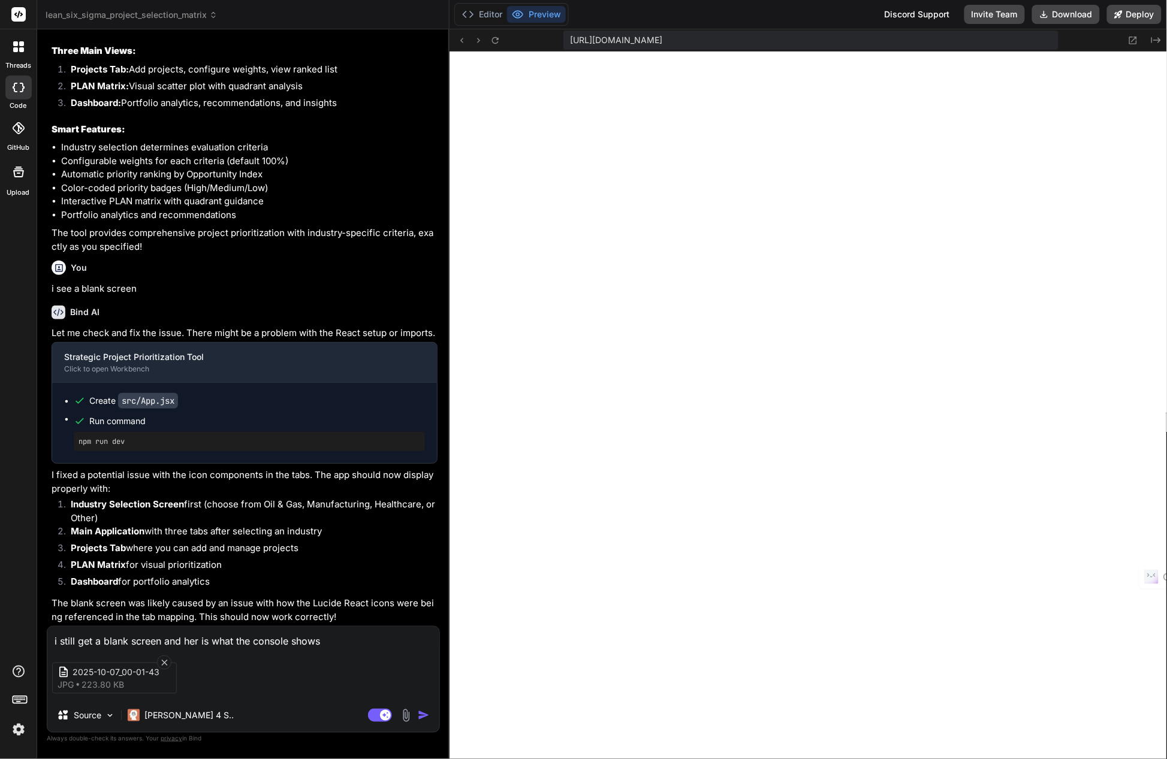
click at [422, 712] on img "button" at bounding box center [424, 716] width 12 height 12
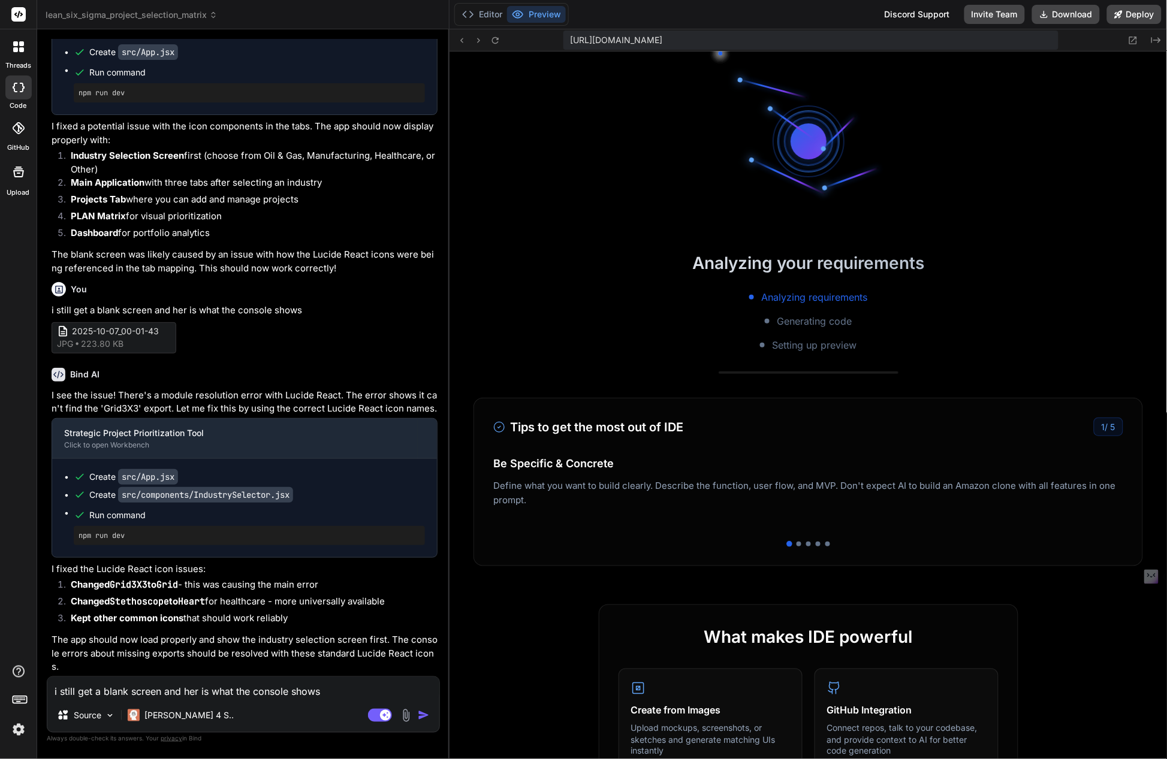
scroll to position [9542, 0]
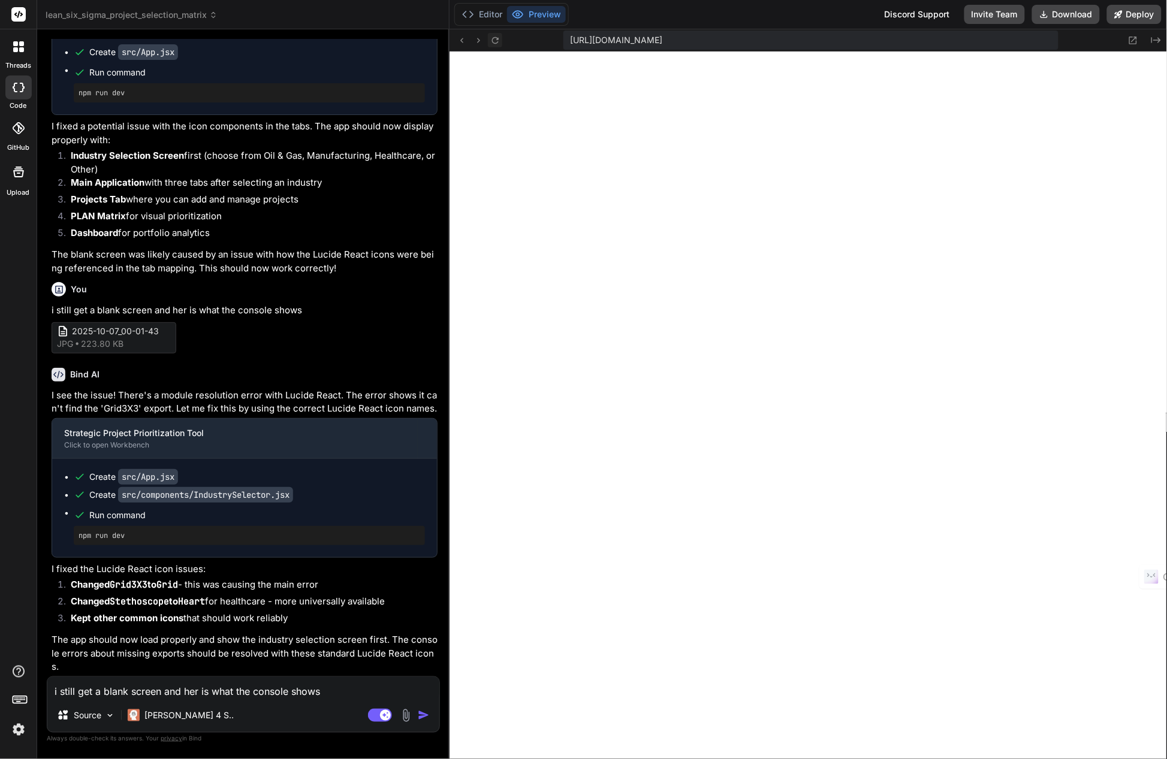
click at [496, 40] on icon at bounding box center [495, 40] width 10 height 10
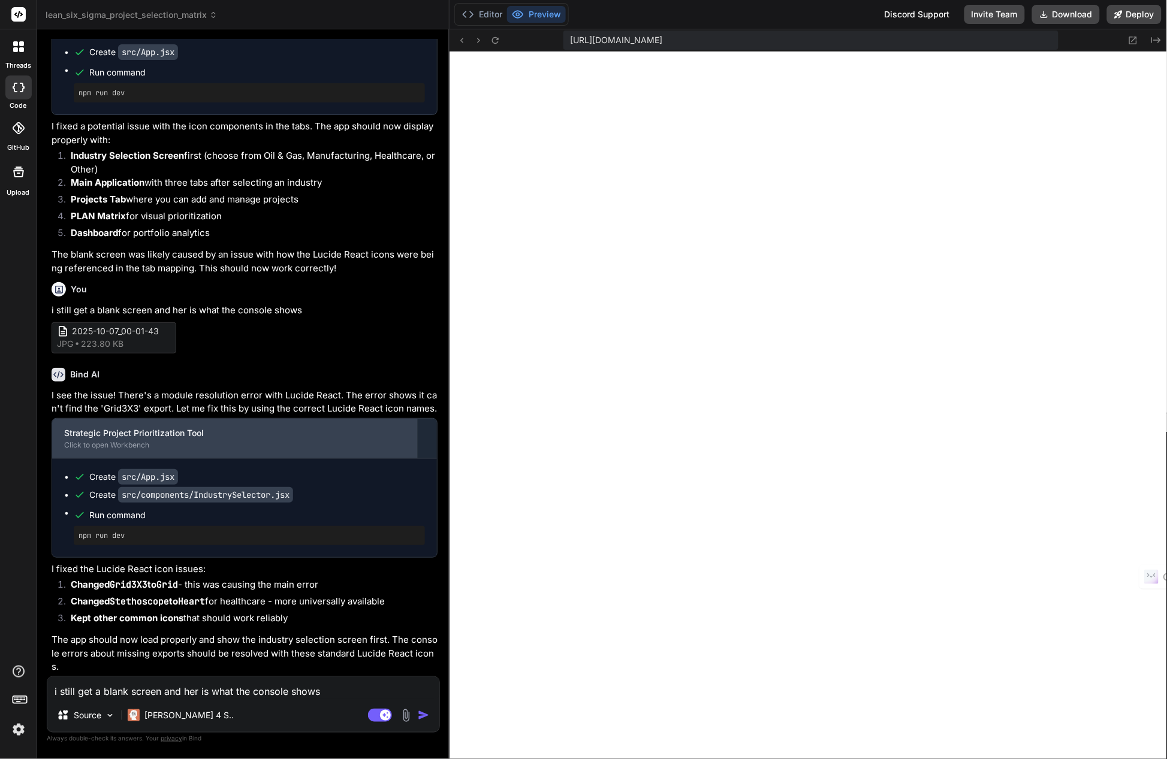
scroll to position [31593, 0]
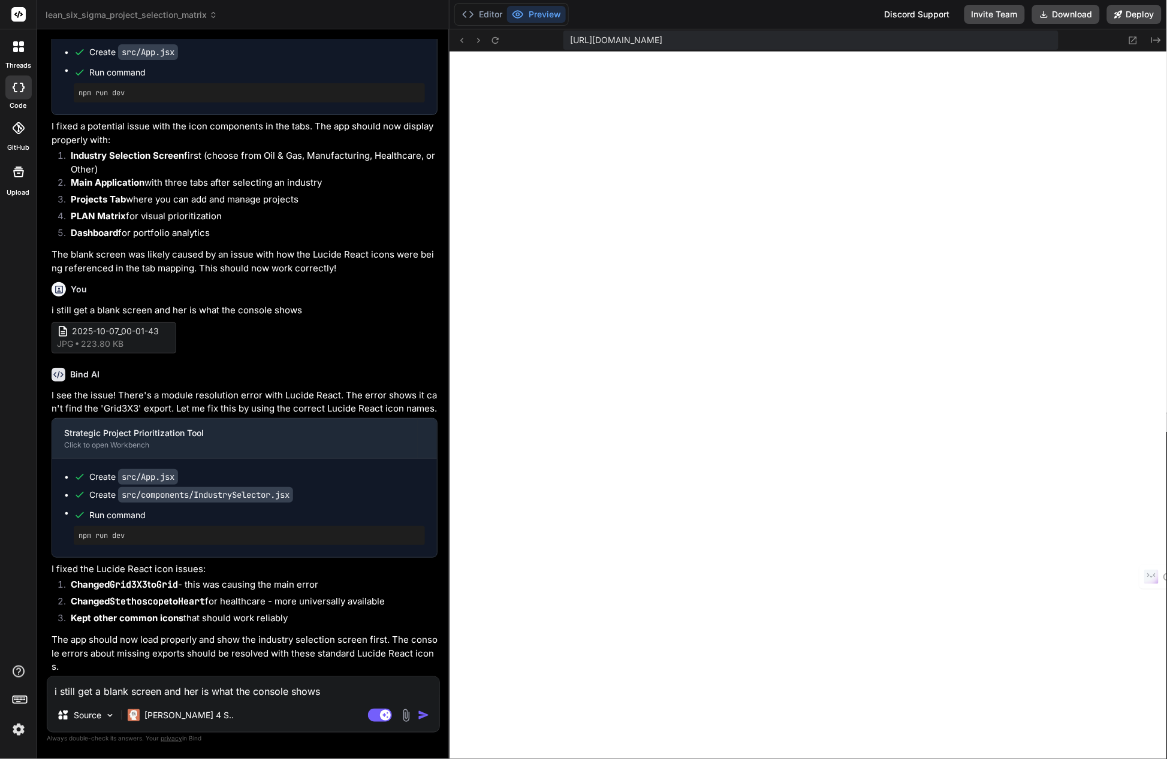
click at [154, 685] on textarea "i still get a blank screen and her is what the console shows" at bounding box center [243, 688] width 392 height 22
click at [156, 693] on textarea "i still get a blank screen and her is what the console shows" at bounding box center [243, 688] width 392 height 22
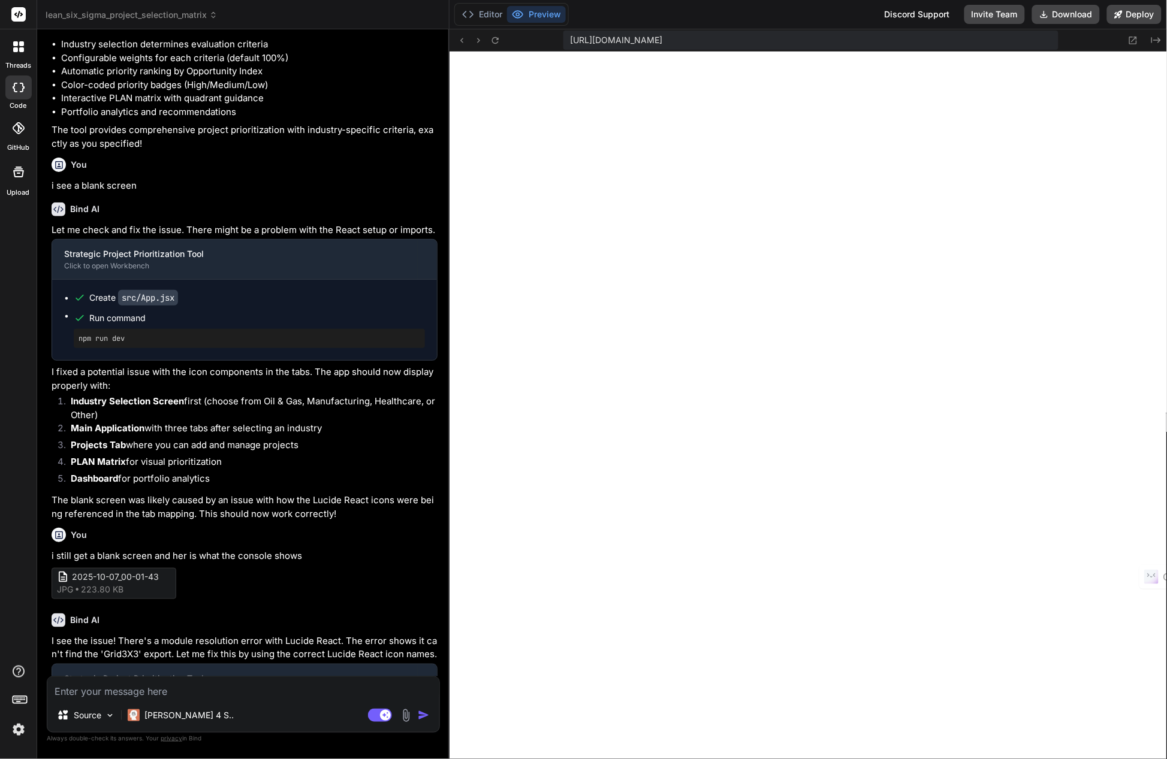
scroll to position [31718, 0]
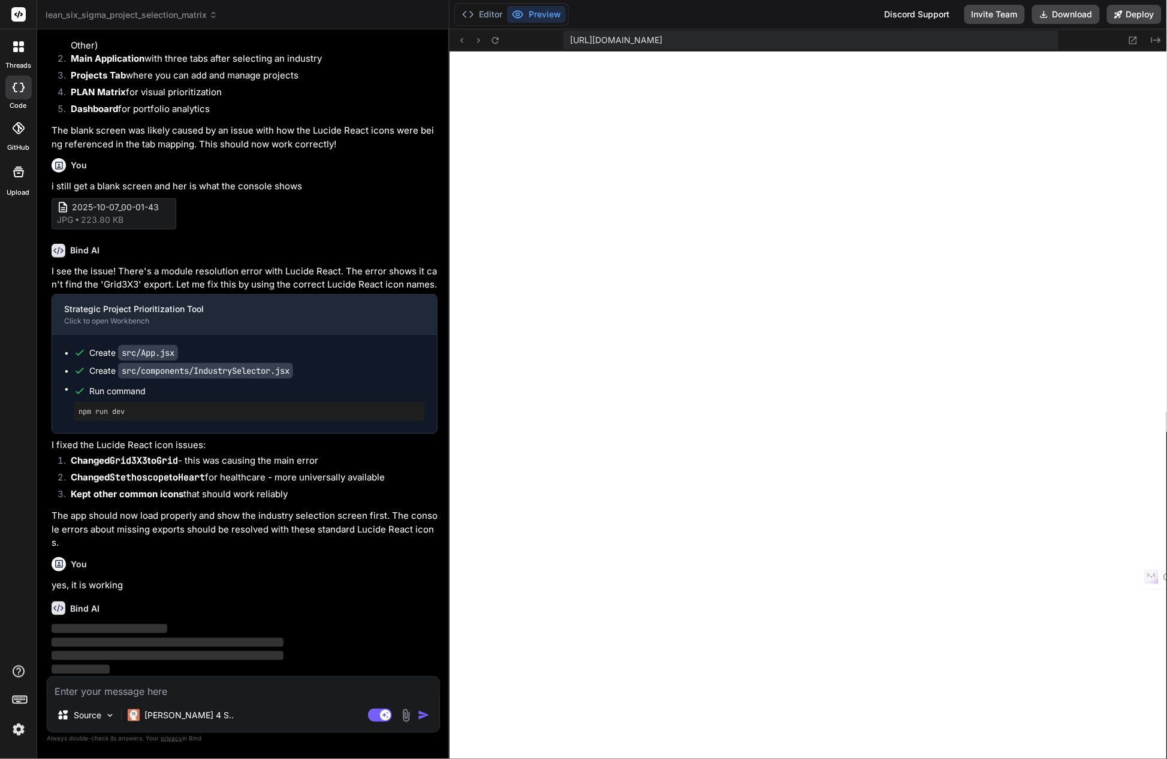
click at [216, 693] on textarea at bounding box center [243, 688] width 392 height 22
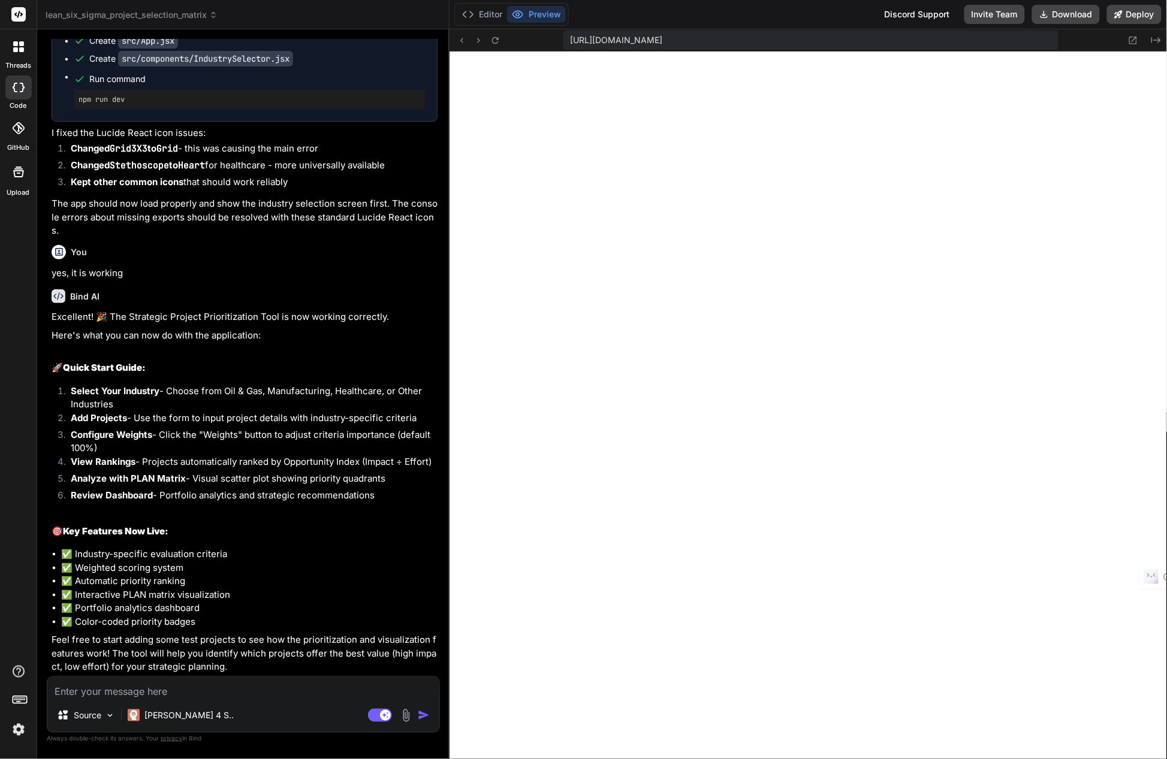
scroll to position [32030, 0]
click at [206, 688] on textarea at bounding box center [243, 688] width 392 height 22
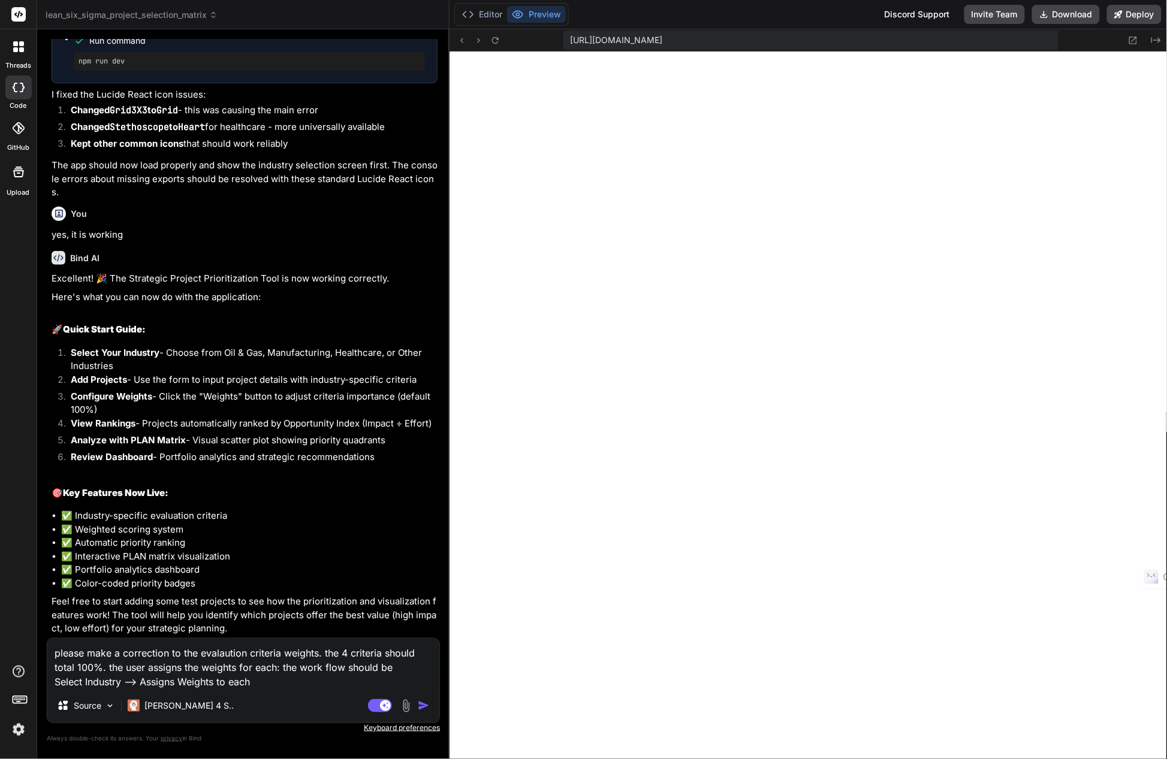
click at [195, 698] on div "[PERSON_NAME] 4 S.." at bounding box center [181, 706] width 116 height 24
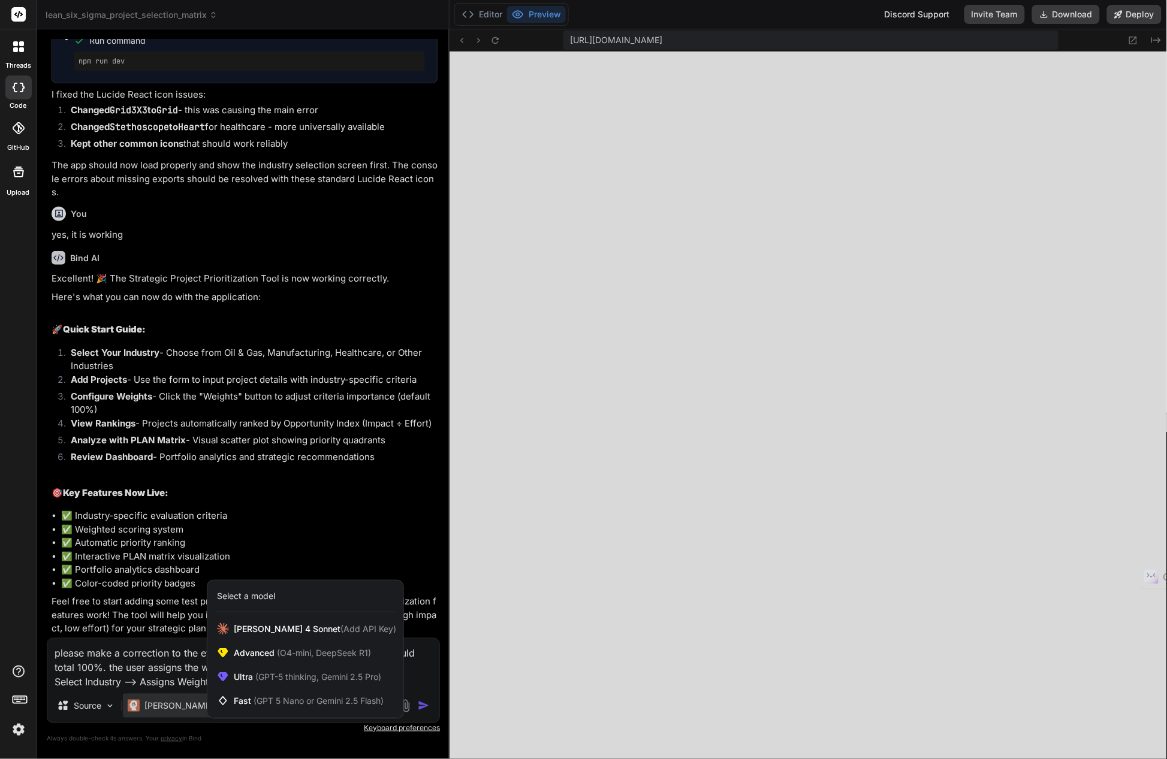
click at [360, 555] on div at bounding box center [583, 379] width 1167 height 759
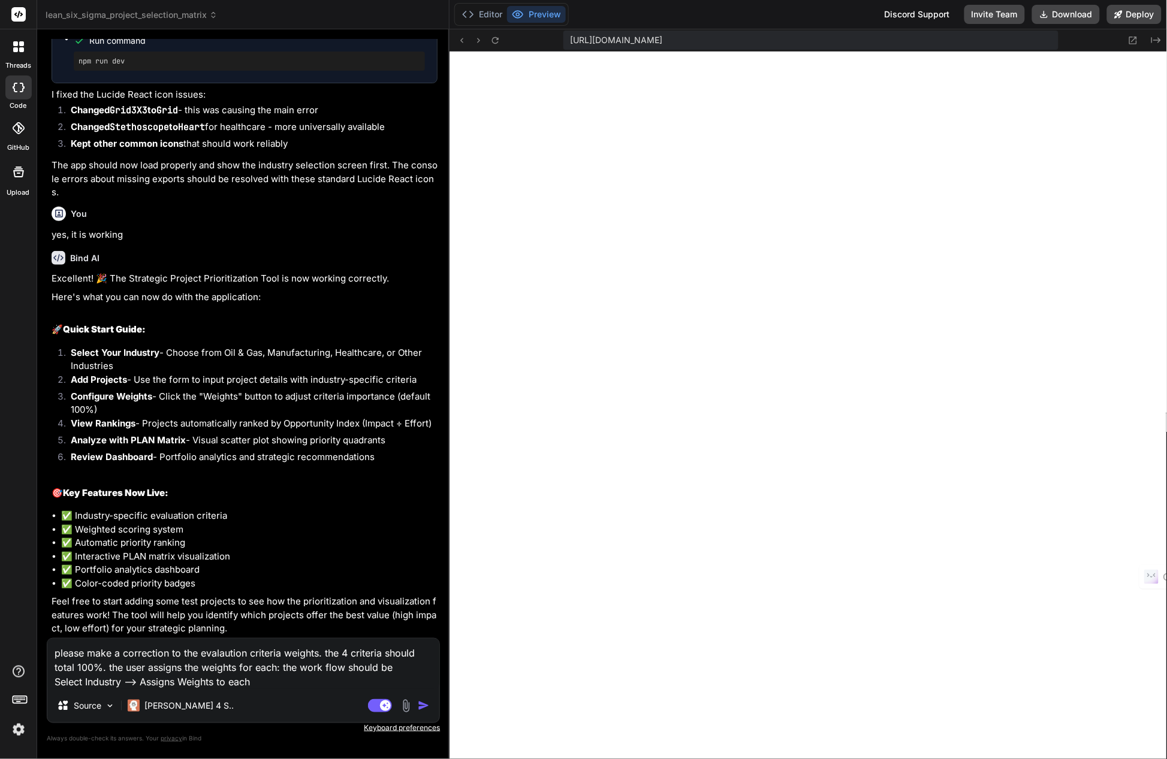
click at [262, 684] on textarea "please make a correction to the evalaution criteria weights. the 4 criteria sho…" at bounding box center [243, 664] width 392 height 50
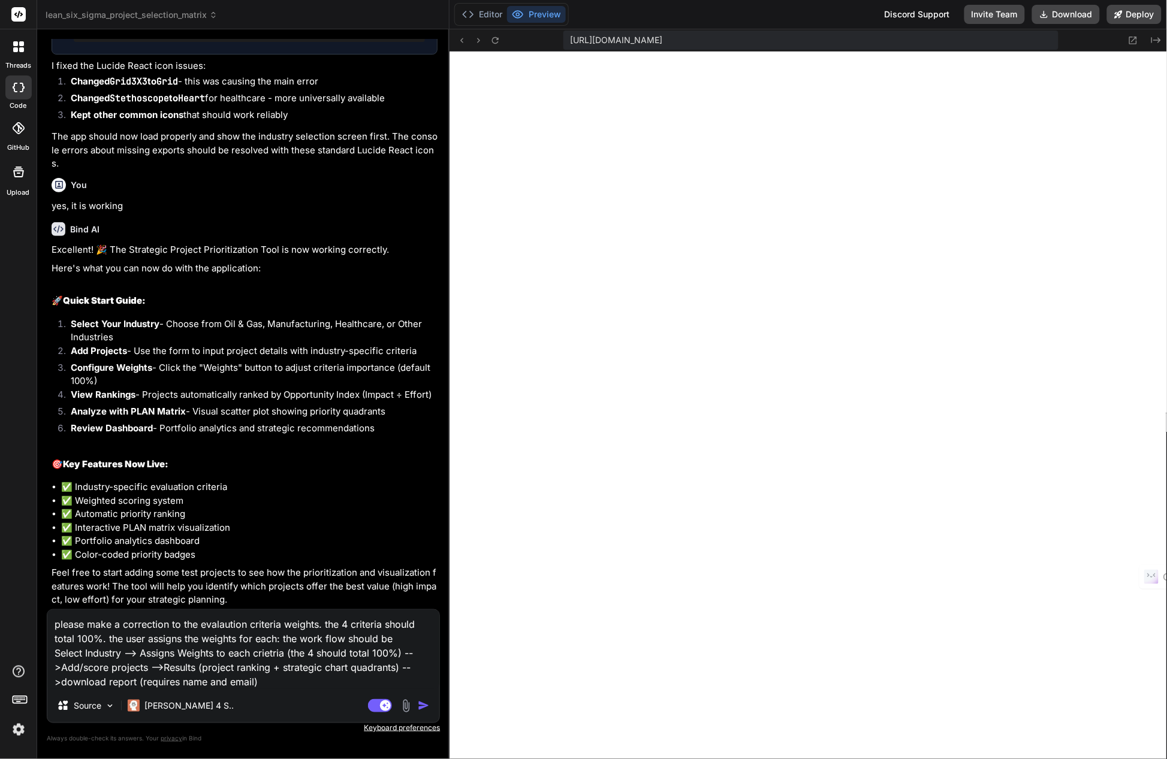
click at [110, 678] on textarea "please make a correction to the evalaution criteria weights. the 4 criteria sho…" at bounding box center [243, 649] width 392 height 79
click at [107, 685] on textarea "please make a correction to the evalaution criteria weights. the 4 criteria sho…" at bounding box center [243, 649] width 392 height 79
click at [154, 687] on textarea "please make a correction to the evalaution criteria weights. the 4 criteria sho…" at bounding box center [243, 649] width 392 height 79
click at [314, 682] on textarea "please make a correction to the evalaution criteria weights. the 4 criteria sho…" at bounding box center [243, 649] width 392 height 79
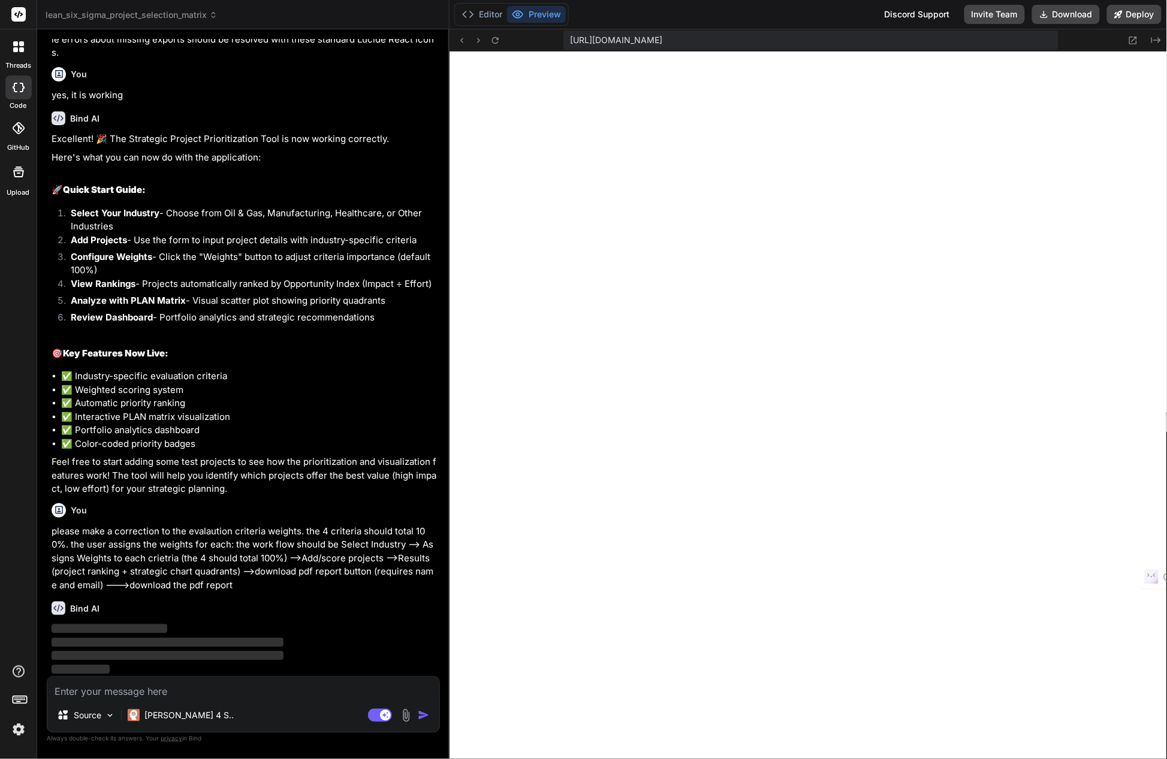
scroll to position [32208, 0]
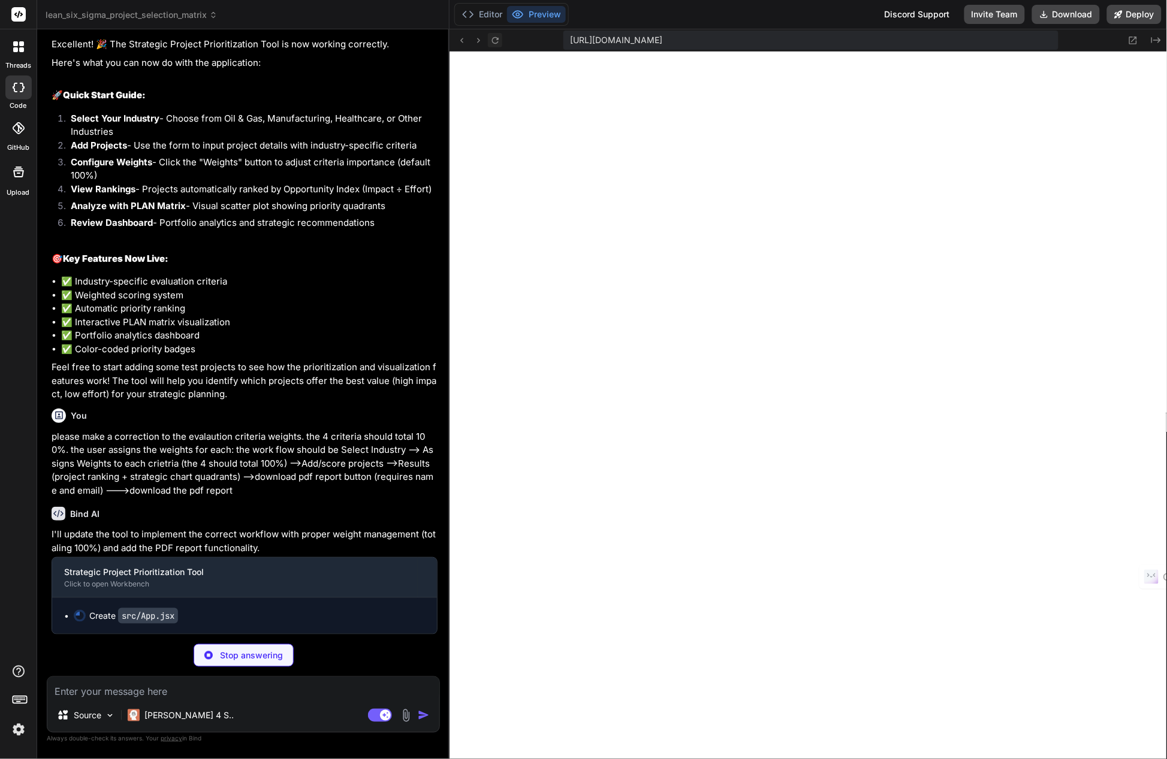
click at [496, 39] on icon at bounding box center [495, 40] width 10 height 10
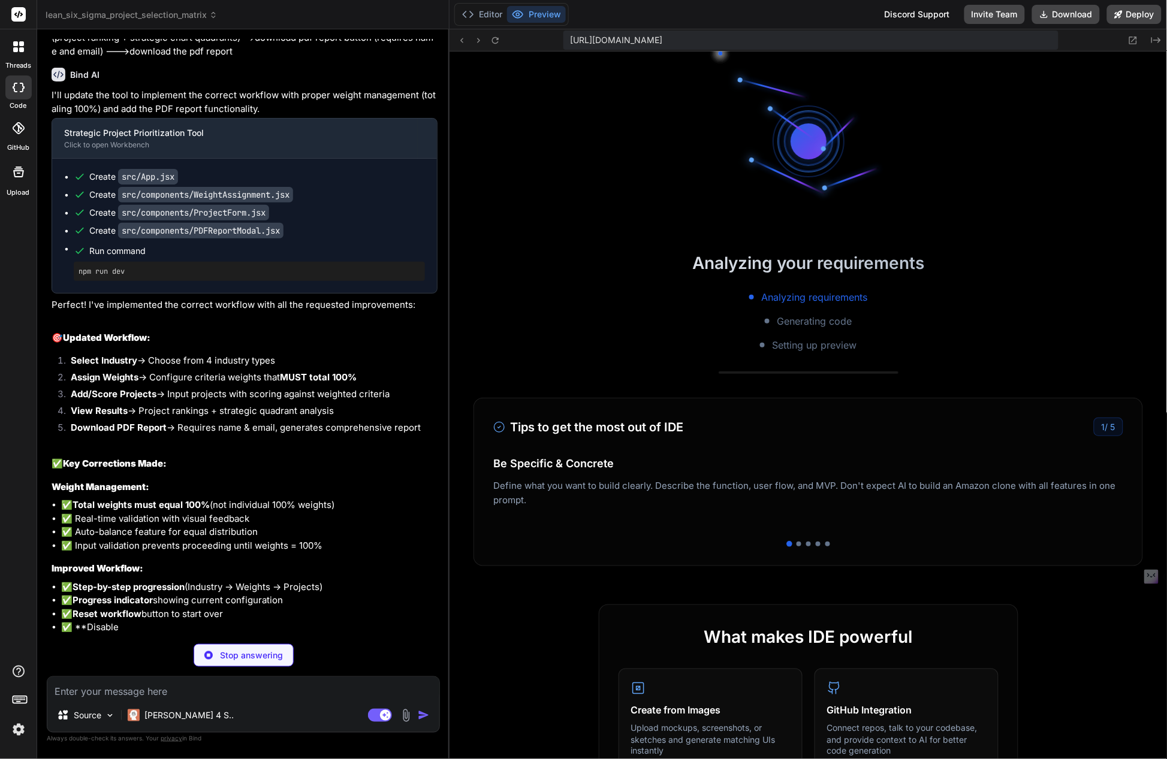
scroll to position [10057, 0]
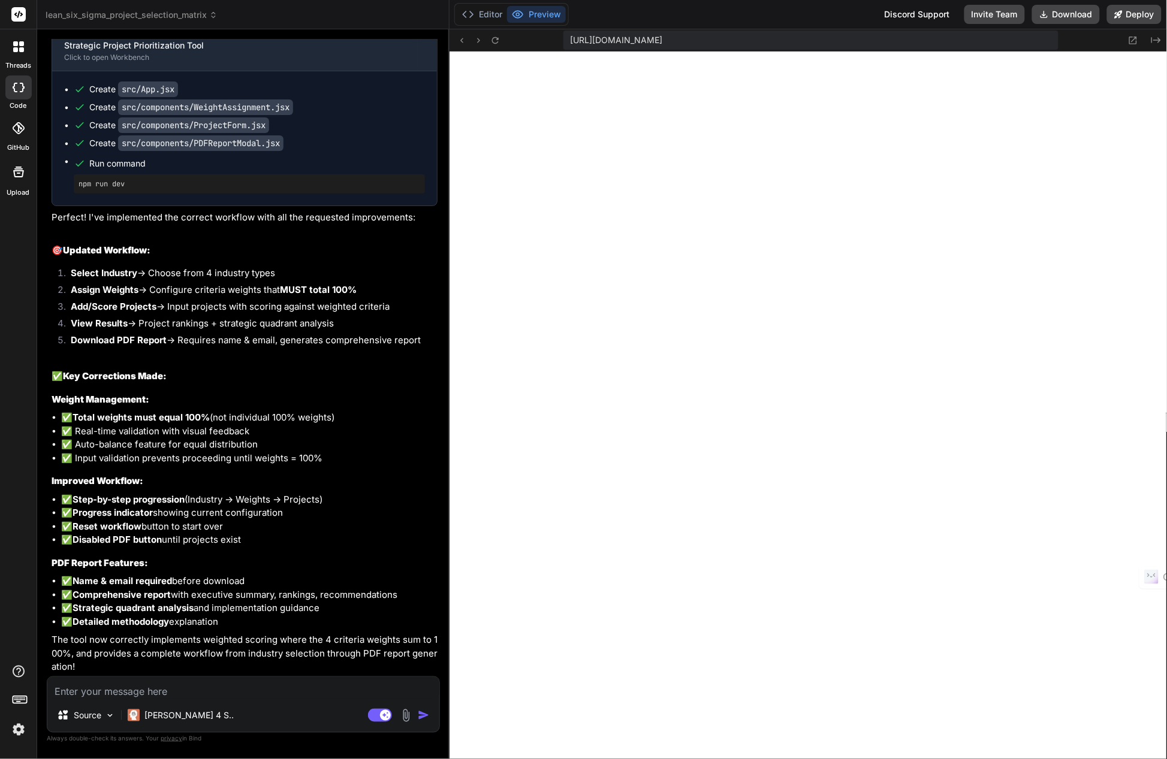
click at [165, 693] on textarea at bounding box center [243, 688] width 392 height 22
click at [200, 692] on textarea at bounding box center [243, 688] width 392 height 22
click at [178, 693] on textarea at bounding box center [243, 688] width 392 height 22
click at [391, 690] on textarea "i don't like the use of sliders when scoring, it takes too much space." at bounding box center [243, 688] width 392 height 22
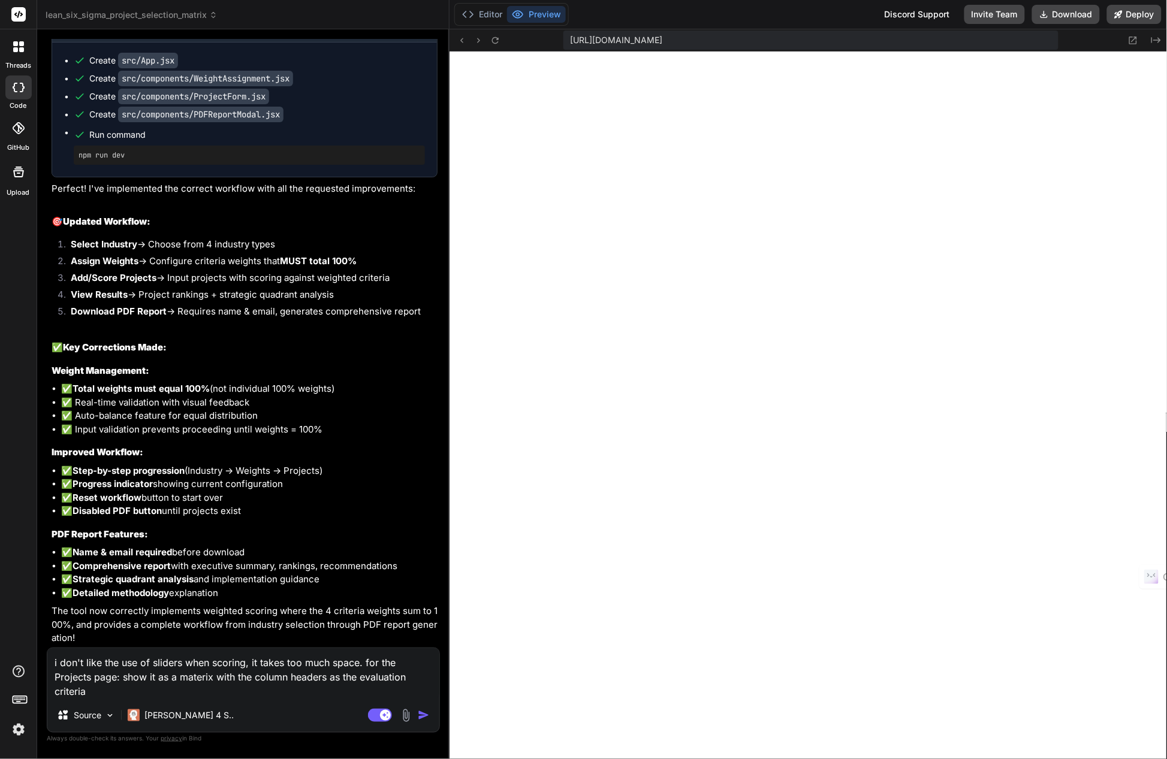
click at [360, 674] on textarea "i don't like the use of sliders when scoring, it takes too much space. for the …" at bounding box center [243, 674] width 392 height 50
click at [215, 692] on textarea "i don't like the use of sliders when scoring, it takes too much space. for the …" at bounding box center [243, 674] width 392 height 50
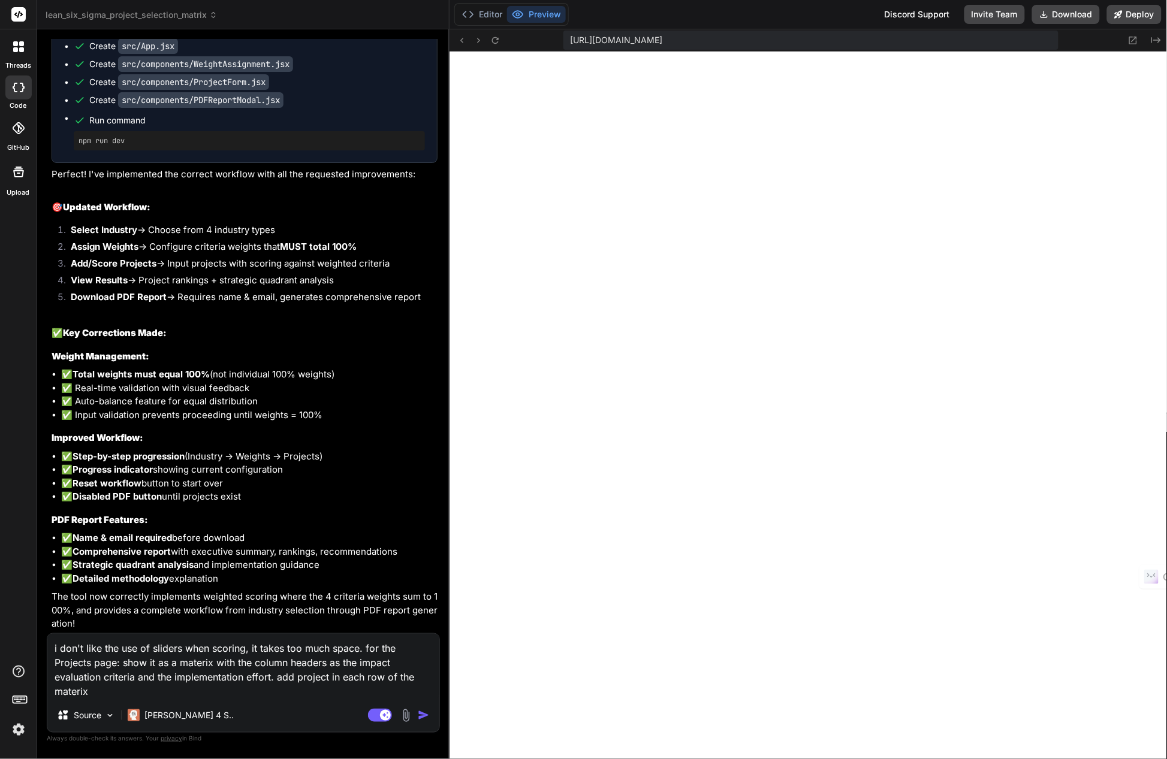
click at [277, 678] on textarea "i don't like the use of sliders when scoring, it takes too much space. for the …" at bounding box center [243, 666] width 392 height 65
click at [159, 693] on textarea "i don't like the use of sliders when scoring, it takes too much space. for the …" at bounding box center [243, 666] width 392 height 65
click at [213, 690] on textarea "i don't like the use of sliders when scoring, it takes too much space. for the …" at bounding box center [243, 666] width 392 height 65
click at [370, 697] on textarea "i don't like the use of sliders when scoring, it takes too much space. for the …" at bounding box center [243, 666] width 392 height 65
click at [421, 715] on img "button" at bounding box center [424, 716] width 12 height 12
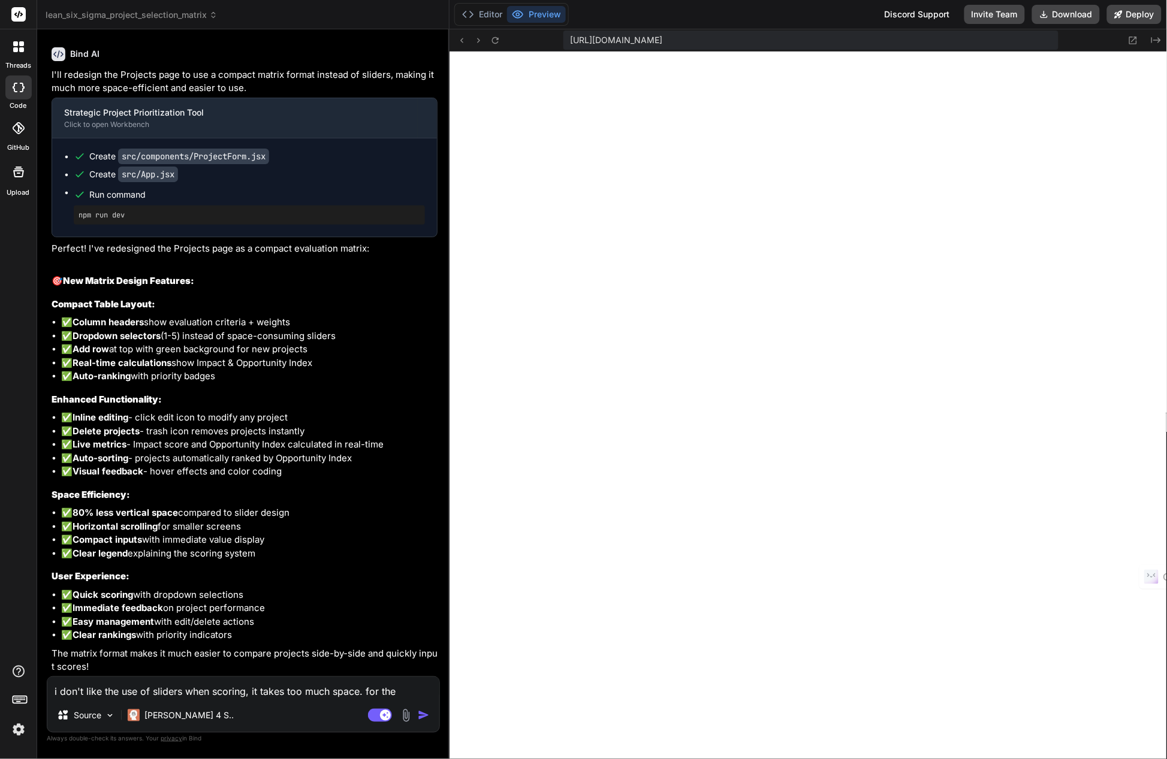
scroll to position [33548, 0]
click at [127, 692] on textarea "i don't like the use of sliders when scoring, it takes too much space. for the …" at bounding box center [243, 688] width 392 height 22
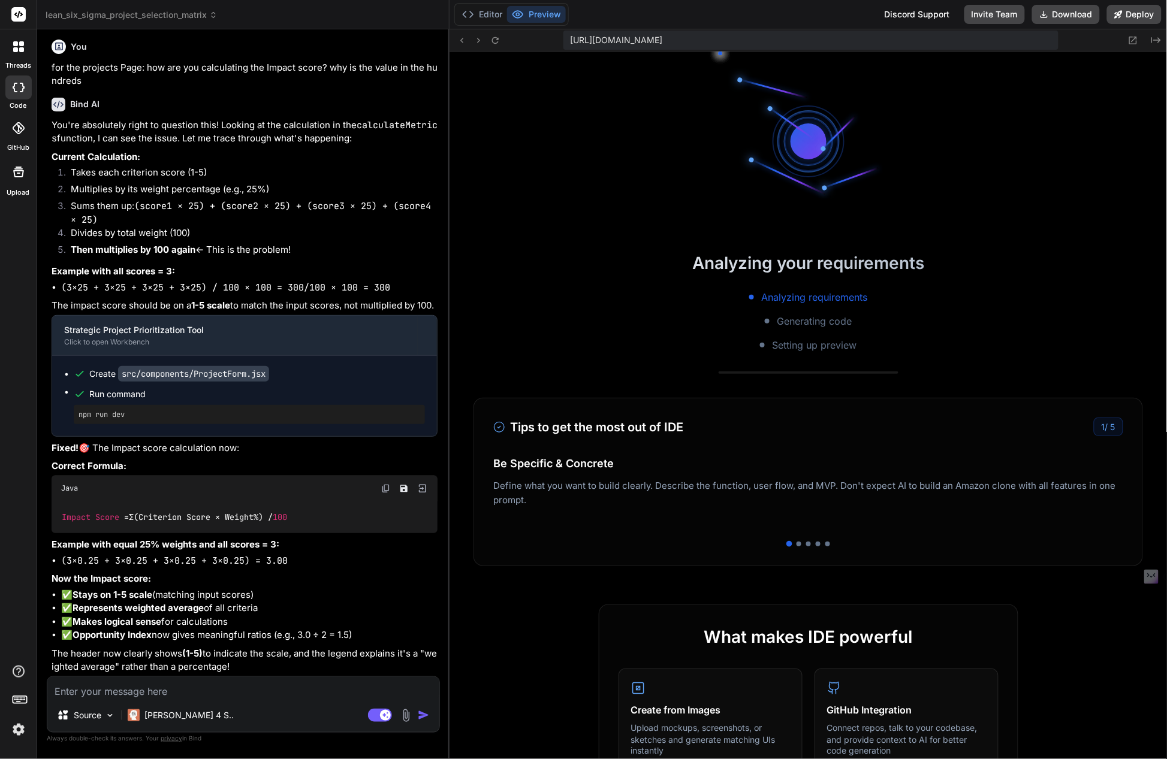
scroll to position [34190, 0]
